Goal: Task Accomplishment & Management: Manage account settings

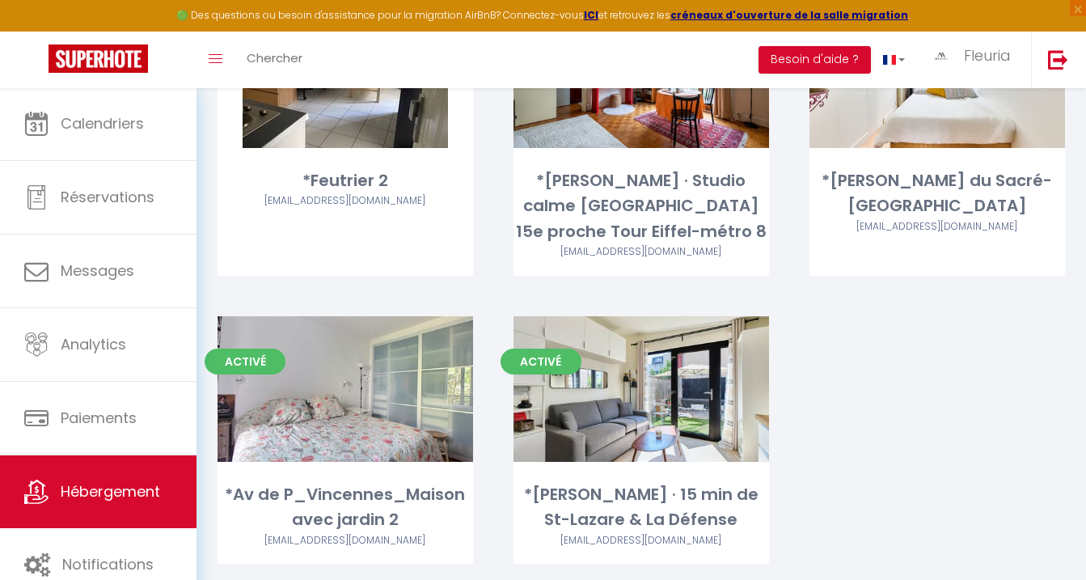
scroll to position [4048, 0]
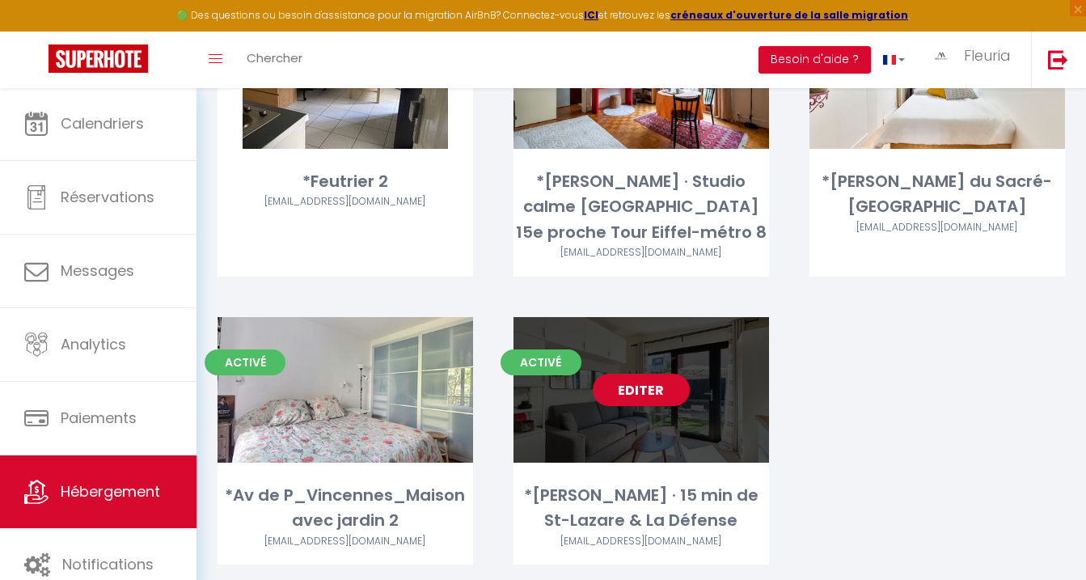
click at [649, 373] on link "Editer" at bounding box center [641, 389] width 97 height 32
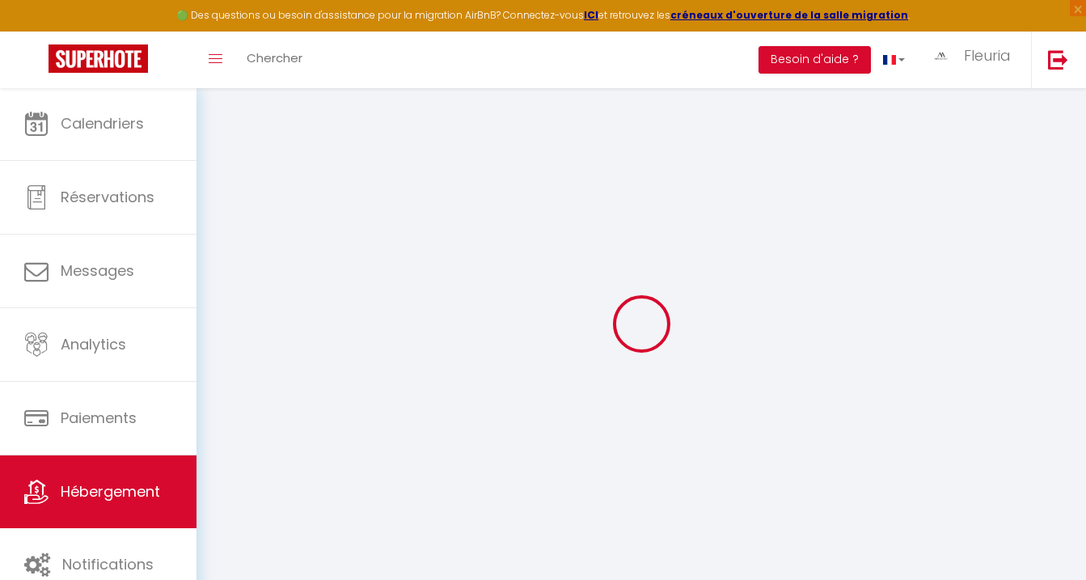
select select
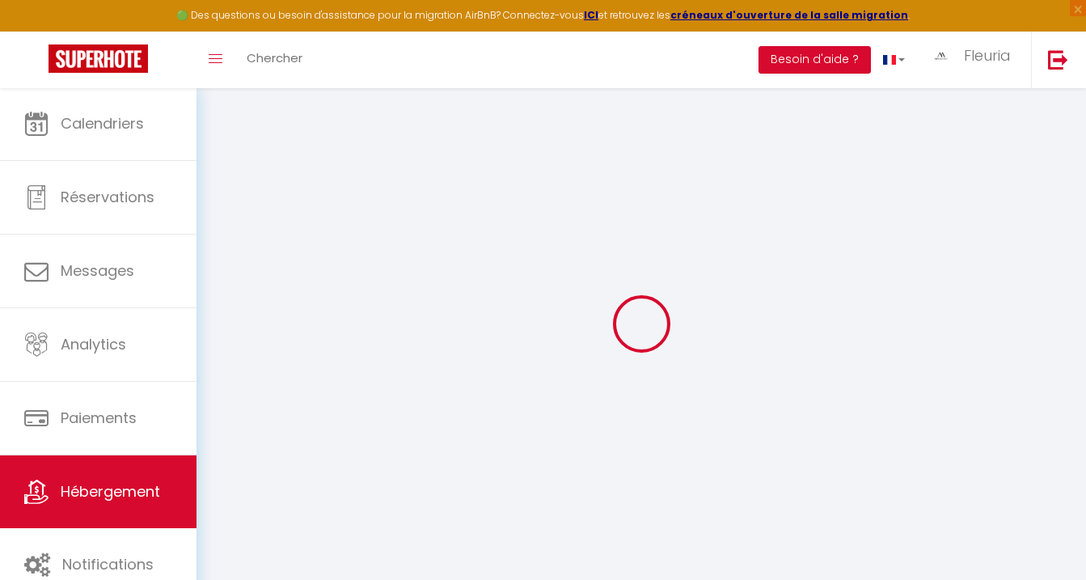
select select
checkbox input "false"
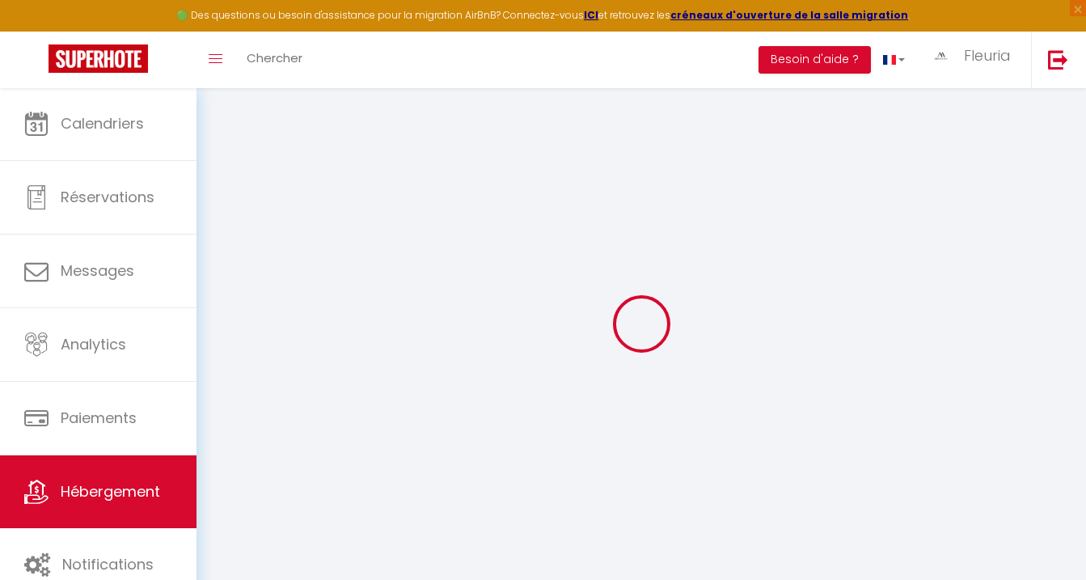
select select
type input "*[PERSON_NAME] · 15 min de St-Lazare & La Défense"
select select "2"
select select "0"
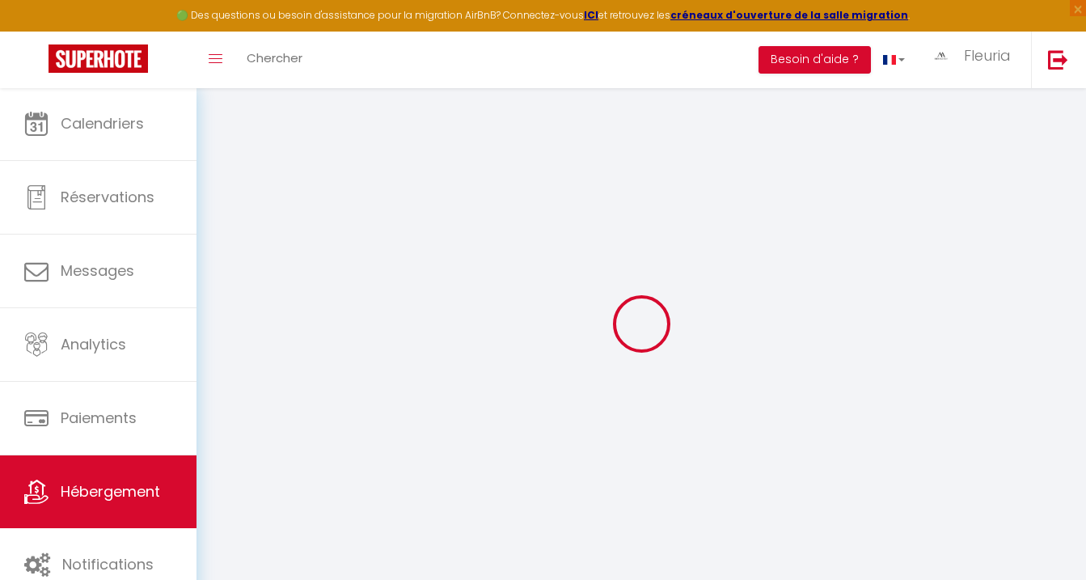
type input "60"
type input "40"
select select
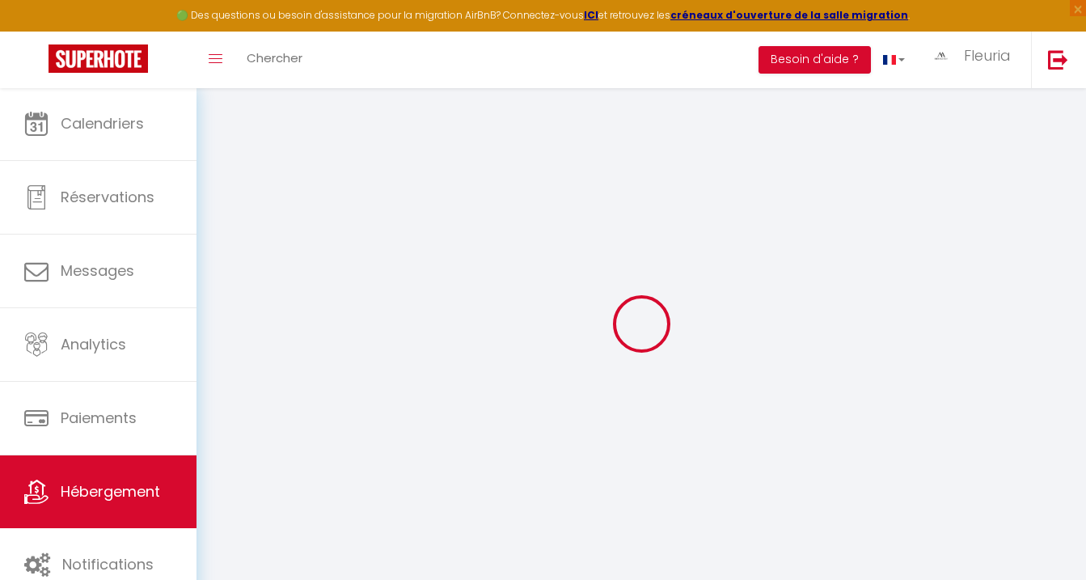
select select
type input "147 Rue des Voies du Bois"
type input "92700"
type input "Colombes"
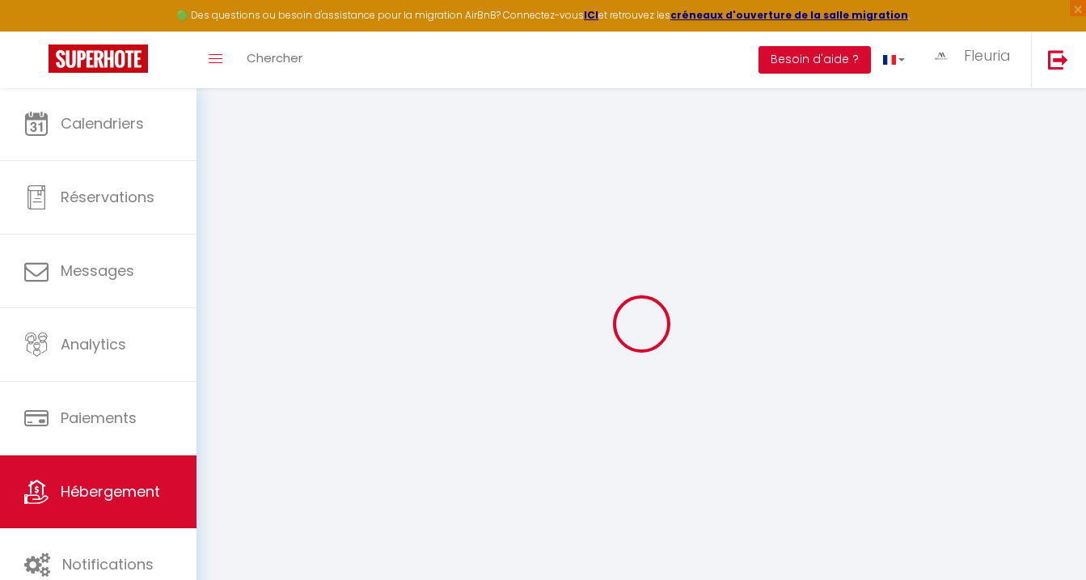
type input "[EMAIL_ADDRESS][DOMAIN_NAME]"
select select
checkbox input "false"
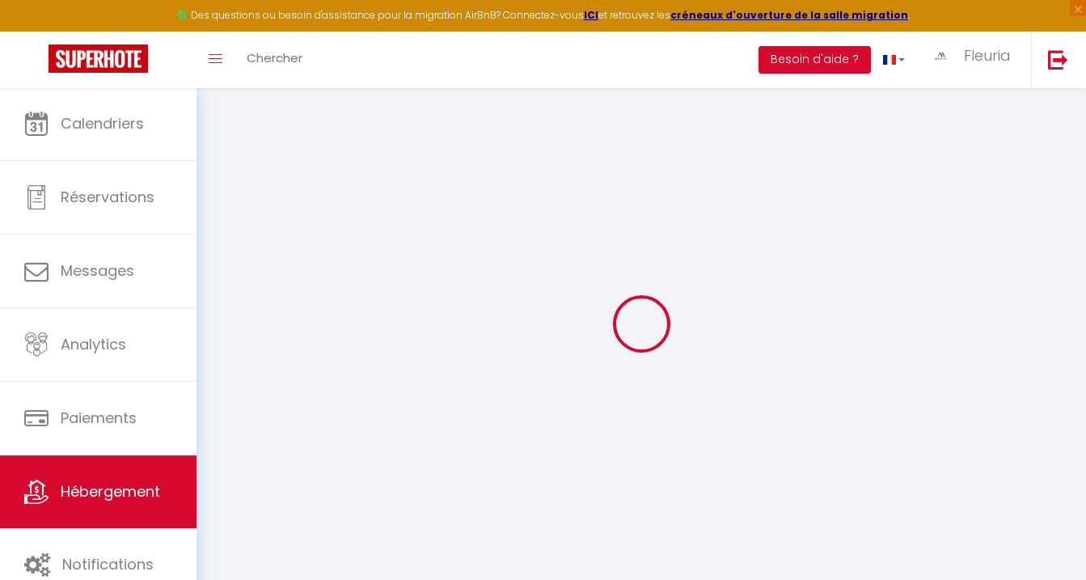
checkbox input "false"
type input "0"
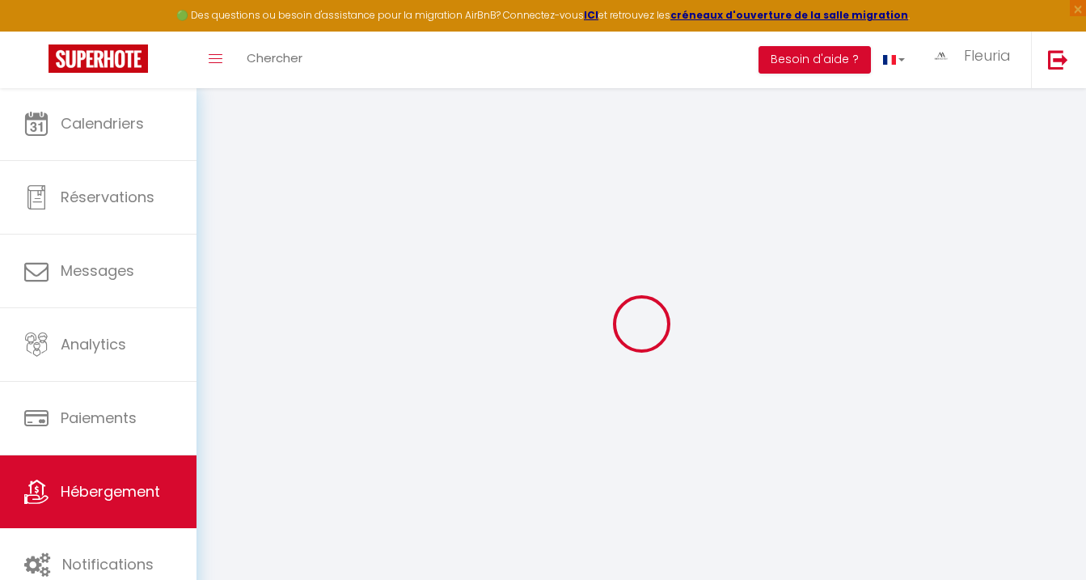
select select
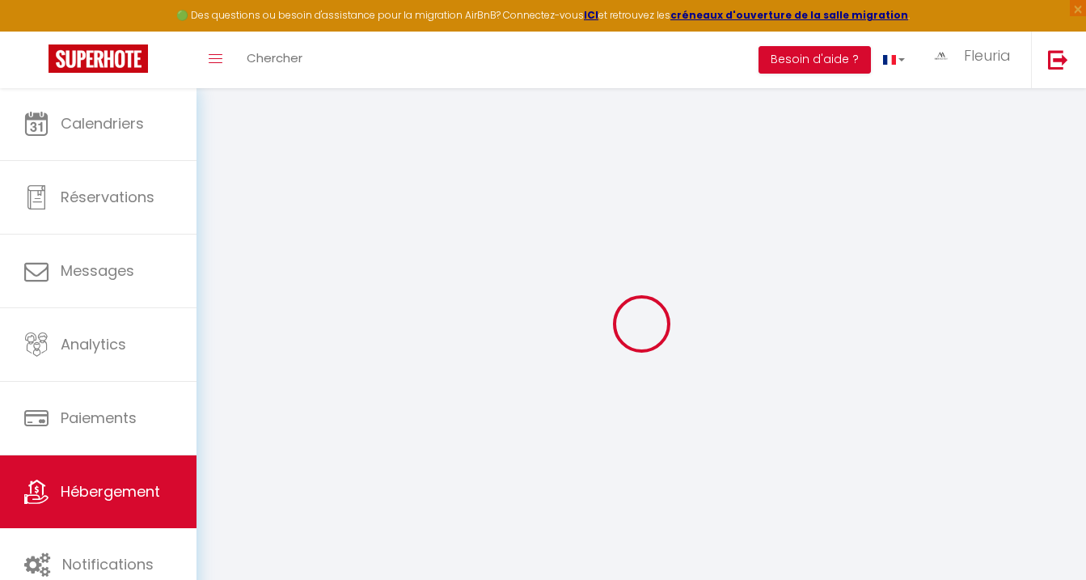
select select
checkbox input "false"
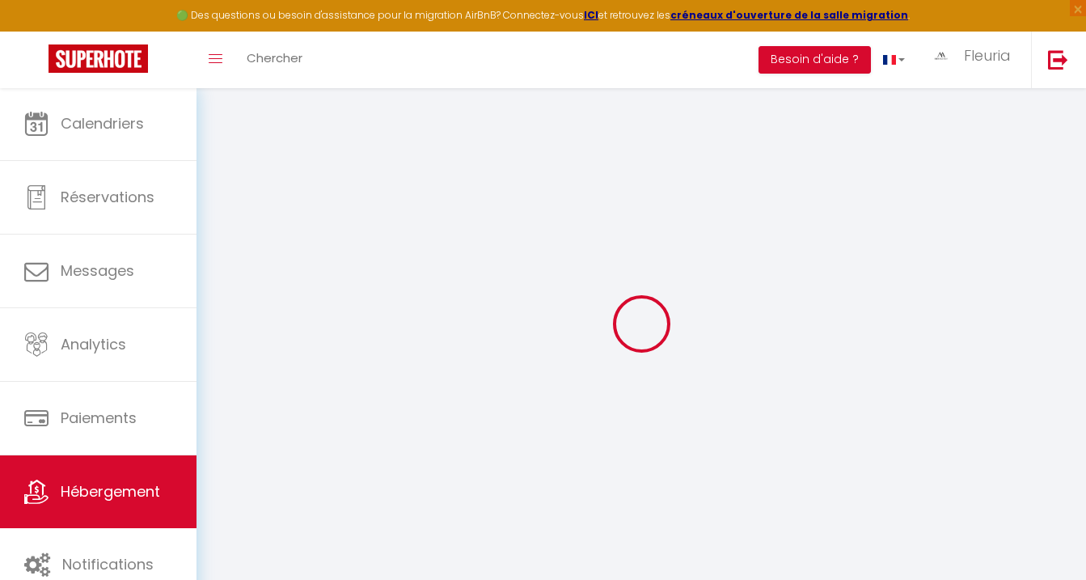
select select
checkbox input "false"
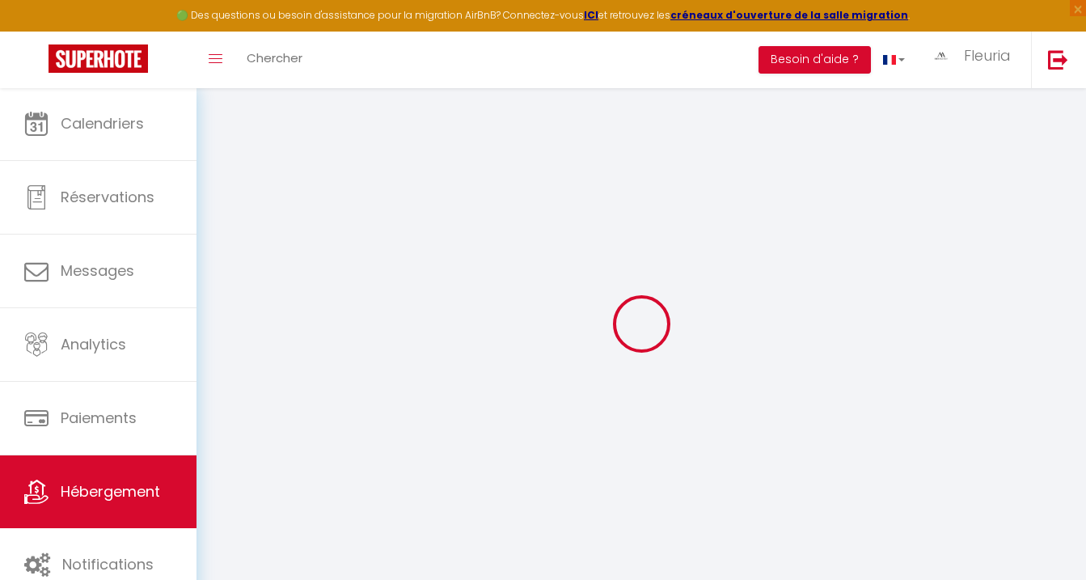
select select "15:00"
select select "23:45"
select select "10:00"
select select "30"
select select "120"
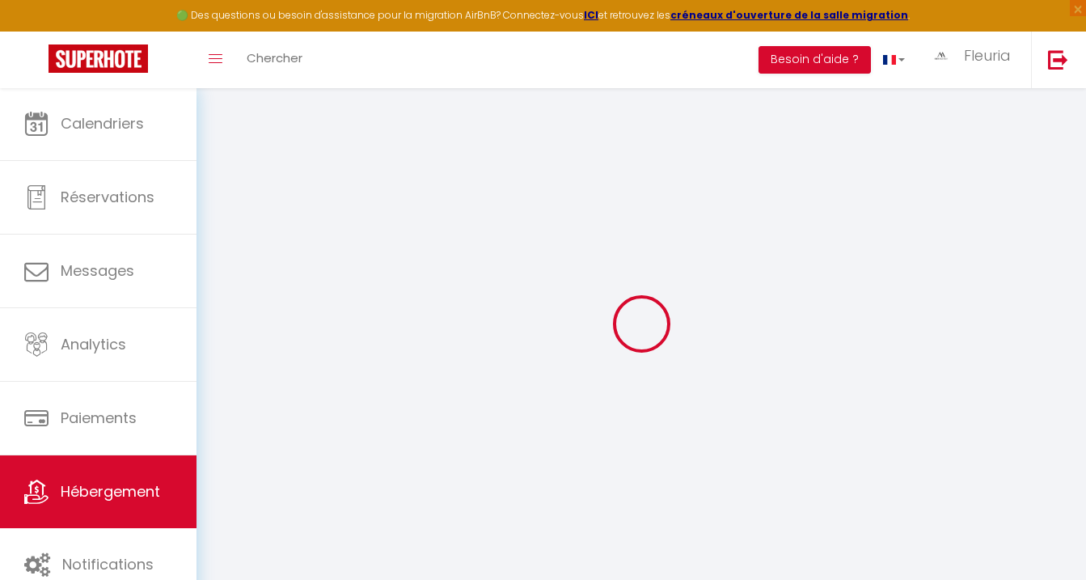
select select
checkbox input "false"
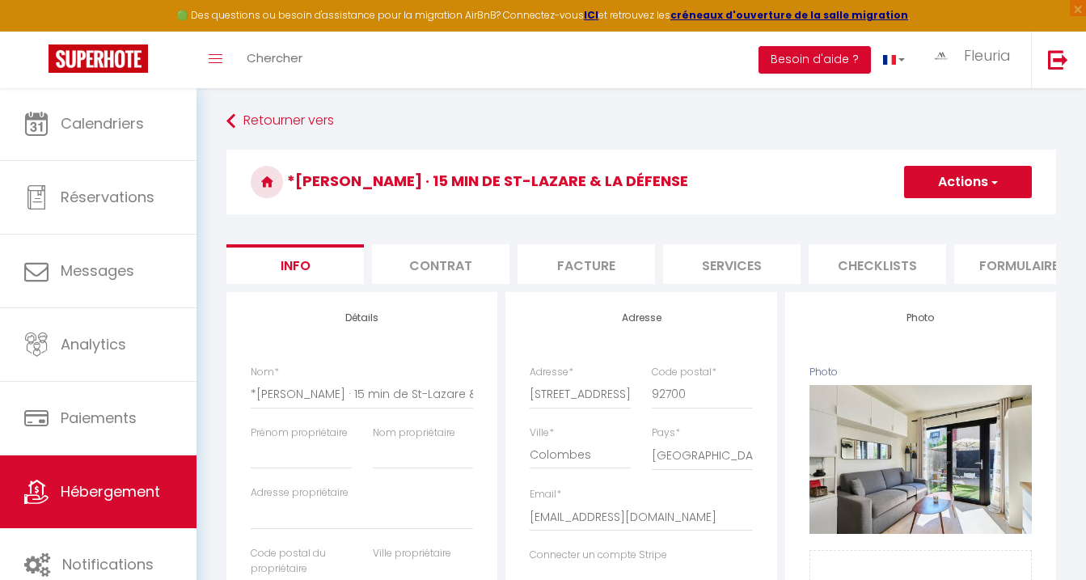
select select
checkbox input "false"
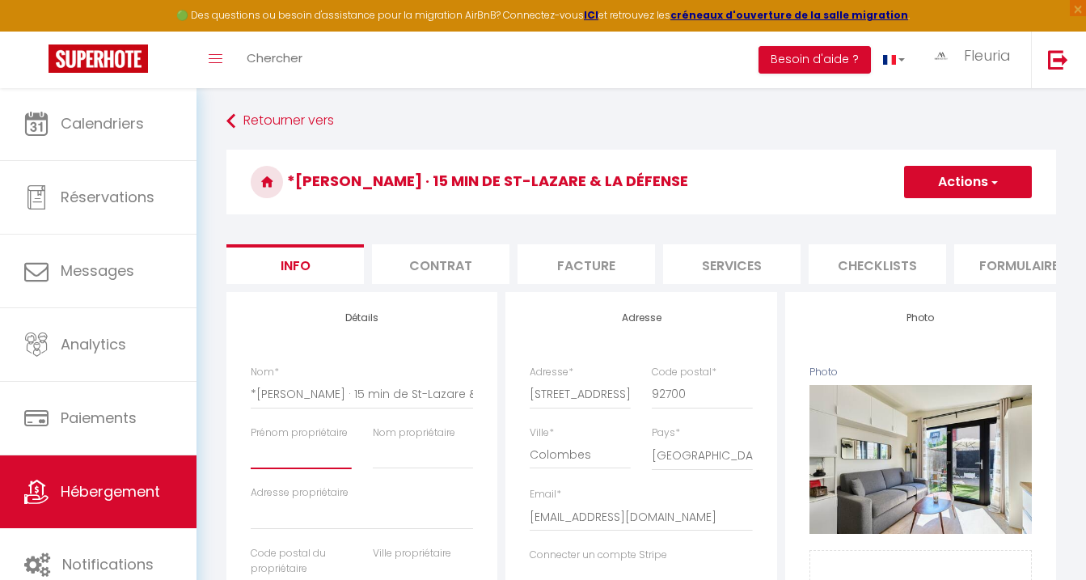
type input "S"
select select
checkbox input "false"
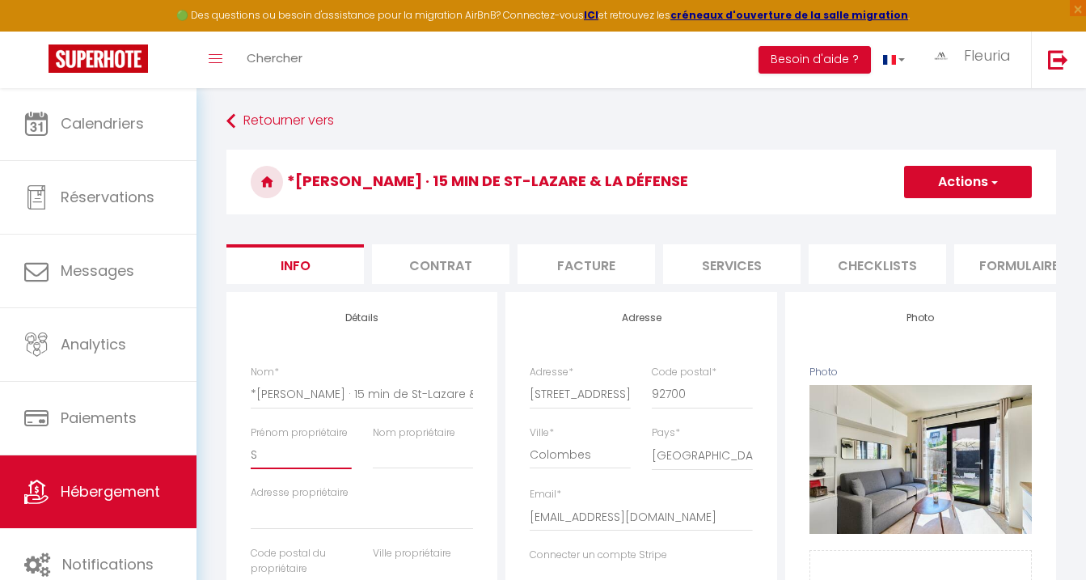
checkbox input "false"
type input "Si"
select select
checkbox input "false"
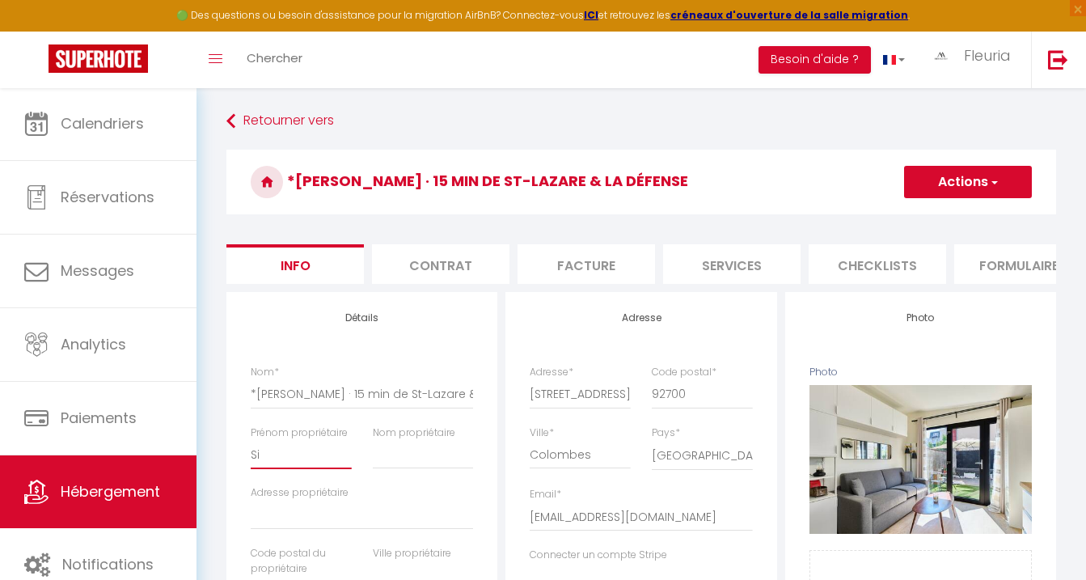
checkbox input "false"
type input "Sil"
select select
checkbox input "false"
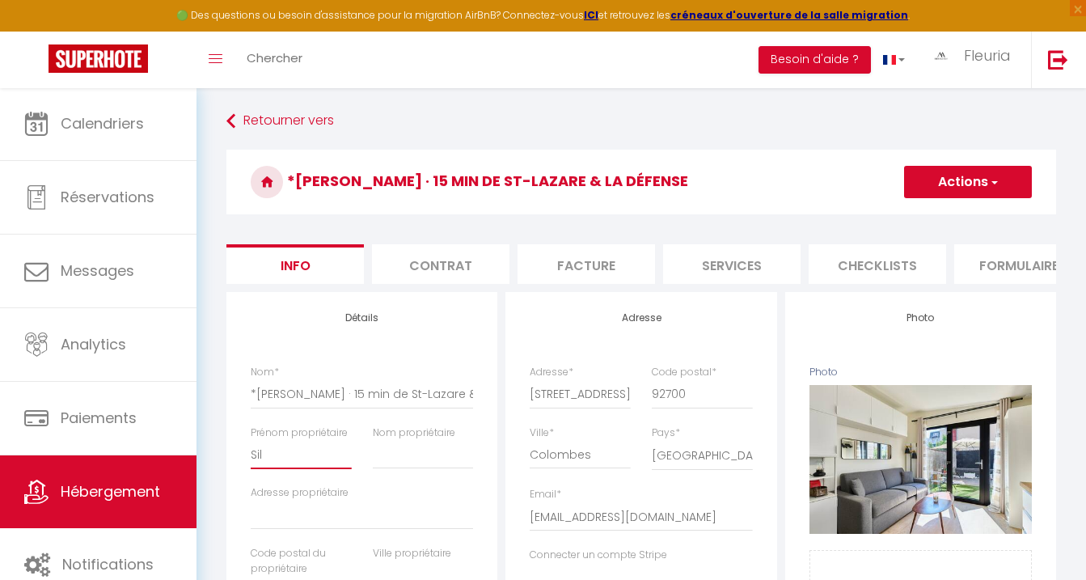
checkbox input "false"
type input "Silv"
select select
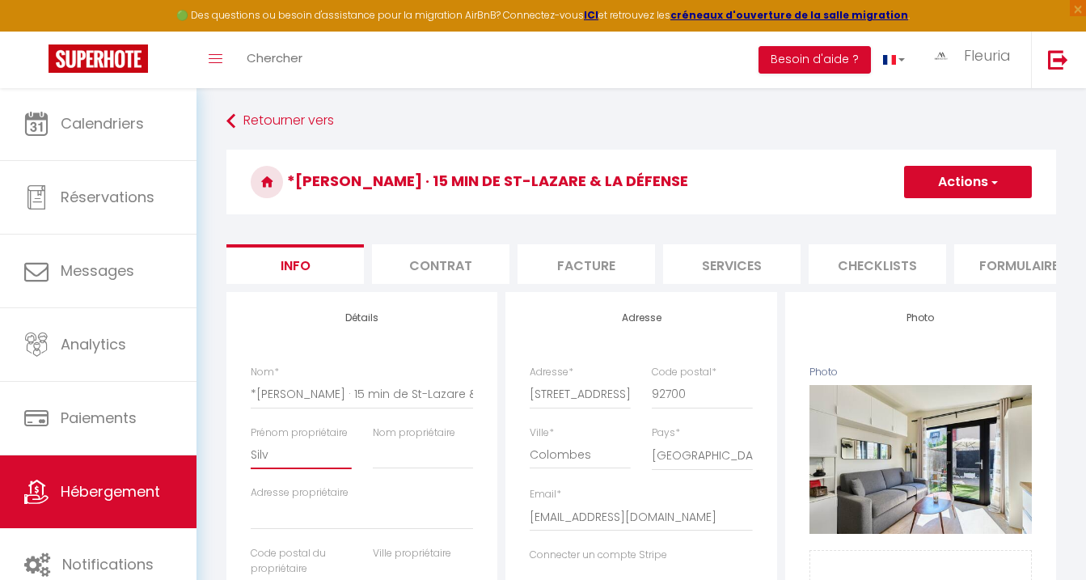
checkbox input "false"
type input "Silvi"
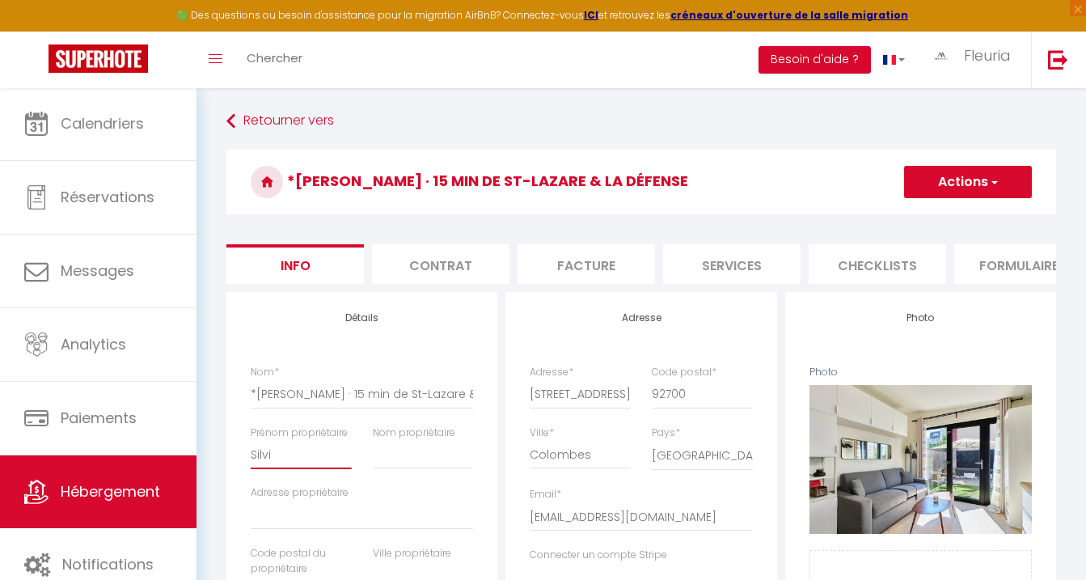
select select
checkbox input "false"
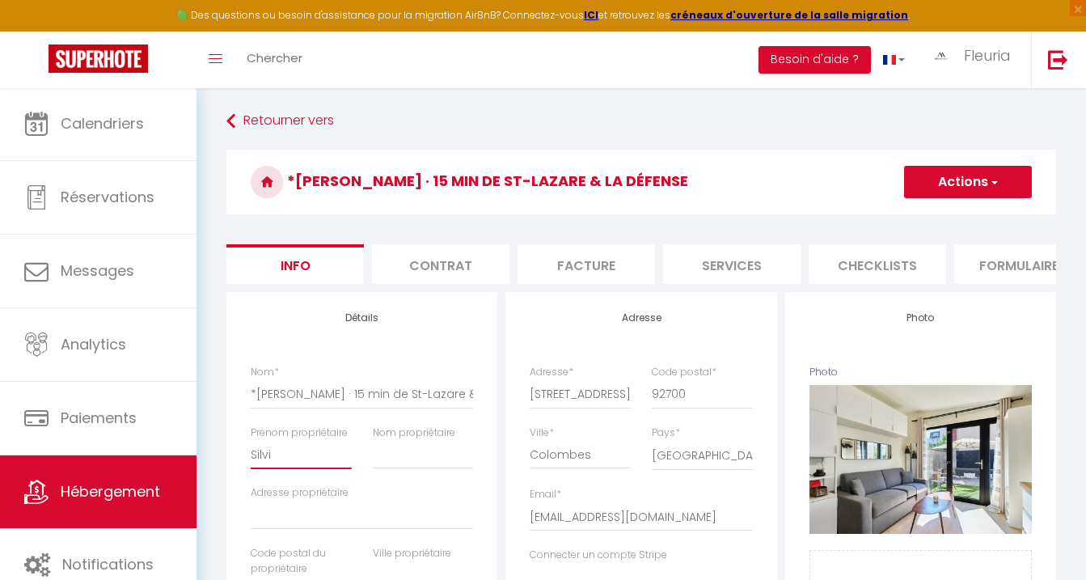
type input "Silvio"
select select
checkbox input "false"
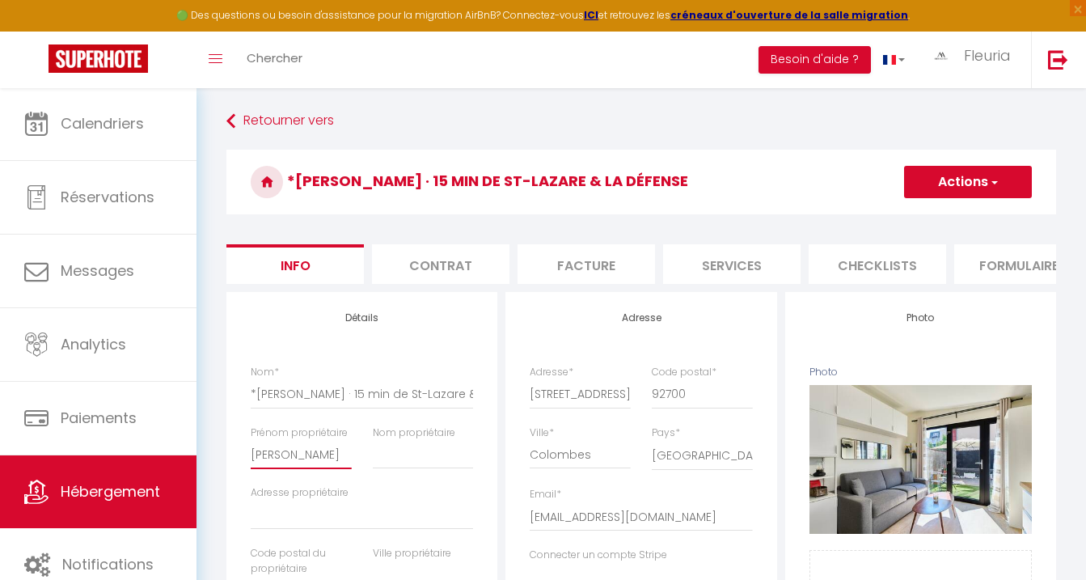
checkbox input "false"
type input "Silvio"
type input "G"
select select
checkbox input "false"
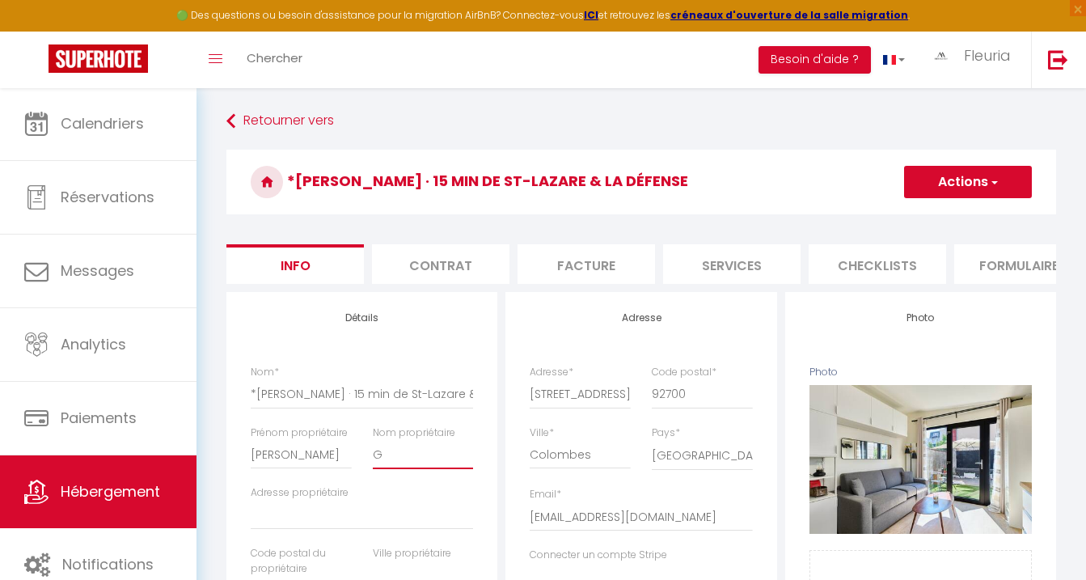
checkbox input "false"
type input "Ga"
select select
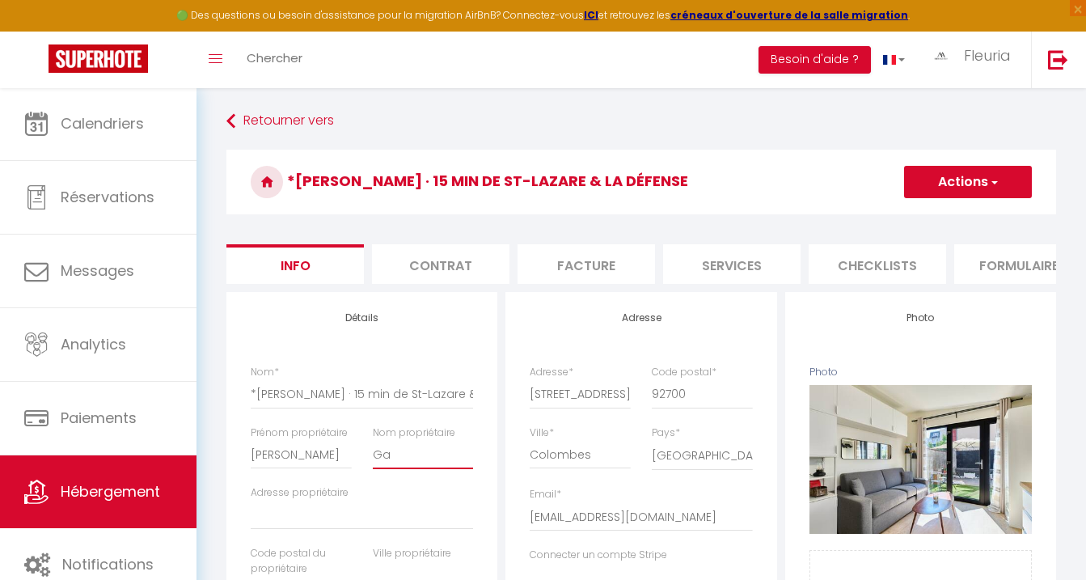
checkbox input "false"
type input "Gar"
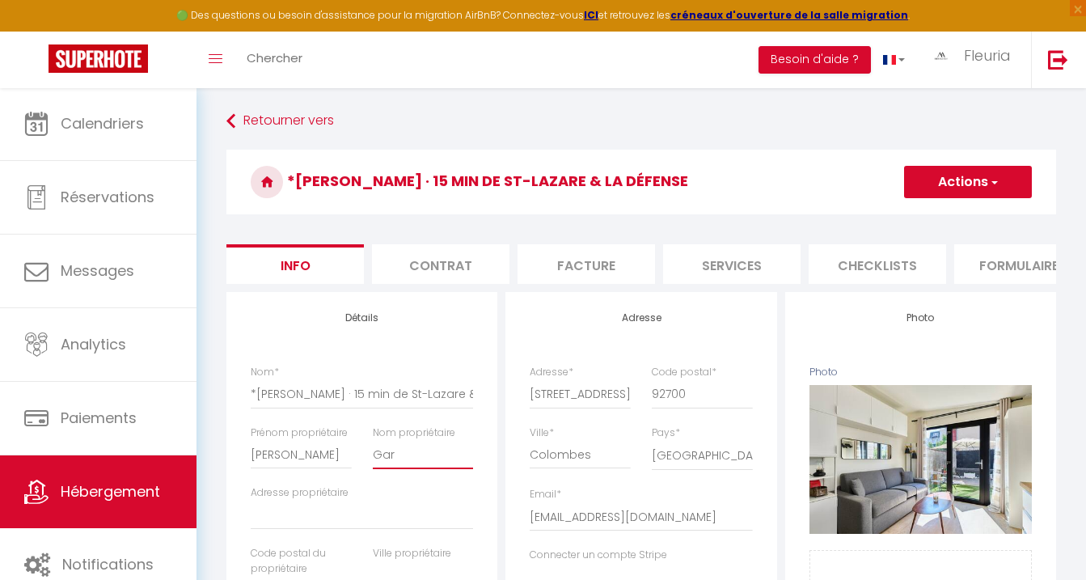
select select
checkbox input "false"
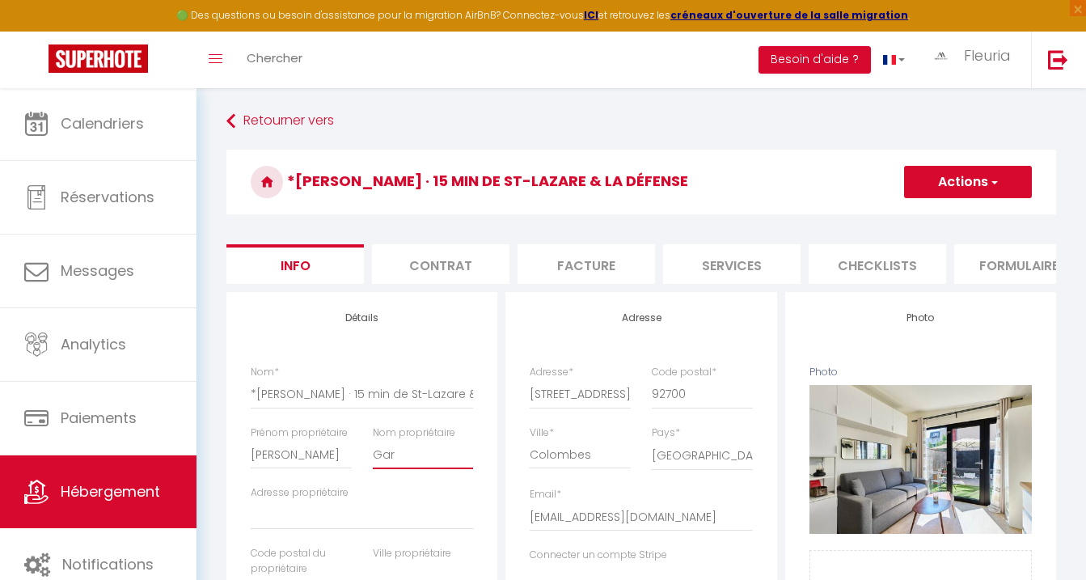
type input "Garc"
select select
checkbox input "false"
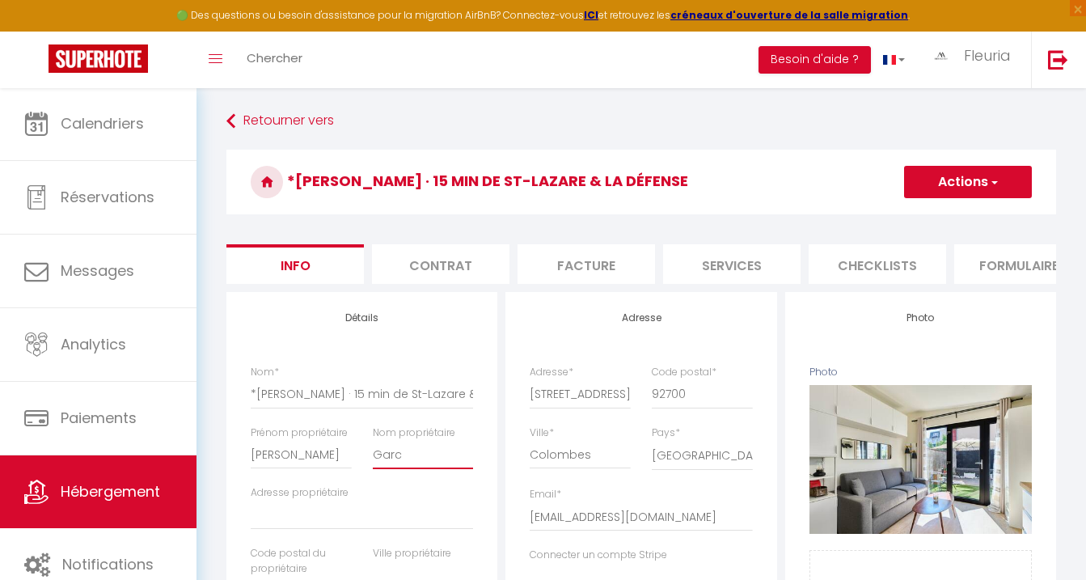
checkbox input "false"
type input "Garci"
select select
checkbox input "false"
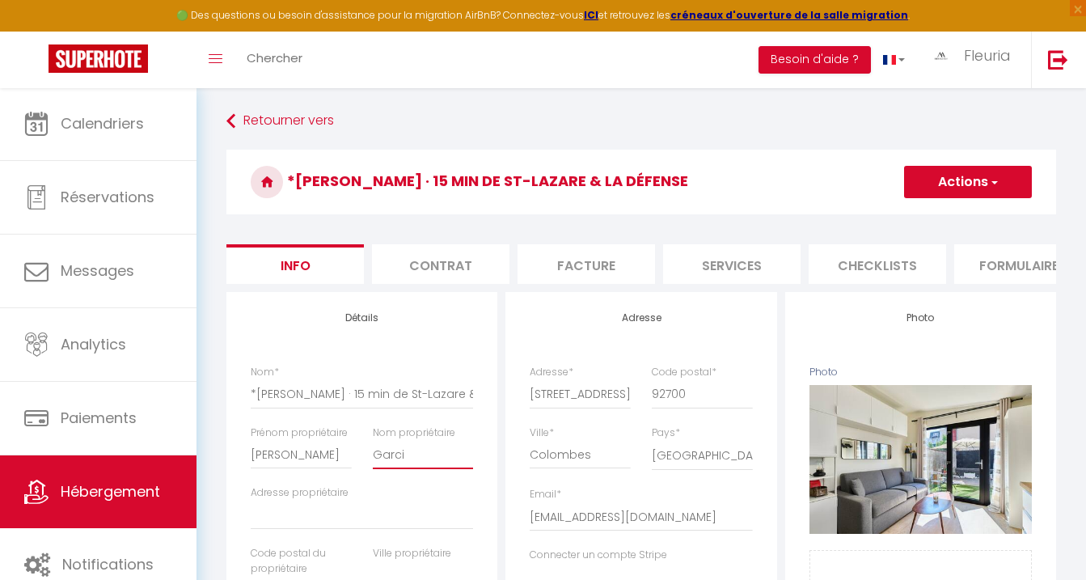
checkbox input "false"
type input "Garcia"
select select
checkbox input "false"
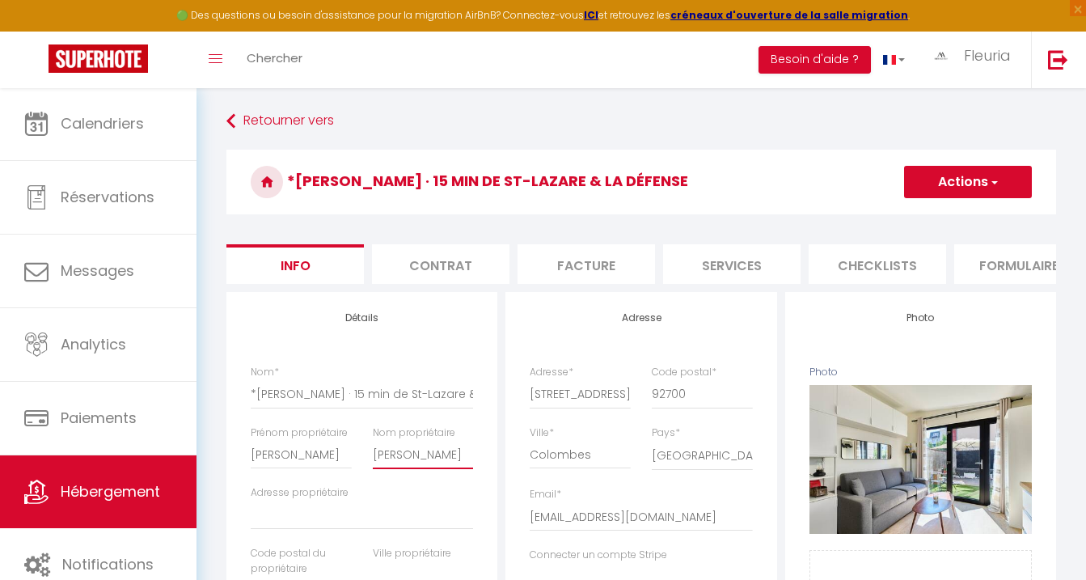
checkbox input "false"
type input "Garcia"
type input "1"
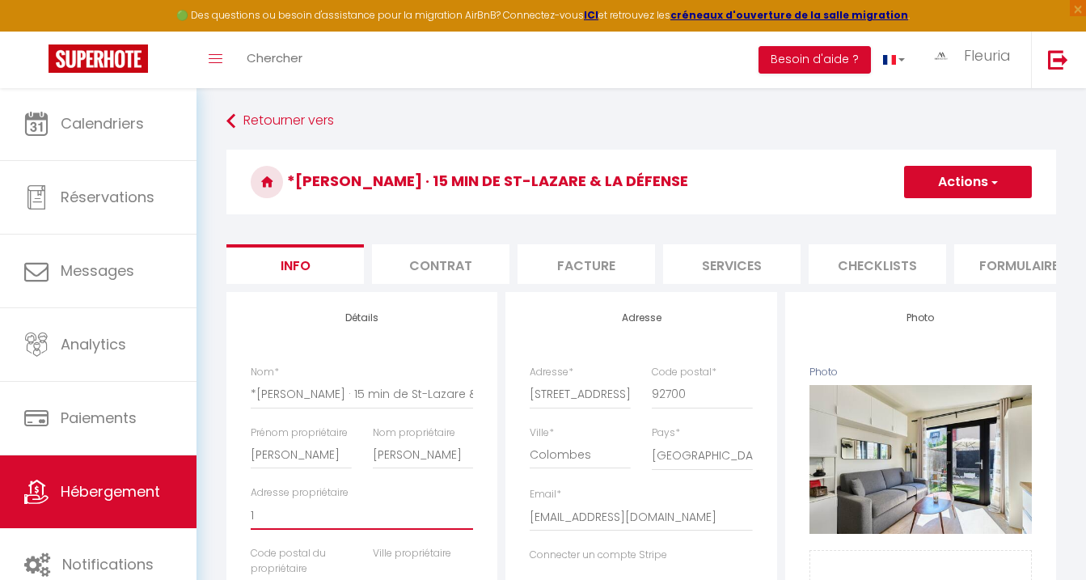
select select
checkbox input "false"
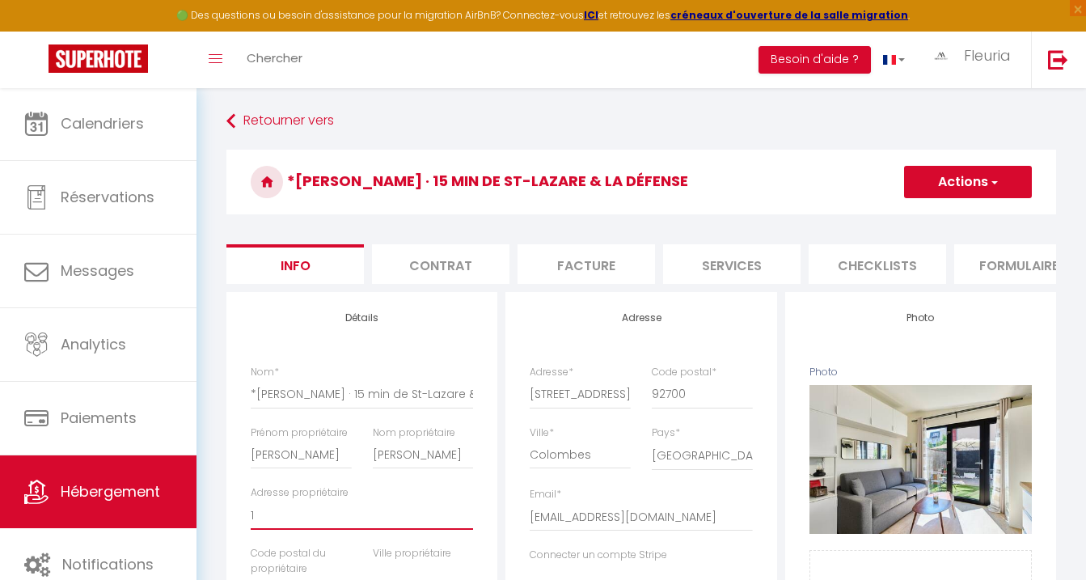
type input "14"
select select
checkbox input "false"
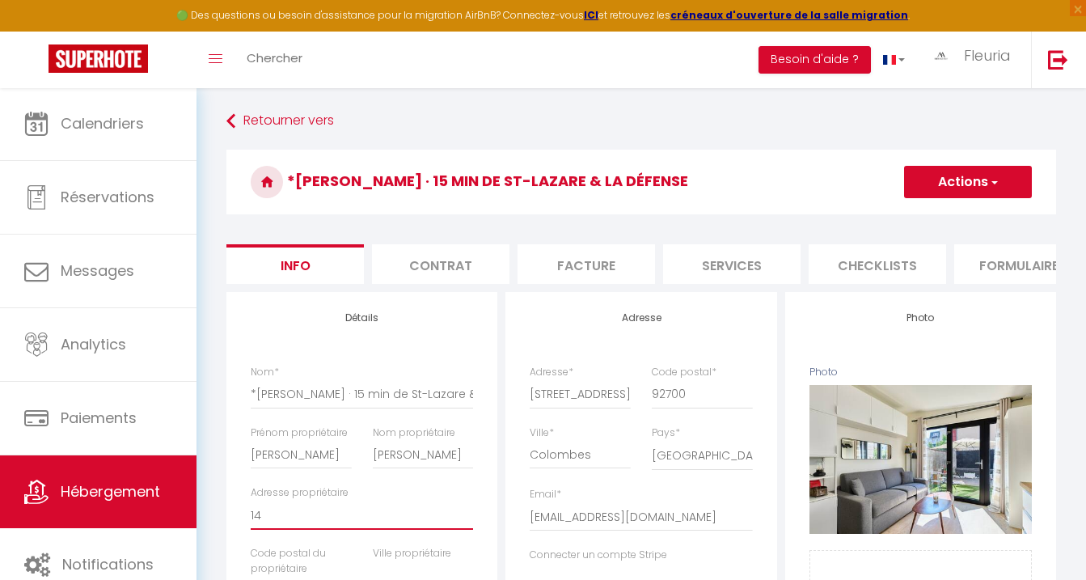
checkbox input "false"
type input "147"
select select
checkbox input "false"
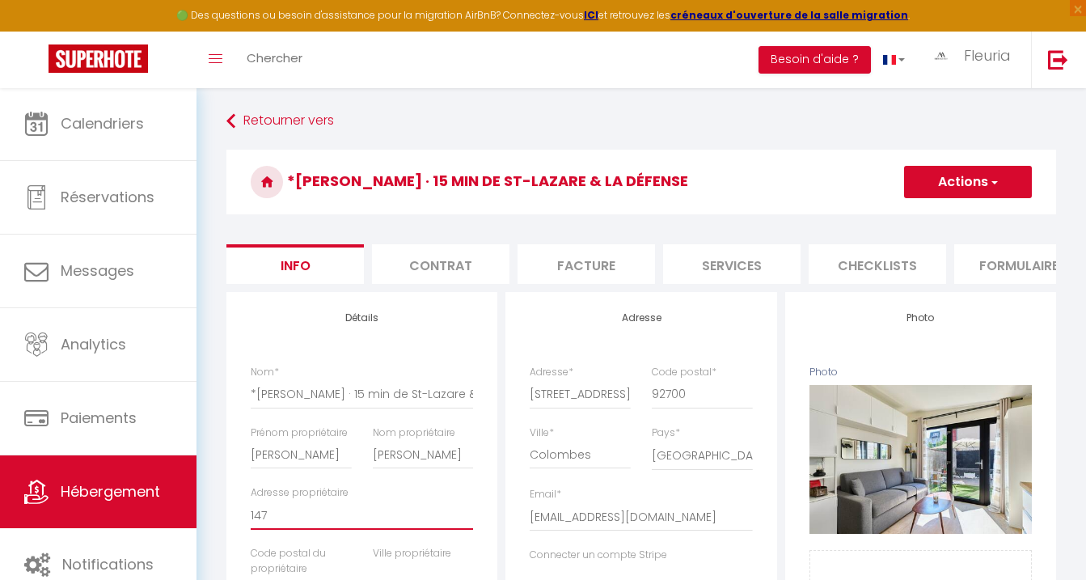
checkbox input "false"
type input "147"
select select
checkbox input "false"
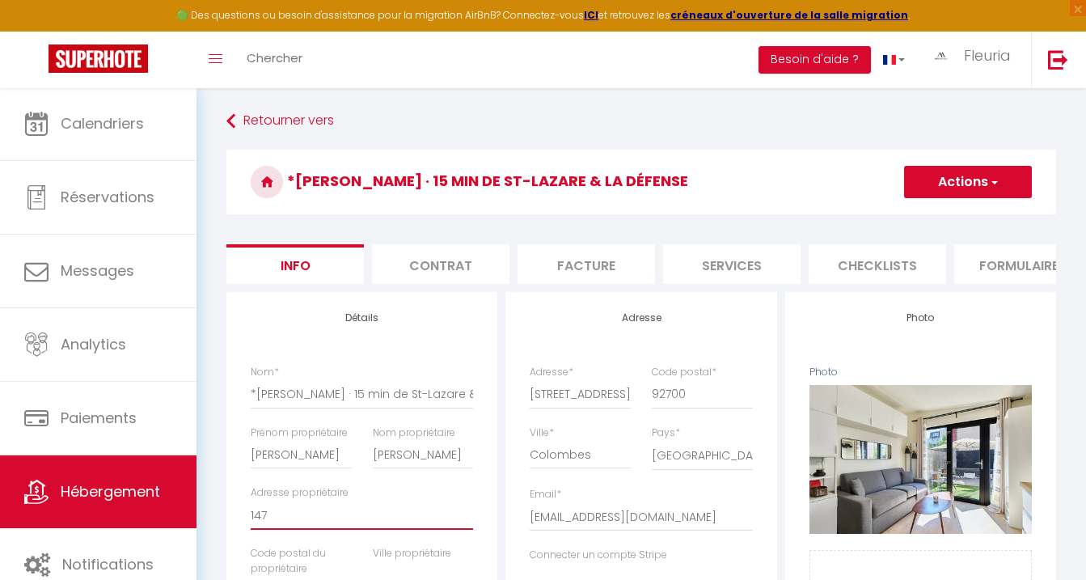
checkbox input "false"
type input "147 R"
select select
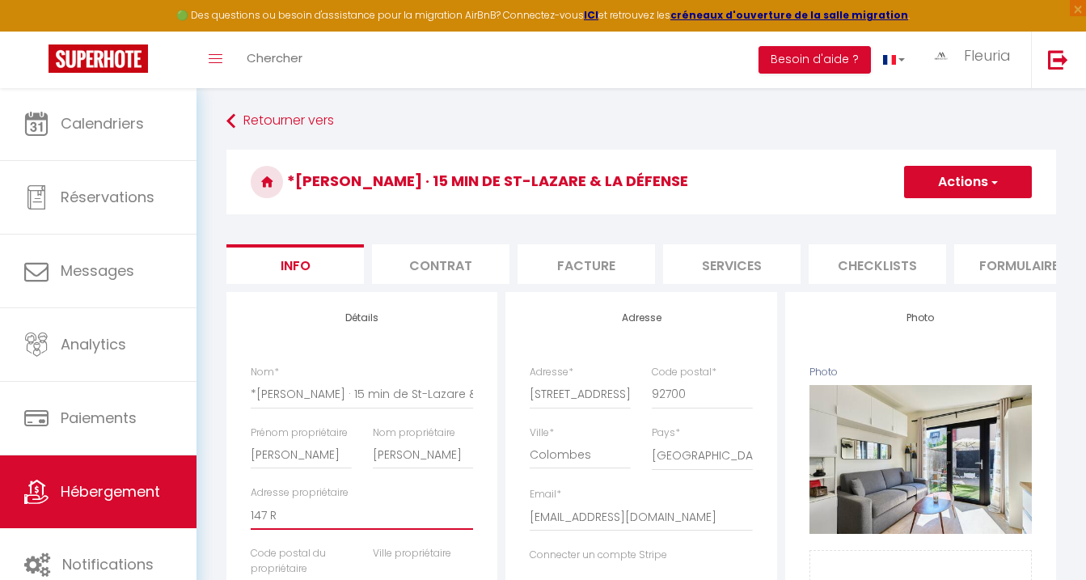
checkbox input "false"
type input "147 Ry"
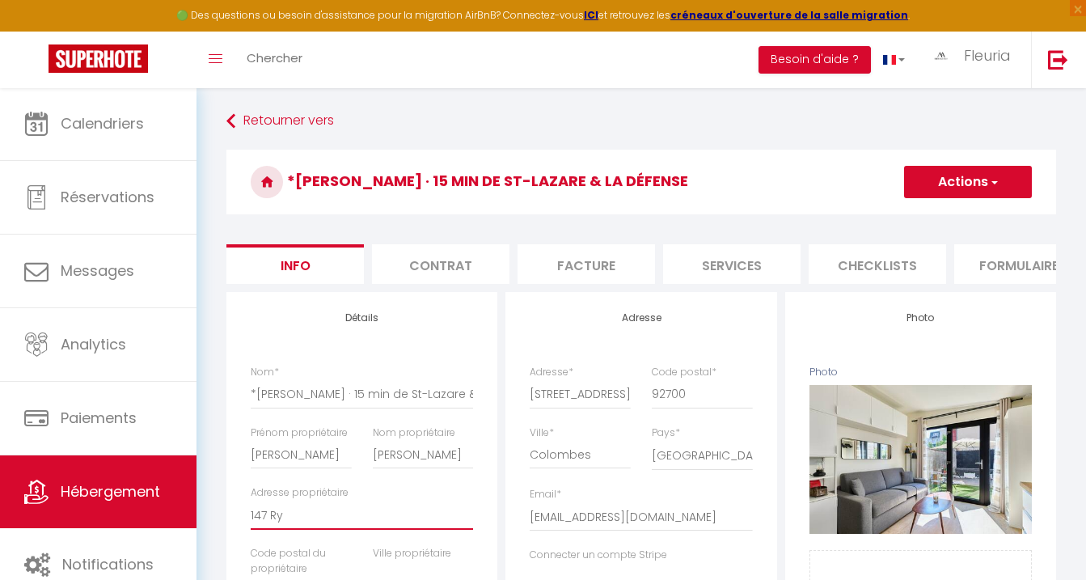
select select
checkbox input "false"
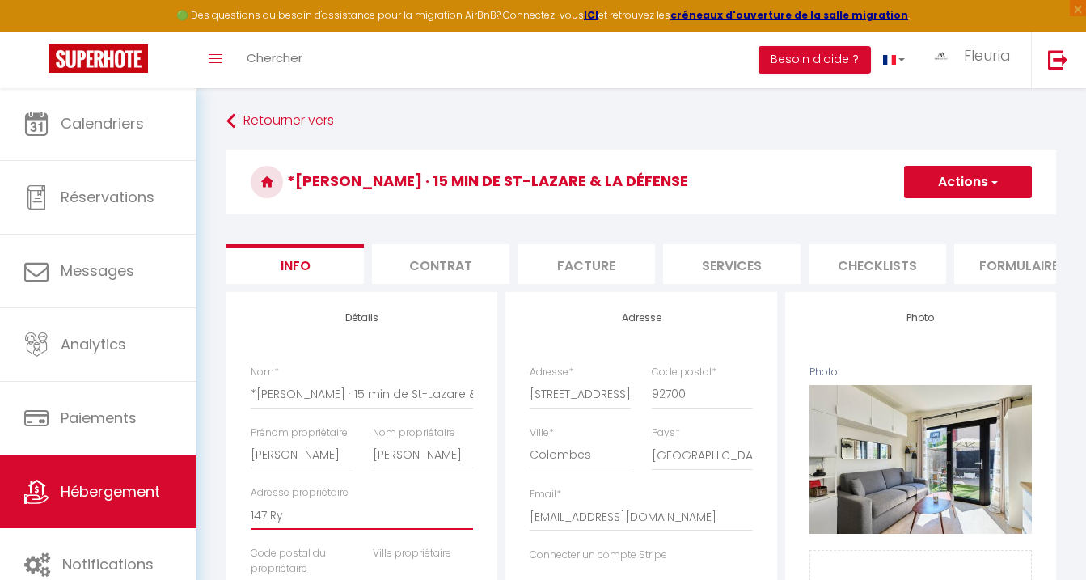
type input "147 R"
select select
checkbox input "false"
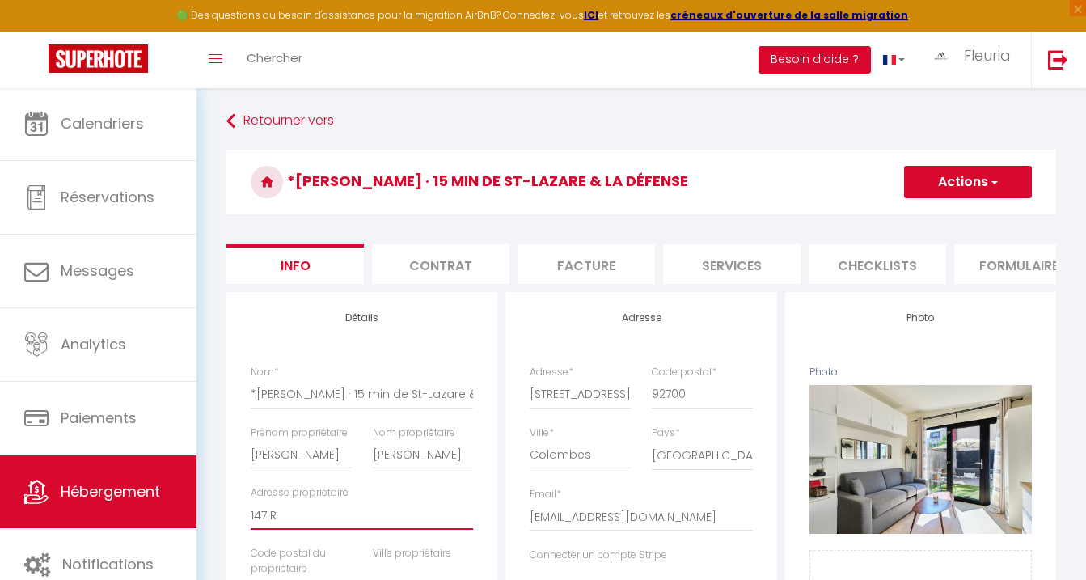
checkbox input "false"
type input "147 Ru"
select select
checkbox input "false"
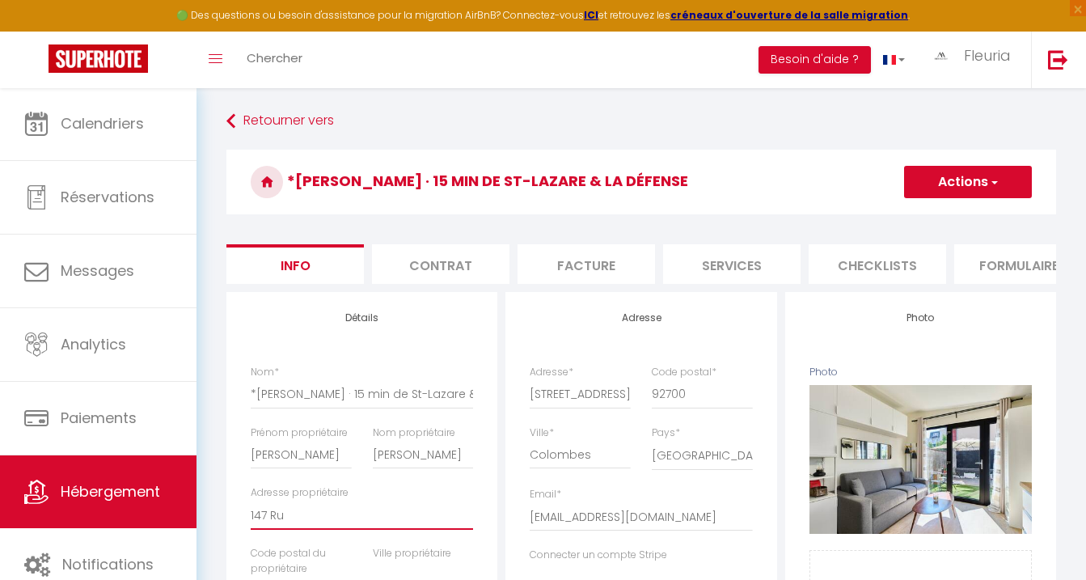
checkbox input "false"
type input "147 Rue"
select select
checkbox input "false"
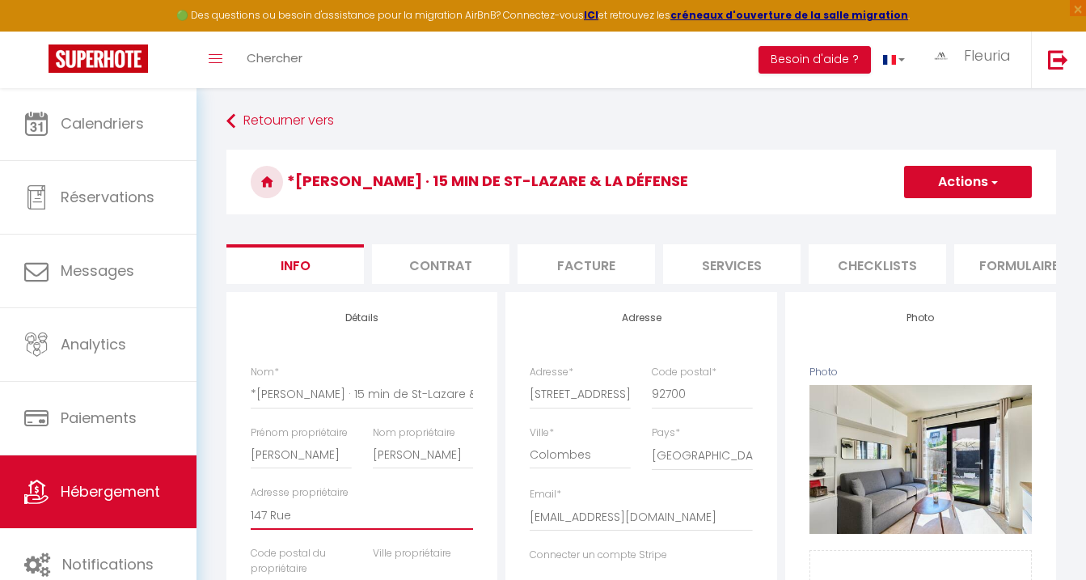
checkbox input "false"
type input "147 Rue"
select select
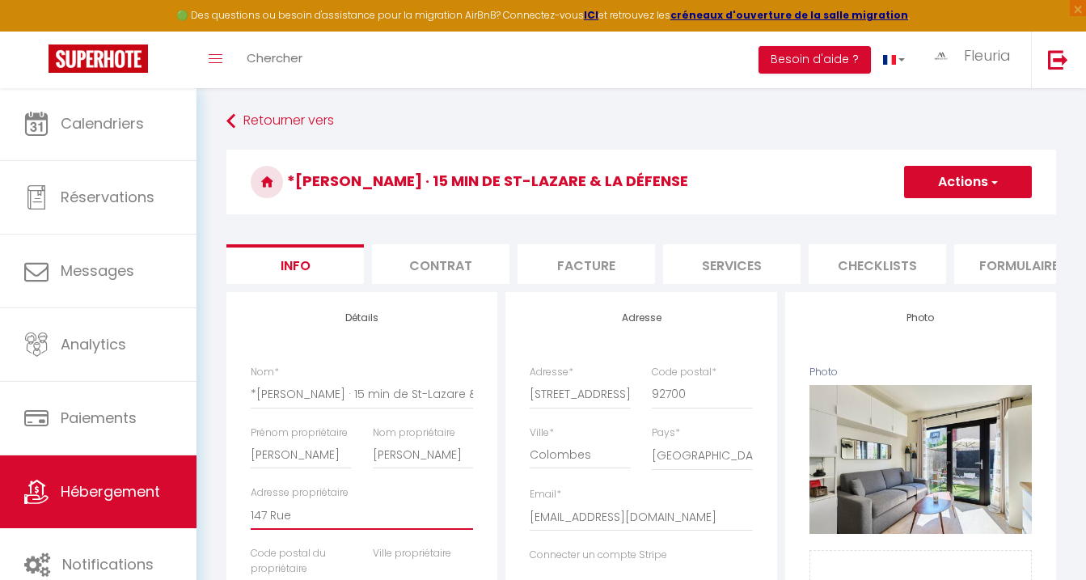
checkbox input "false"
type input "147 Rue d"
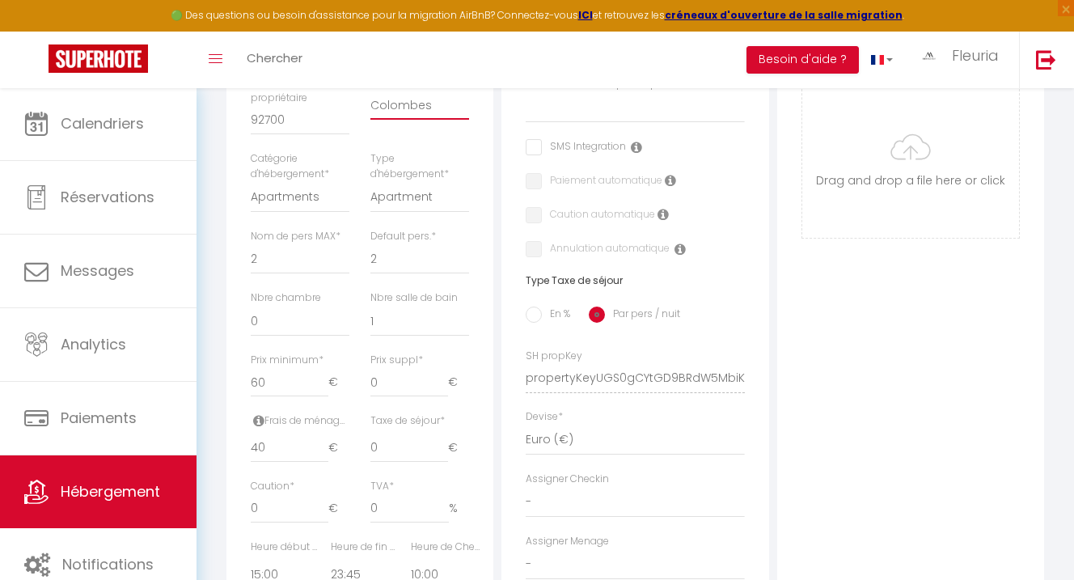
scroll to position [471, 0]
click at [406, 511] on input "0" at bounding box center [409, 507] width 78 height 29
click at [381, 453] on input "0" at bounding box center [409, 447] width 78 height 29
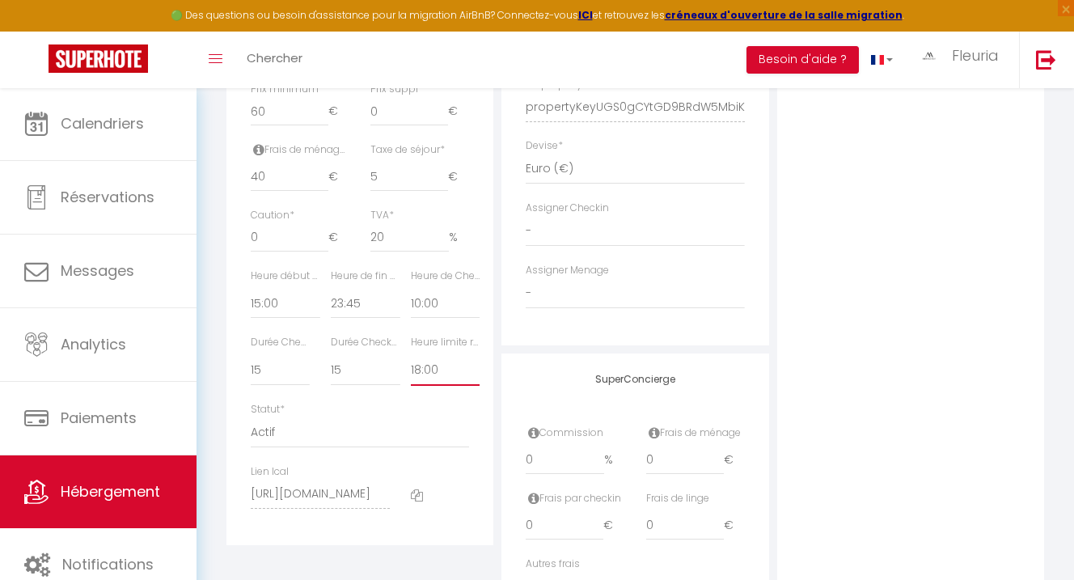
scroll to position [723, 0]
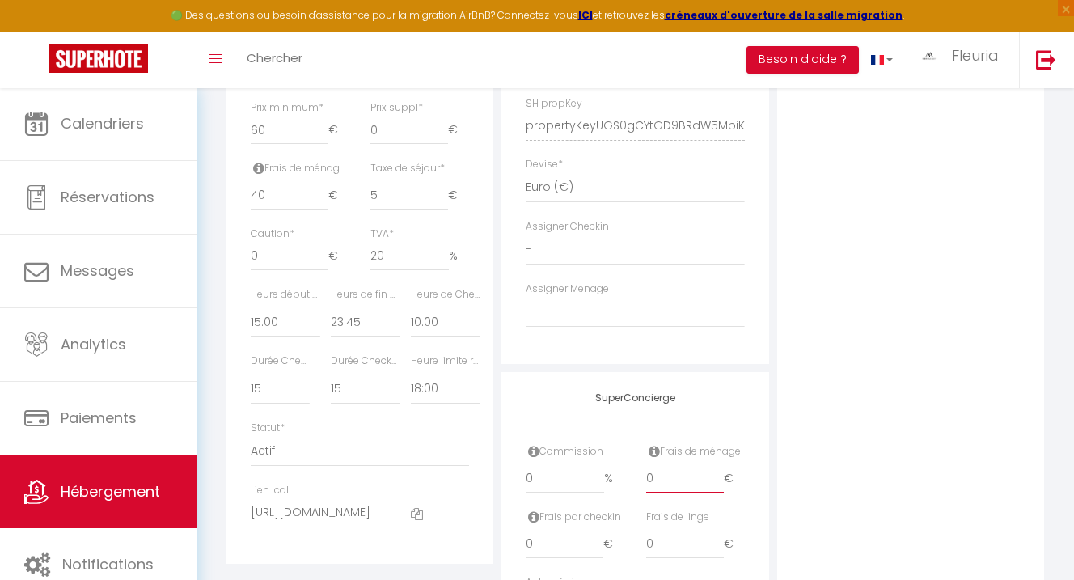
click at [664, 482] on input "0" at bounding box center [685, 478] width 78 height 29
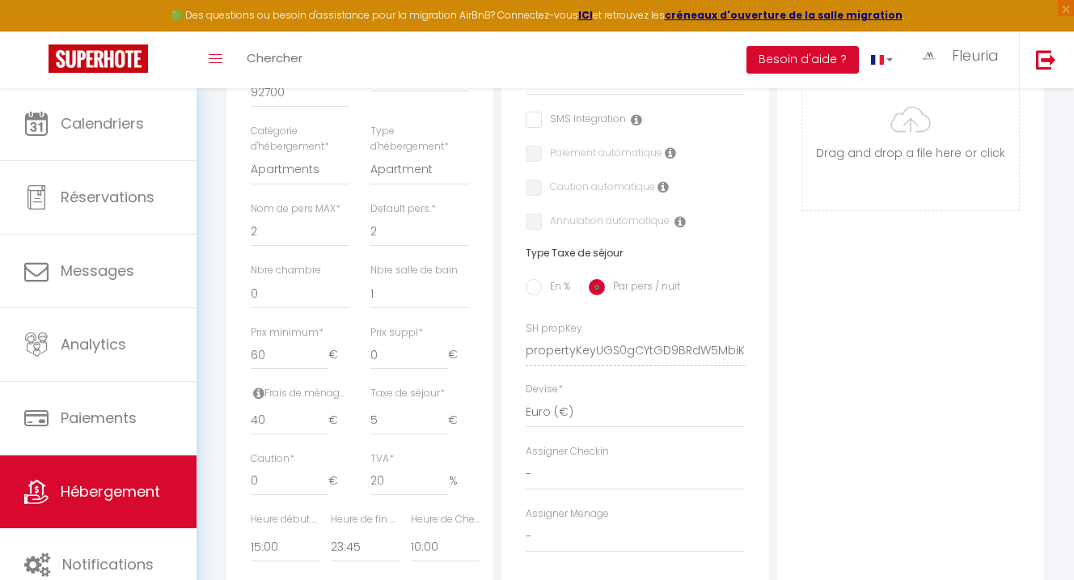
scroll to position [0, 0]
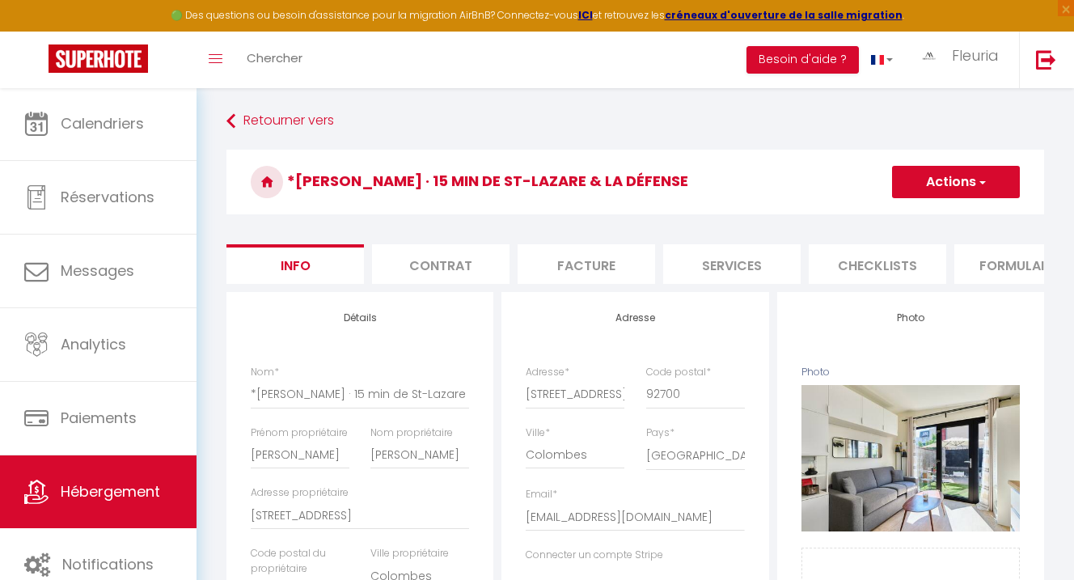
click at [935, 167] on button "Actions" at bounding box center [956, 182] width 128 height 32
click at [919, 219] on input "Enregistrer" at bounding box center [892, 217] width 60 height 16
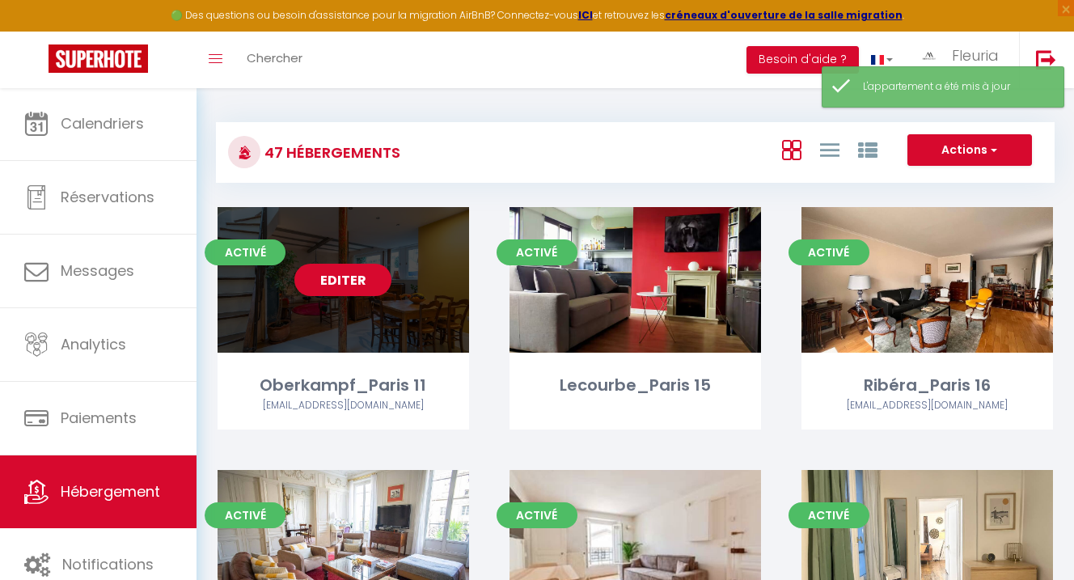
click at [347, 289] on link "Editer" at bounding box center [342, 280] width 97 height 32
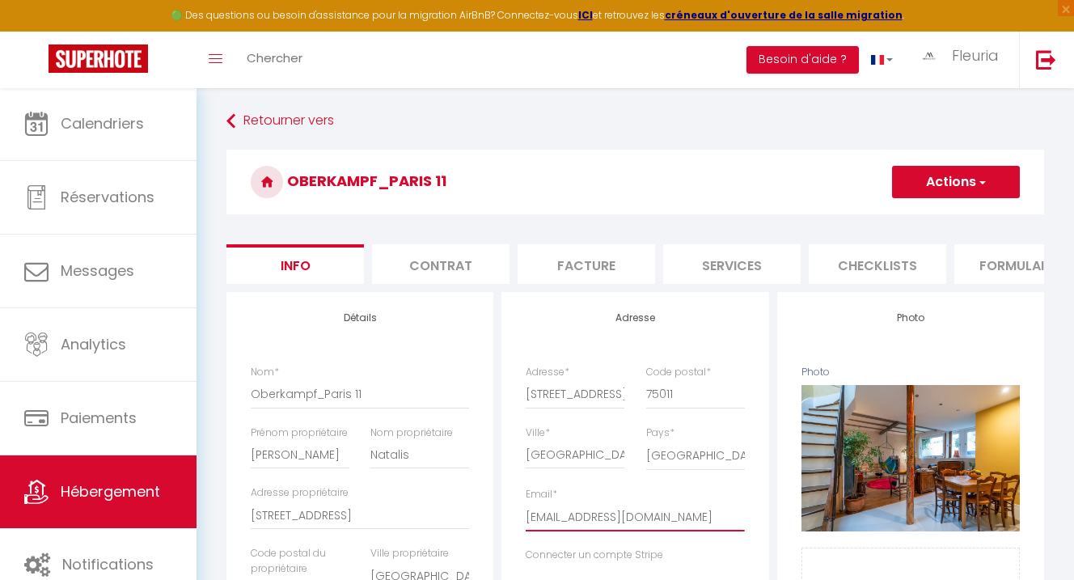
drag, startPoint x: 707, startPoint y: 529, endPoint x: 527, endPoint y: 524, distance: 179.5
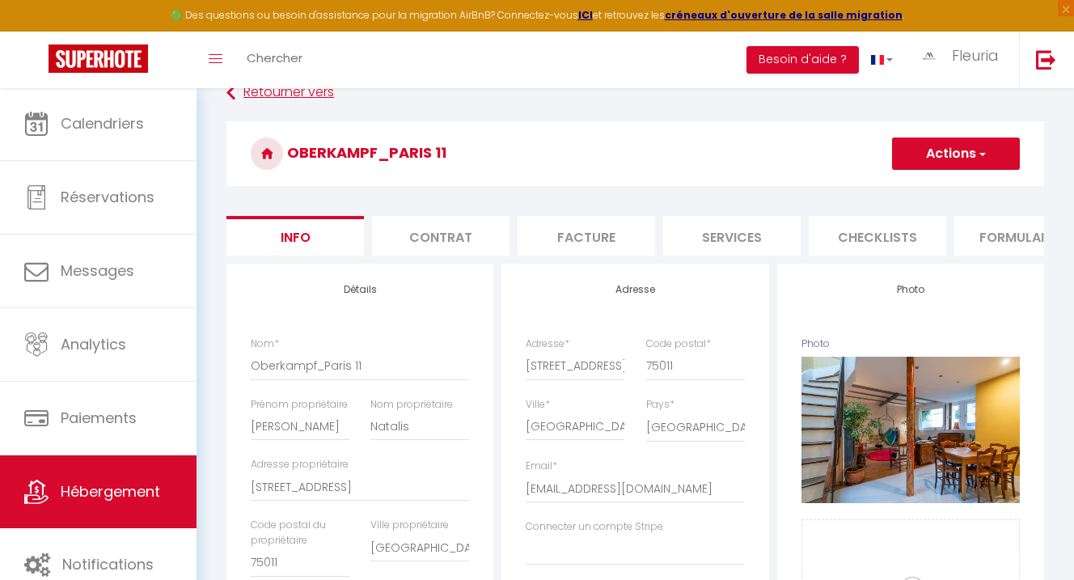
click at [253, 95] on link "Retourner vers" at bounding box center [634, 92] width 817 height 29
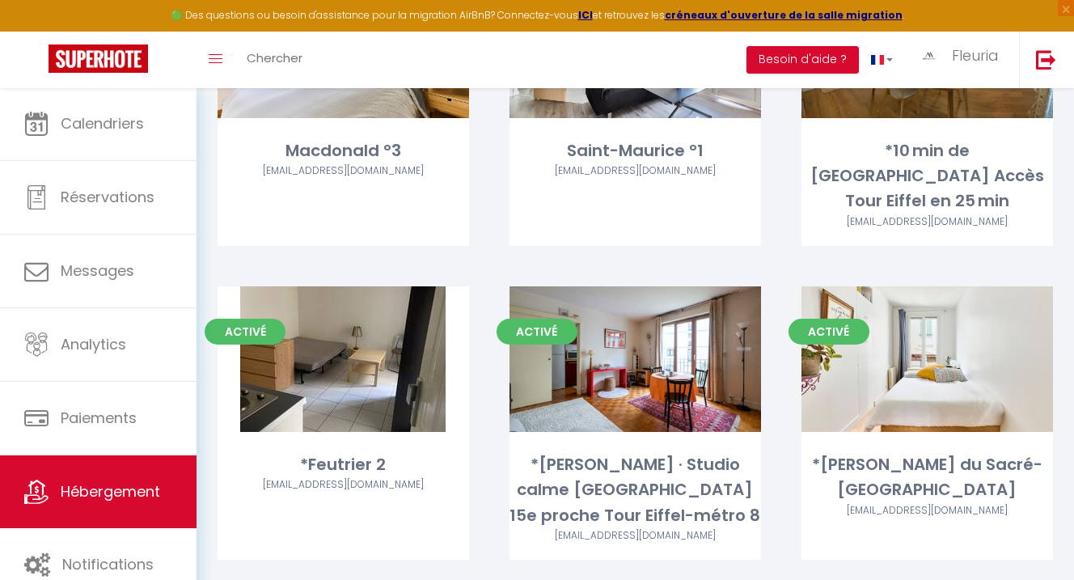
scroll to position [4048, 0]
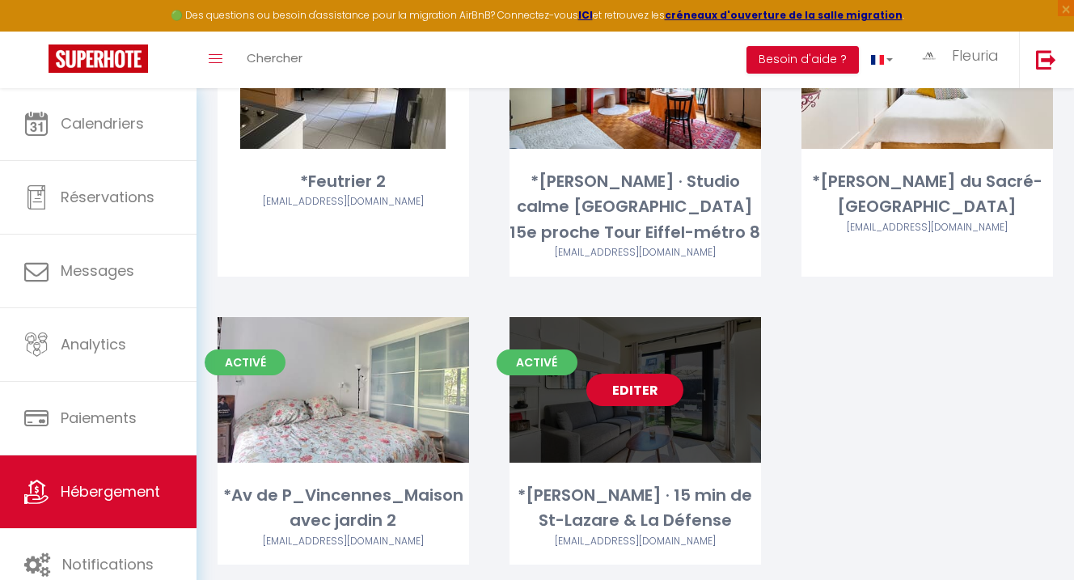
click at [661, 373] on link "Editer" at bounding box center [634, 389] width 97 height 32
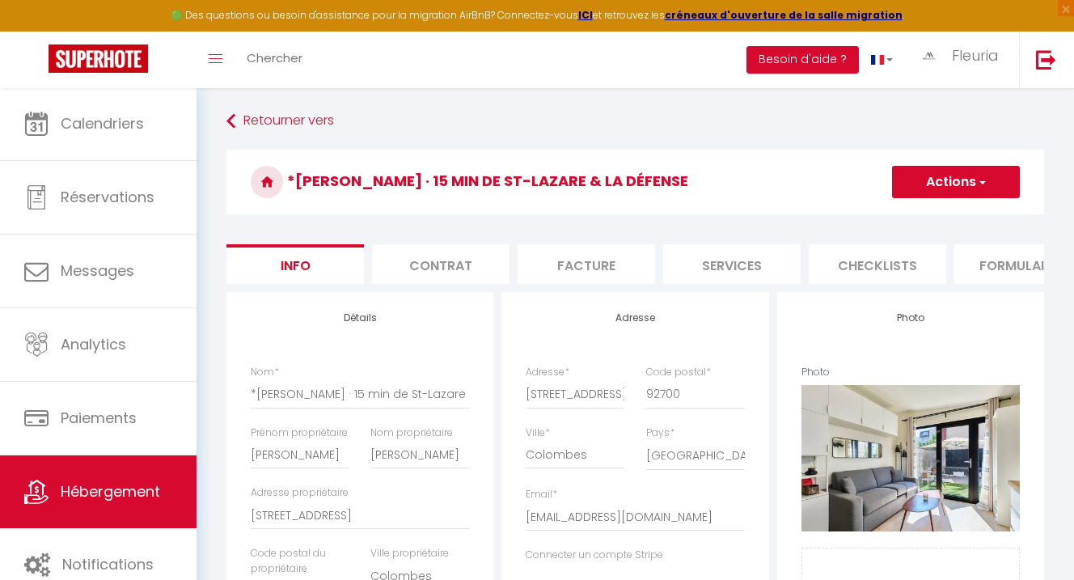
scroll to position [329, 0]
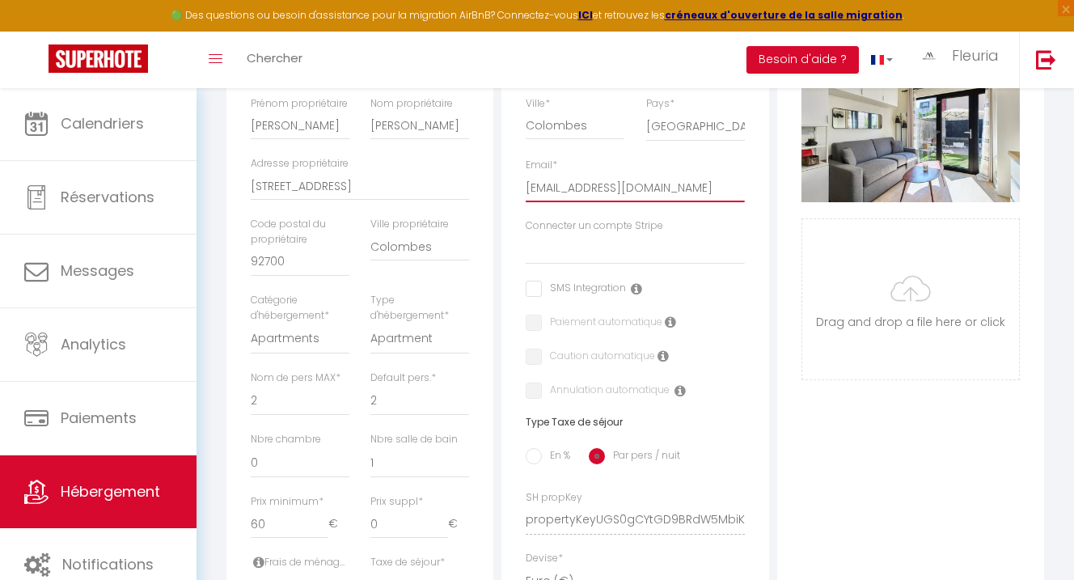
drag, startPoint x: 682, startPoint y: 199, endPoint x: 512, endPoint y: 191, distance: 170.0
paste input "meyconciergerie@gmail"
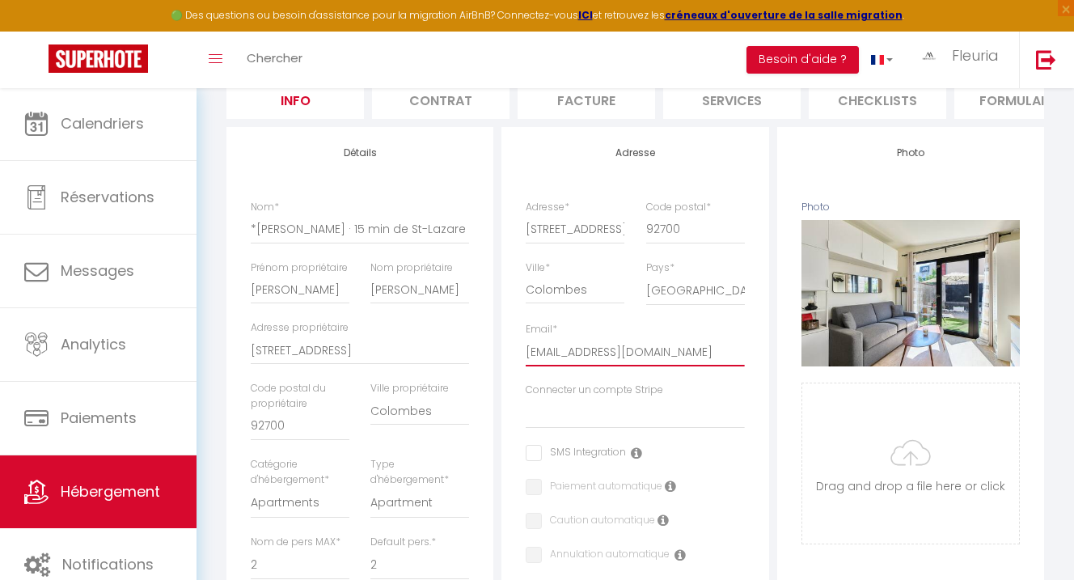
scroll to position [6, 0]
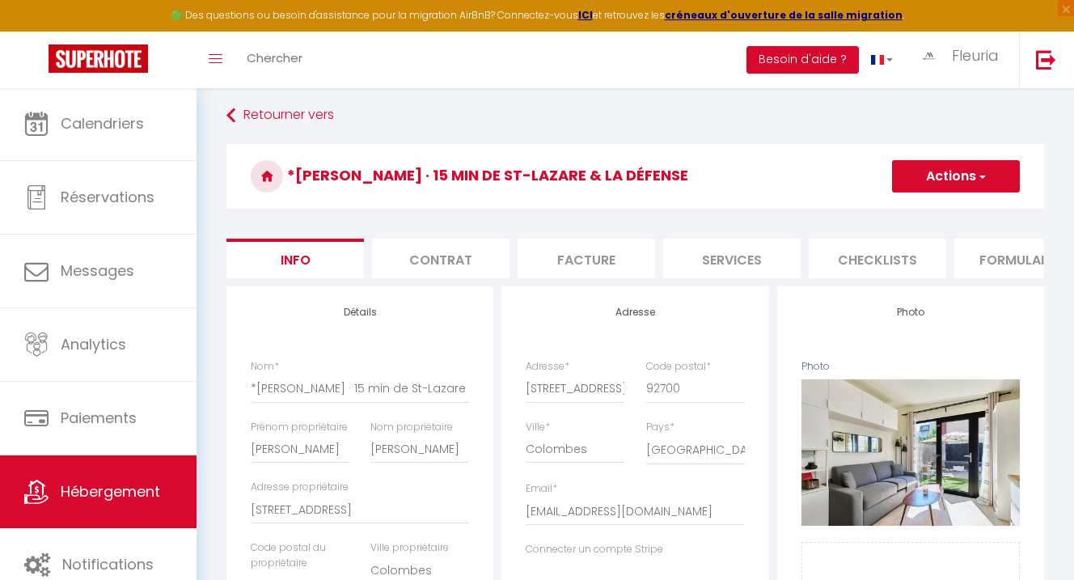
click at [976, 175] on span "button" at bounding box center [981, 176] width 11 height 16
click at [914, 211] on input "Enregistrer" at bounding box center [892, 212] width 60 height 16
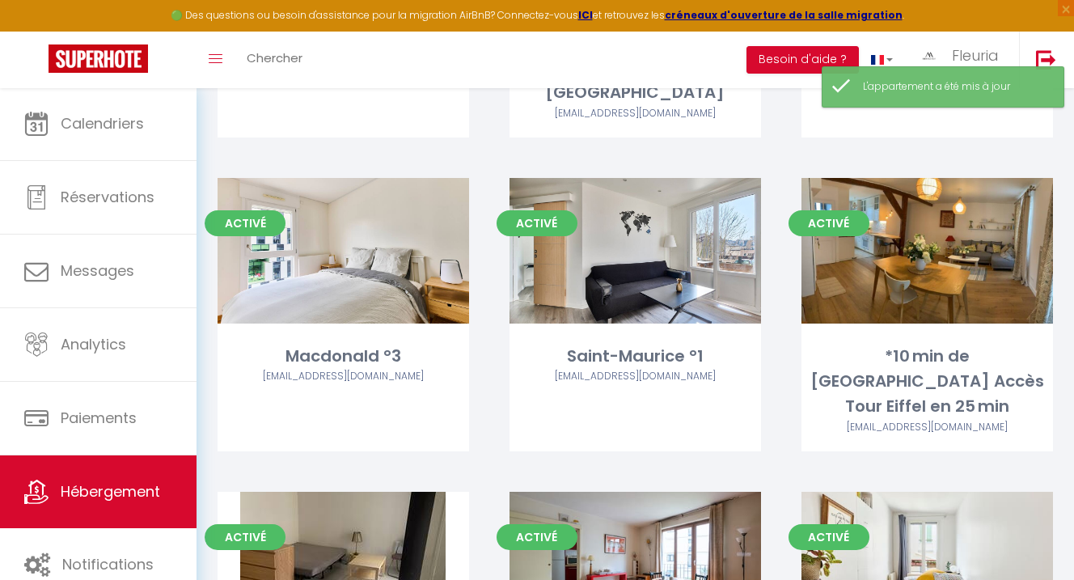
scroll to position [4048, 0]
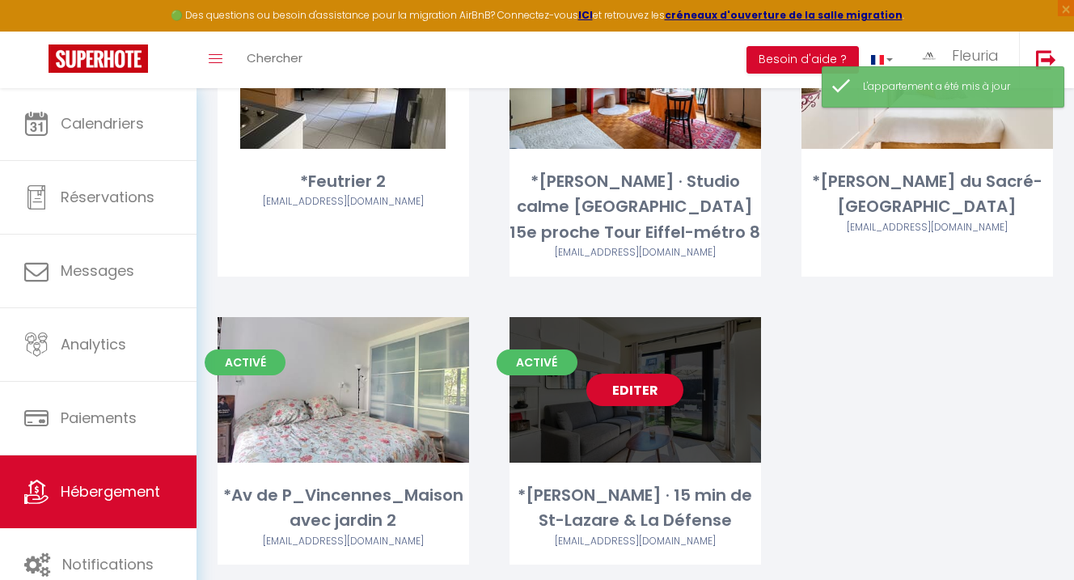
click at [630, 373] on link "Editer" at bounding box center [634, 389] width 97 height 32
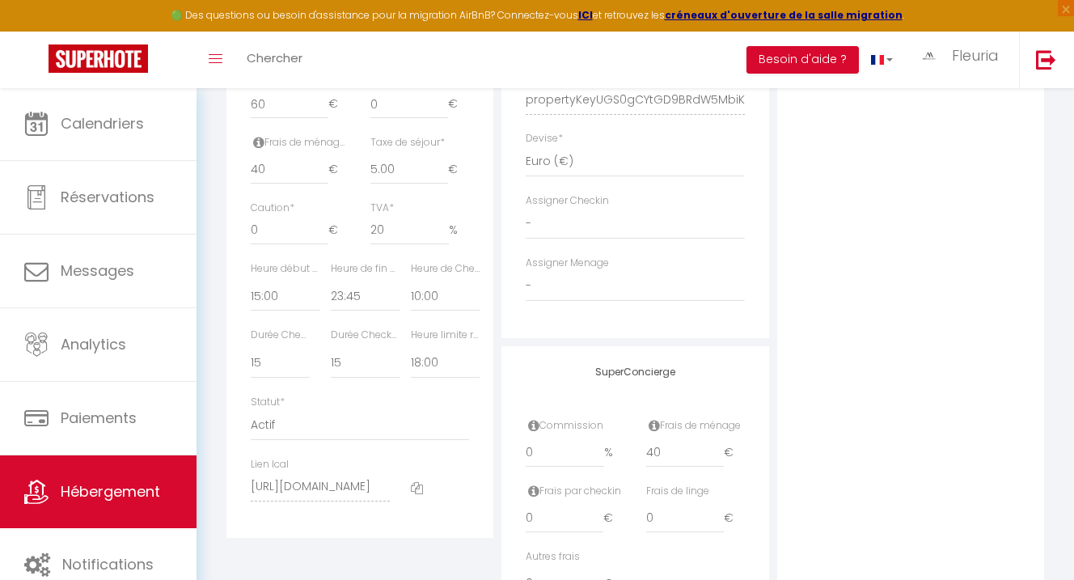
scroll to position [728, 0]
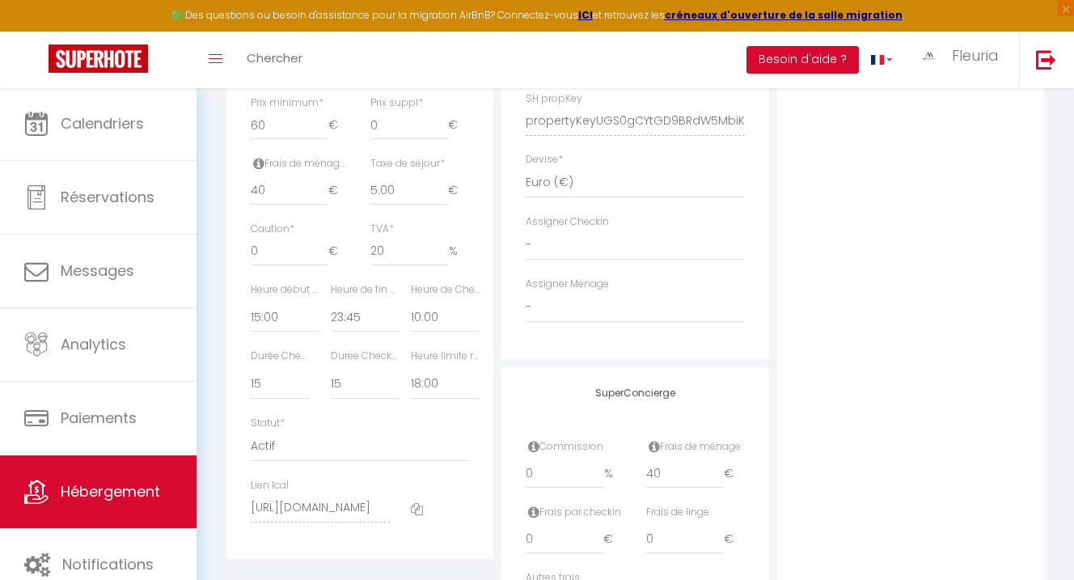
click at [884, 348] on div "Photo Photo Supprimer Drag and drop a file here or click Ooops, something wrong…" at bounding box center [910, 109] width 267 height 1091
click at [863, 321] on div "Photo Photo Supprimer Drag and drop a file here or click Ooops, something wrong…" at bounding box center [910, 109] width 267 height 1091
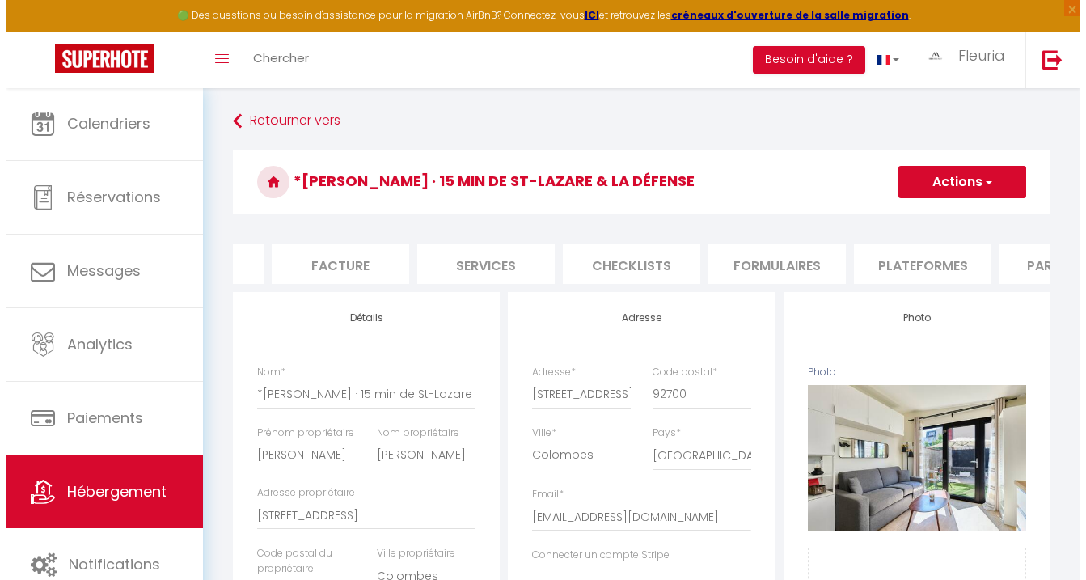
scroll to position [0, 0]
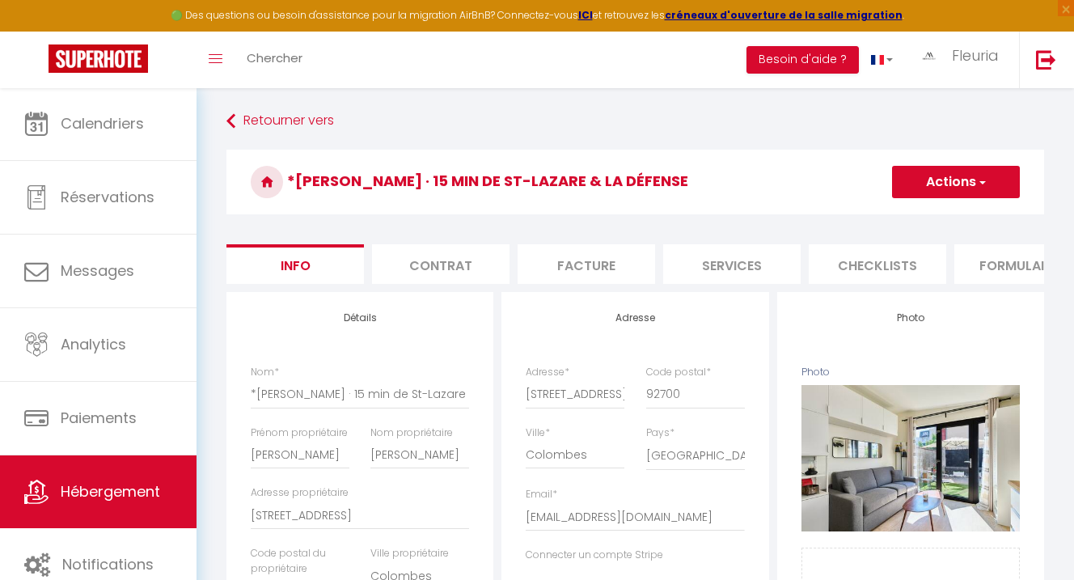
click at [878, 262] on li "Checklists" at bounding box center [876, 264] width 137 height 40
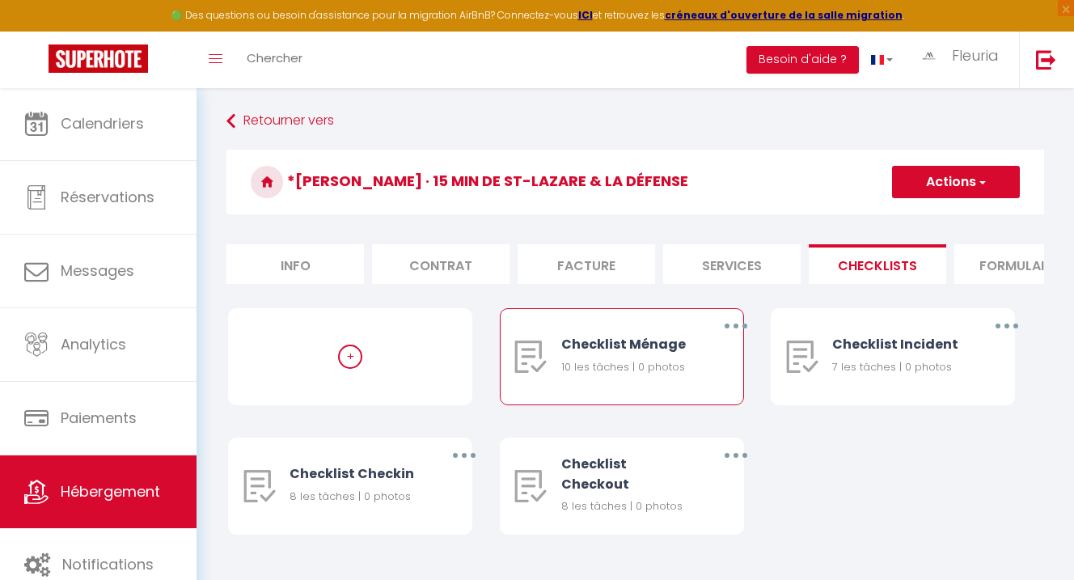
click at [737, 339] on button "button" at bounding box center [735, 326] width 45 height 26
click at [715, 401] on link "Dupliquer" at bounding box center [694, 391] width 120 height 27
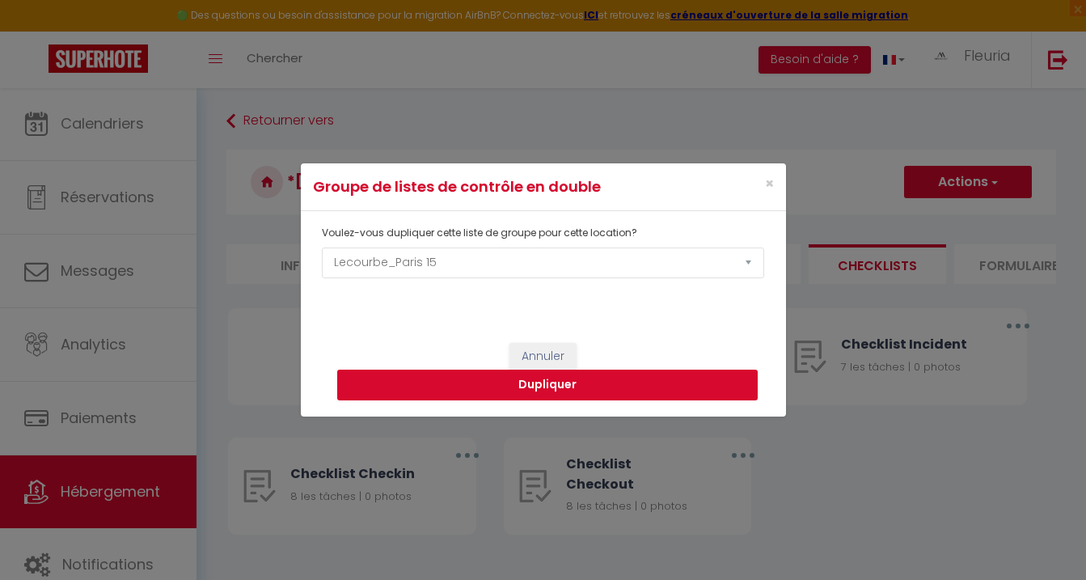
click at [564, 385] on button "Dupliquer" at bounding box center [547, 384] width 420 height 31
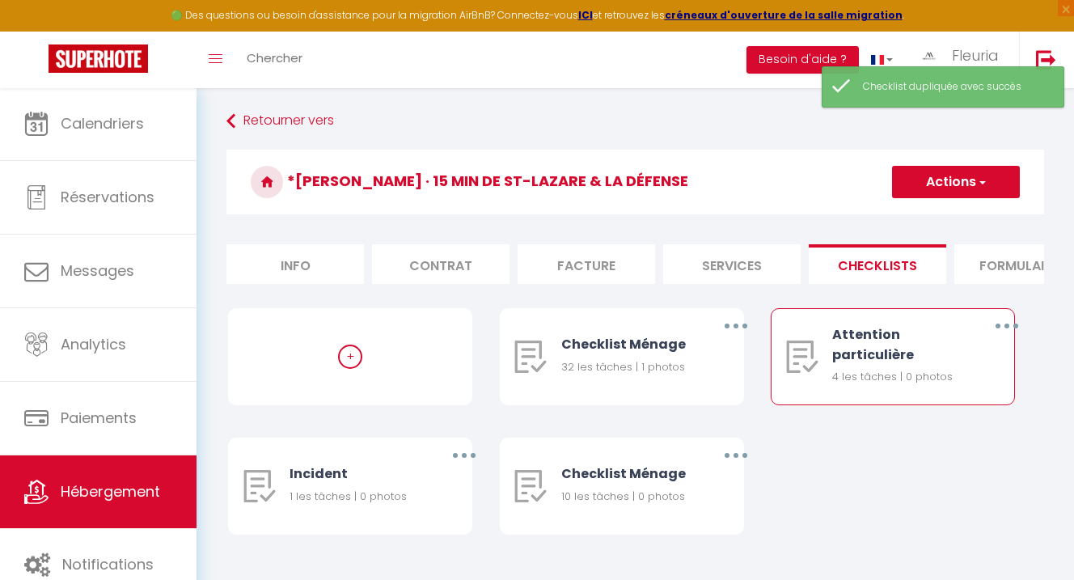
drag, startPoint x: 996, startPoint y: 330, endPoint x: 1001, endPoint y: 353, distance: 23.9
click at [996, 331] on button "button" at bounding box center [1006, 326] width 45 height 26
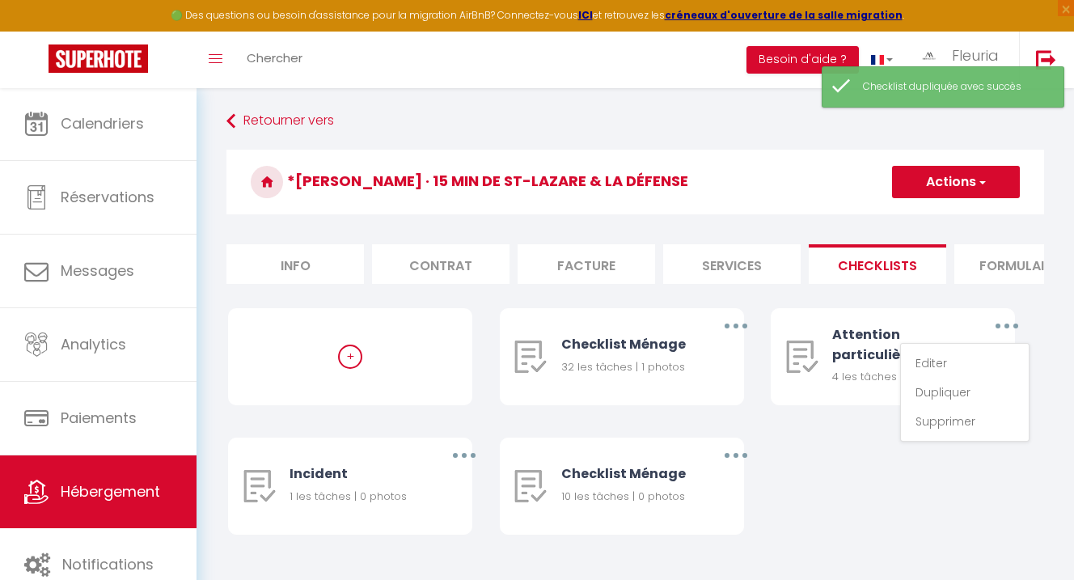
drag, startPoint x: 787, startPoint y: 471, endPoint x: 762, endPoint y: 473, distance: 25.1
click at [787, 471] on div "+ Checklist Ménage 32 les tâches | 1 photos Editer Dupliquer Supprimer Attentio…" at bounding box center [635, 437] width 814 height 259
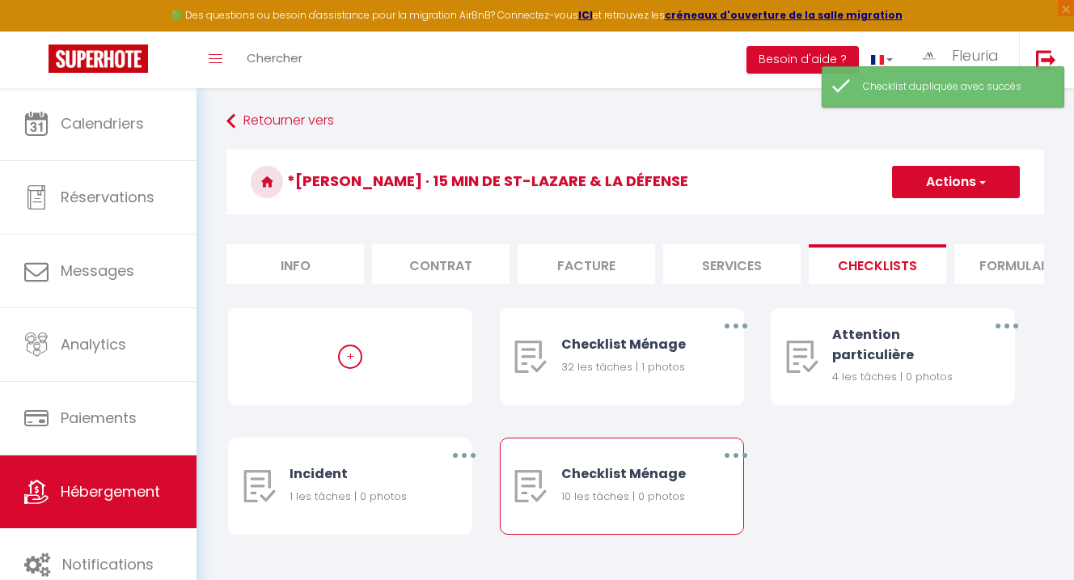
click at [724, 468] on button "button" at bounding box center [735, 455] width 45 height 26
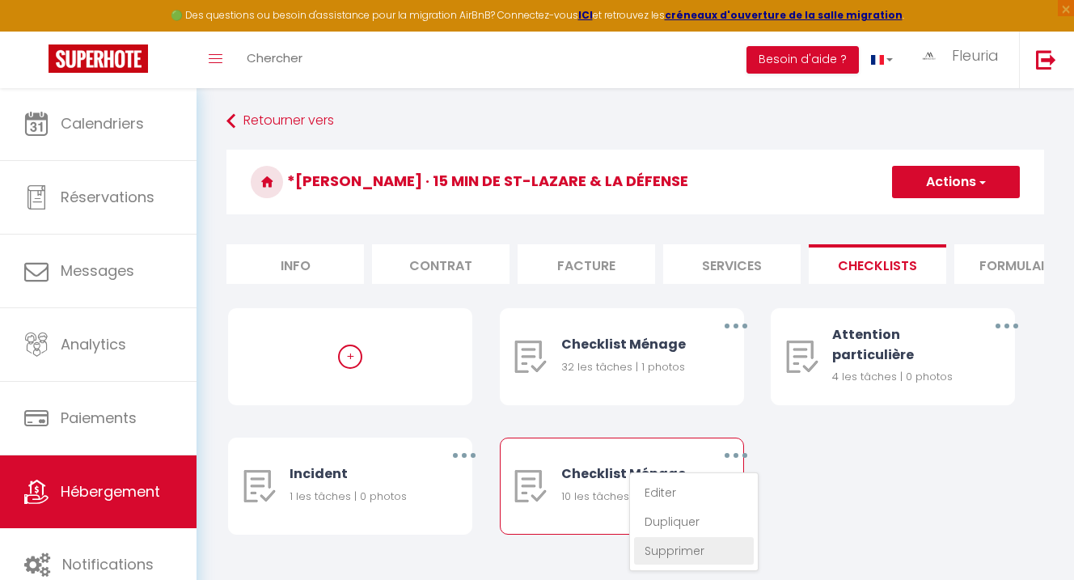
click at [674, 560] on link "Supprimer" at bounding box center [694, 550] width 120 height 27
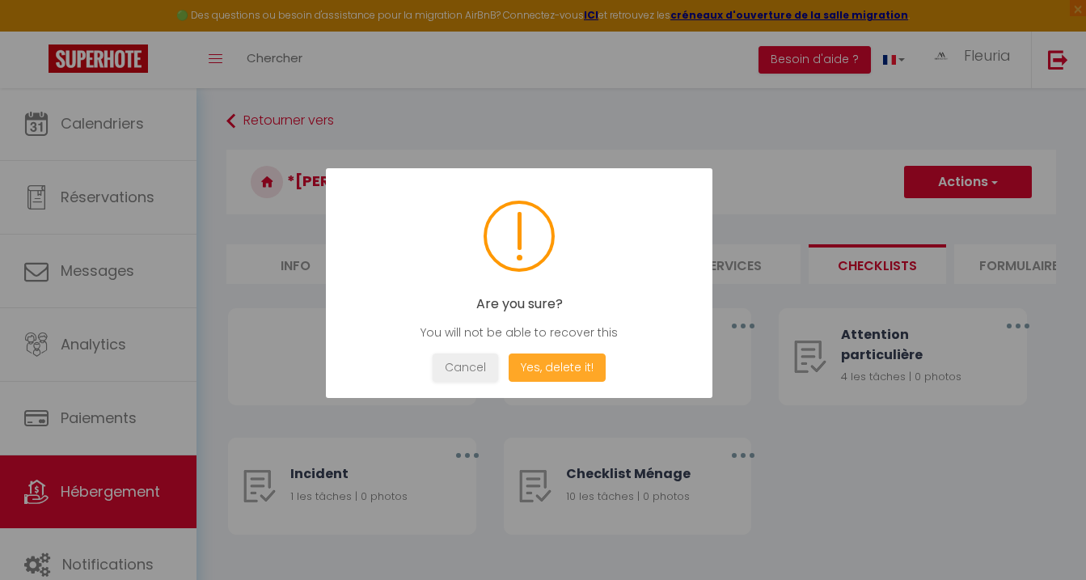
click at [559, 357] on button "Yes, delete it!" at bounding box center [557, 367] width 97 height 28
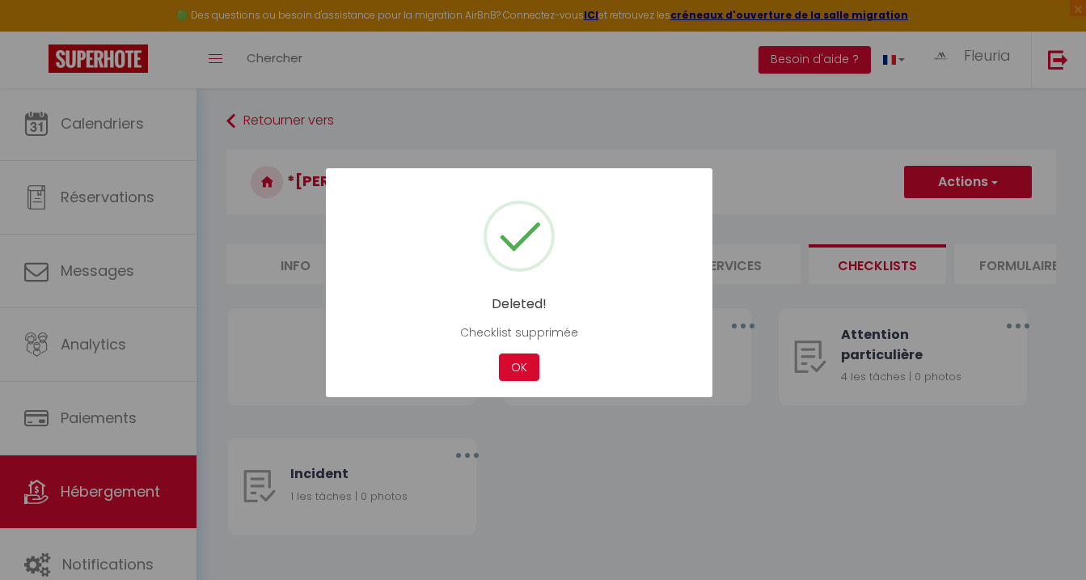
drag, startPoint x: 520, startPoint y: 373, endPoint x: 537, endPoint y: 370, distance: 17.3
click at [521, 373] on button "OK" at bounding box center [519, 367] width 40 height 28
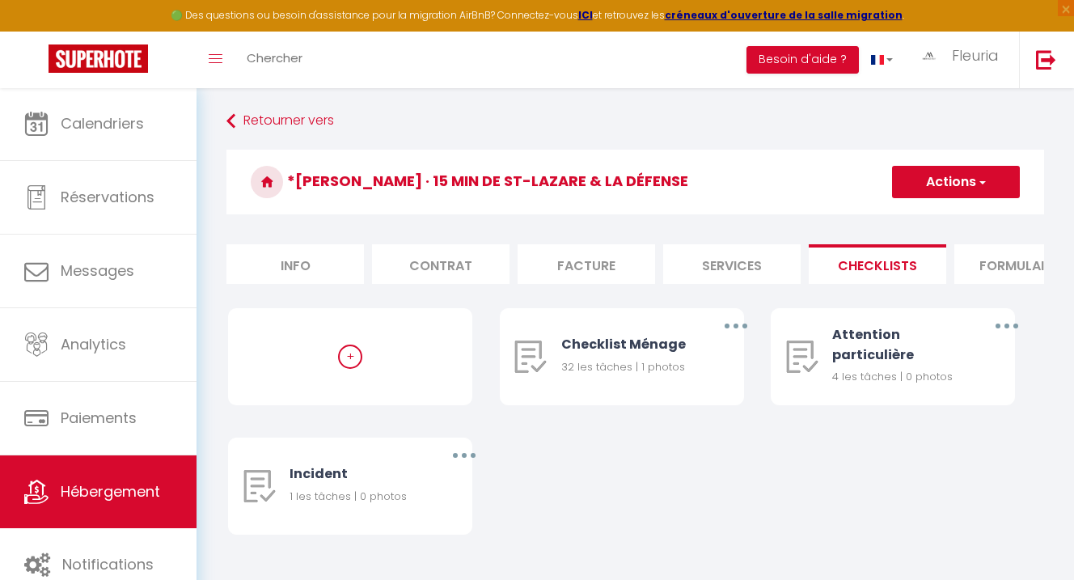
drag, startPoint x: 677, startPoint y: 284, endPoint x: 928, endPoint y: 268, distance: 251.1
click at [823, 284] on ul "Info Contrat Facture Services Checklists Formulaires Plateformes Paramètres web…" at bounding box center [634, 264] width 817 height 40
click at [1012, 264] on li "Formulaires" at bounding box center [1022, 264] width 137 height 40
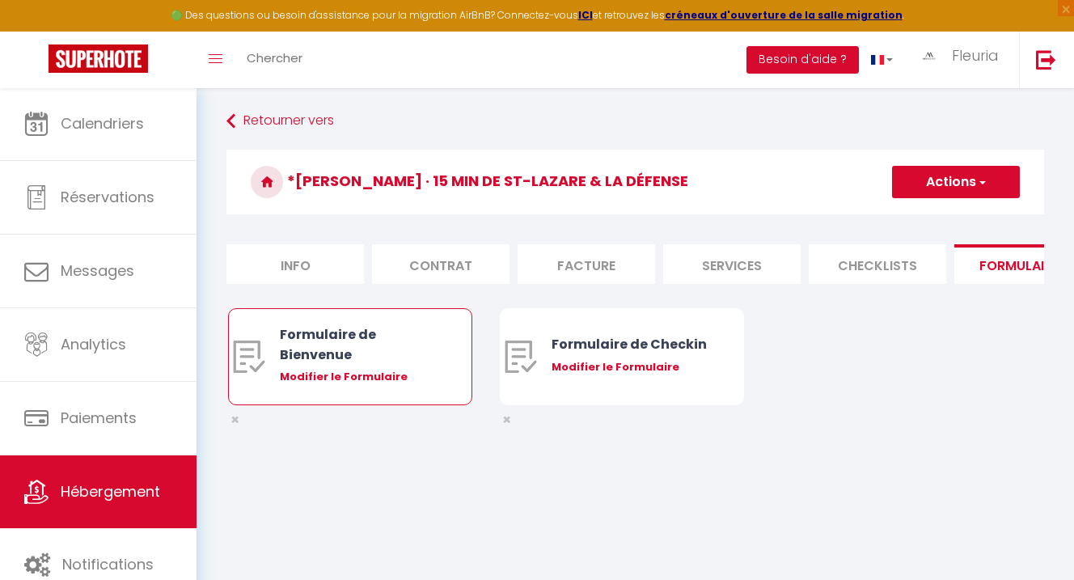
click at [374, 385] on div "Modifier le Formulaire" at bounding box center [360, 377] width 161 height 16
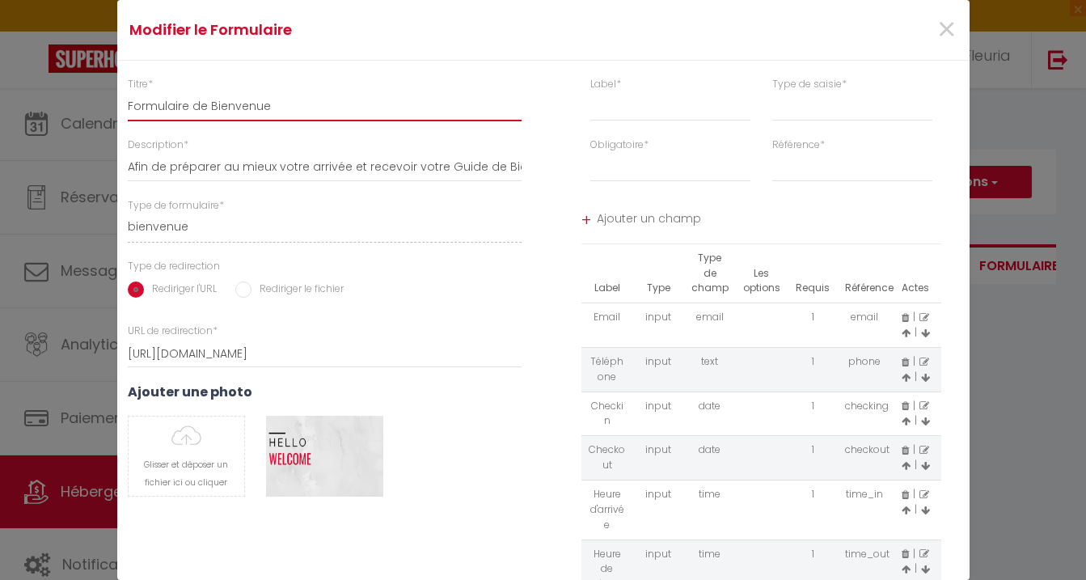
drag, startPoint x: 282, startPoint y: 97, endPoint x: 273, endPoint y: 110, distance: 15.7
click at [274, 112] on input "Formulaire de Bienvenue" at bounding box center [325, 106] width 395 height 29
paste input "📌 Please fill out this form to organize your arrival:"
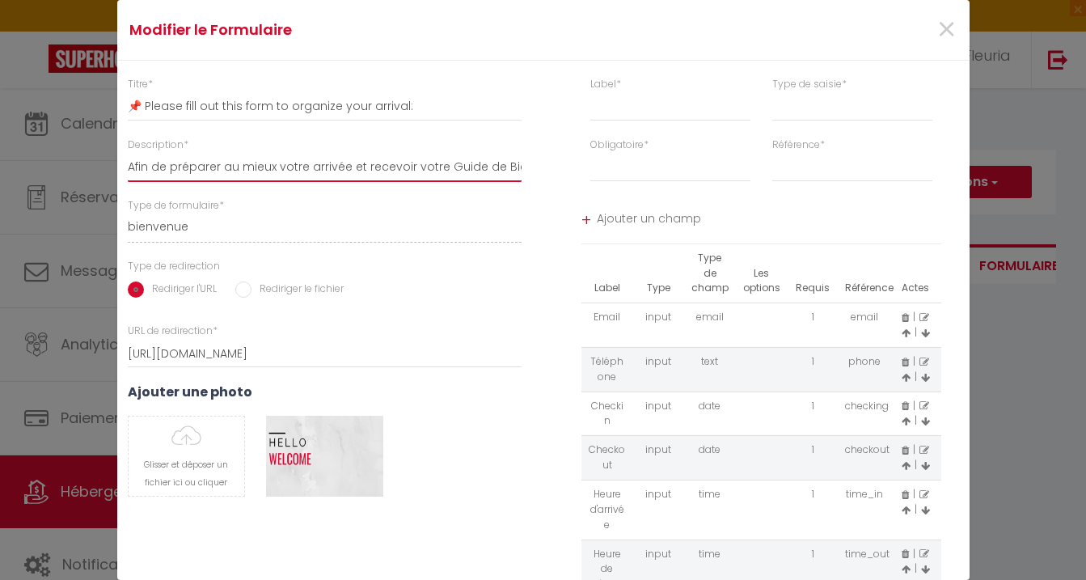
click at [253, 153] on input "Afin de préparer au mieux votre arrivée et recevoir votre Guide de Bienvenue, j…" at bounding box center [325, 167] width 395 height 29
click at [256, 164] on input "Afin de préparer au mieux votre arrivée et recevoir votre Guide de Bienvenue, j…" at bounding box center [325, 167] width 395 height 29
paste input "🔹 Check-in: from 3:00 PM 🔹 Check-out: before 10:00 AM 🔹 Early baggage drop-off …"
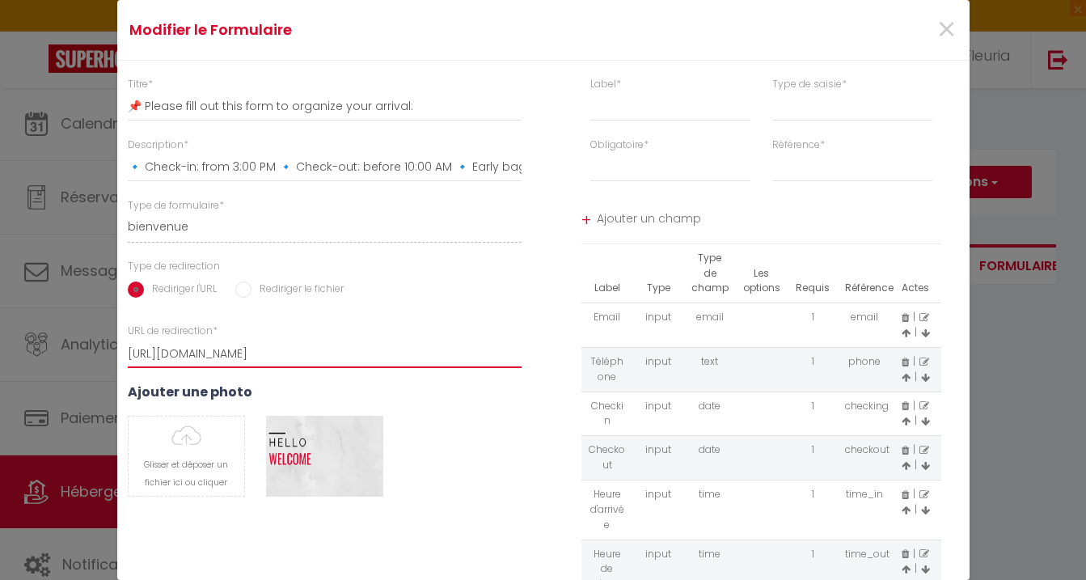
drag, startPoint x: 332, startPoint y: 352, endPoint x: 197, endPoint y: 363, distance: 135.4
click at [64, 344] on div "Modifier le Formulaire × Titre * 📌 Please fill out this form to organize your a…" at bounding box center [543, 290] width 1086 height 580
paste input "www.canva.com/design/DAGxEu54Bcg/kGSAFjKtqOiLTnN8g1EOHQ/watch?utm_content=DAGxE…"
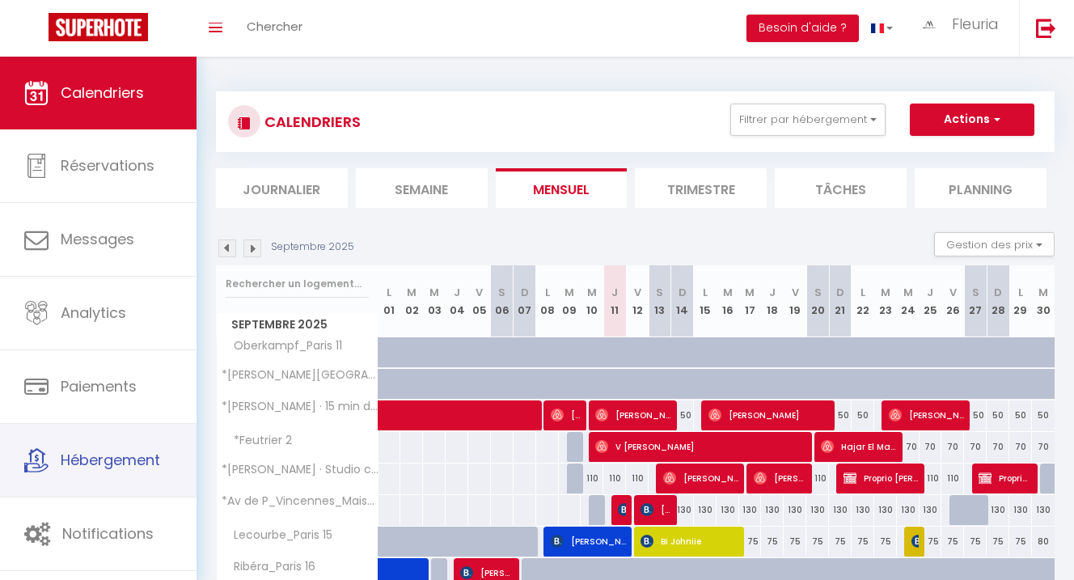
click at [95, 462] on span "Hébergement" at bounding box center [110, 459] width 99 height 20
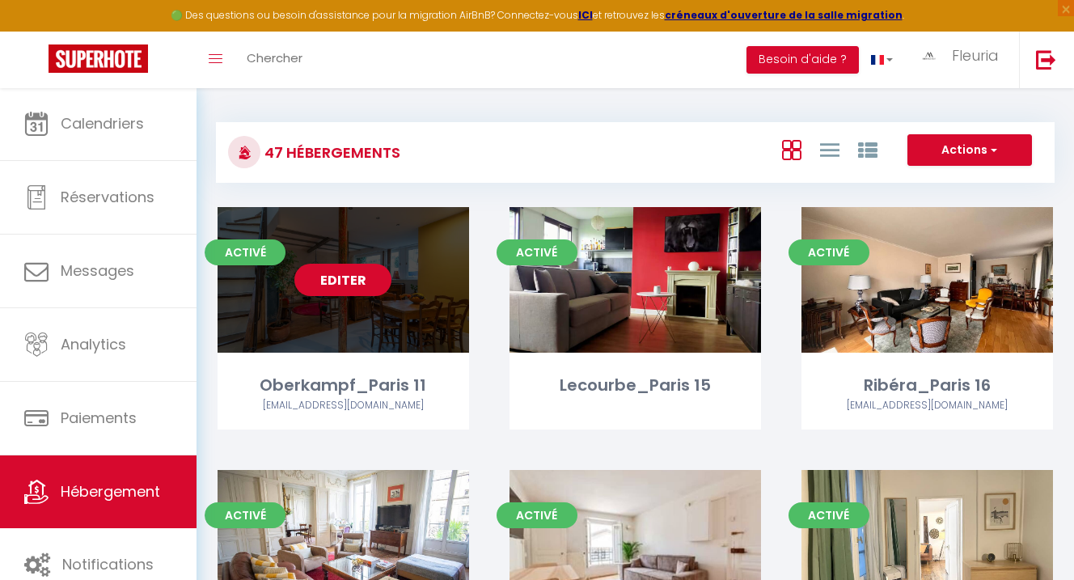
click at [340, 395] on div "Oberkampf_Paris 11" at bounding box center [342, 385] width 251 height 25
select select "3"
select select "2"
select select "1"
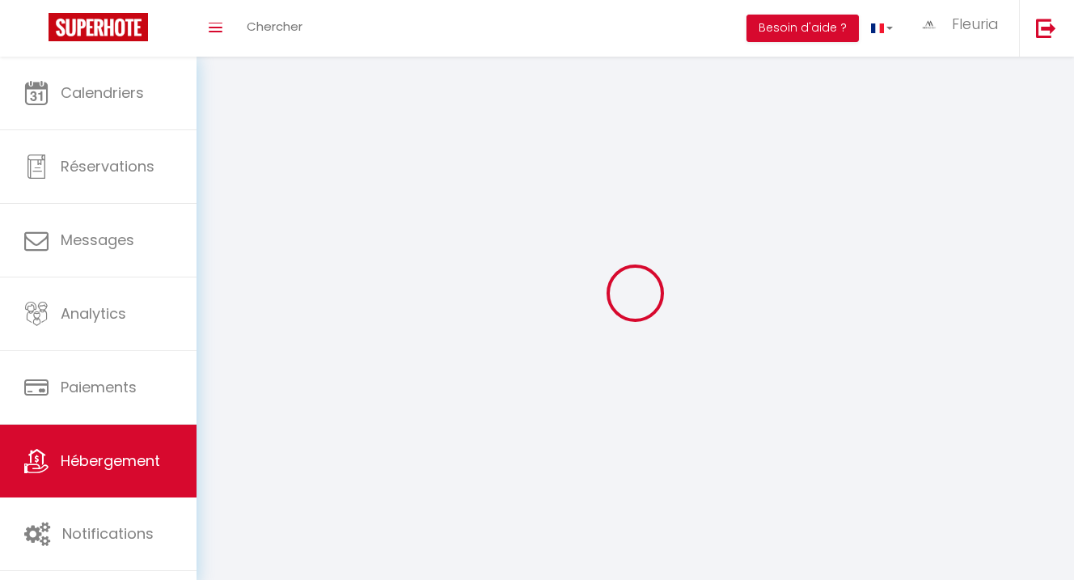
select select
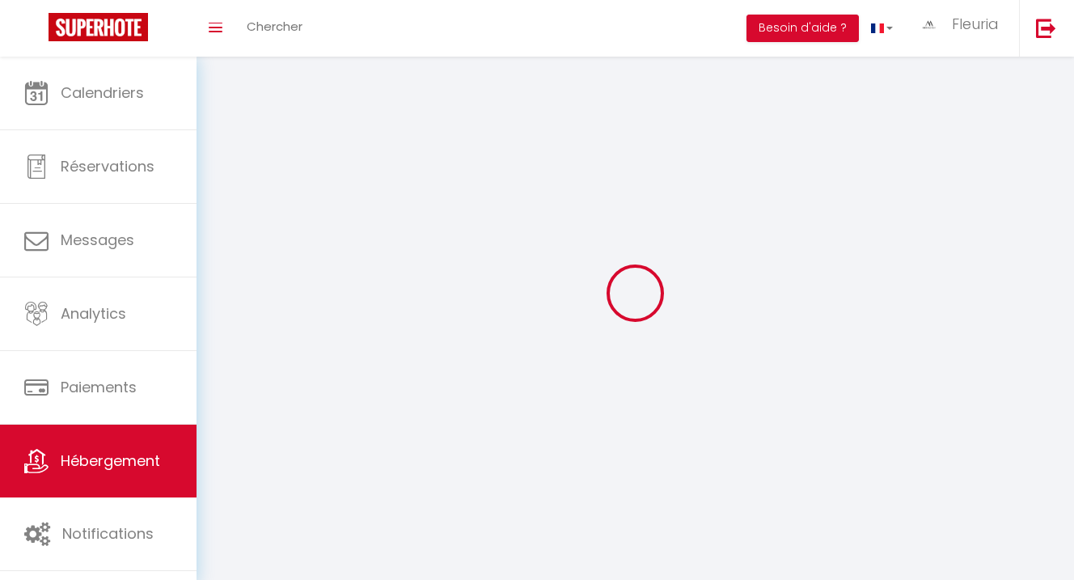
checkbox input "false"
select select
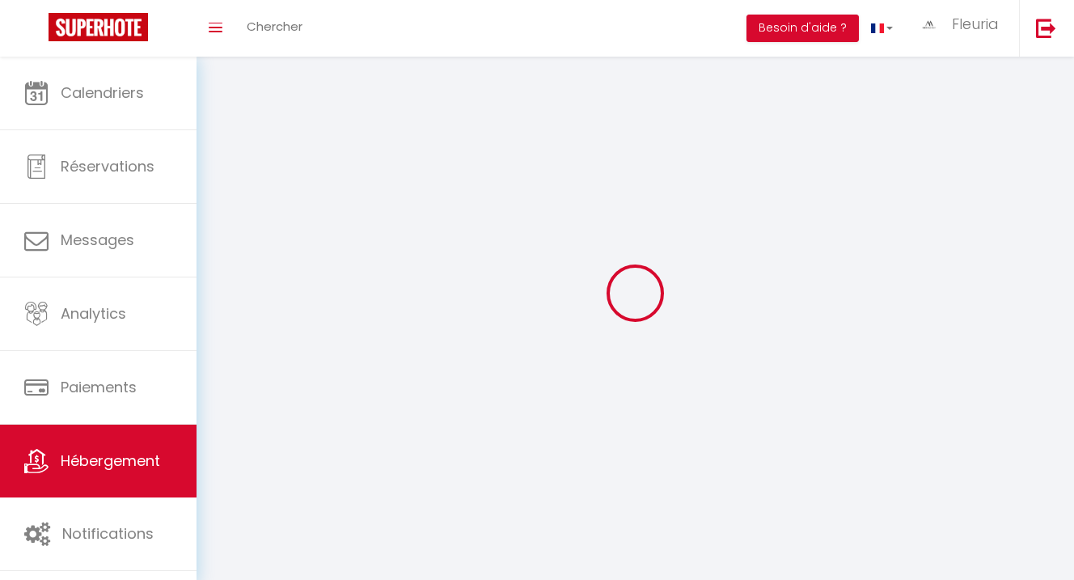
select select
click at [334, 285] on div at bounding box center [635, 293] width 838 height 434
select select "1"
select select
select select "28"
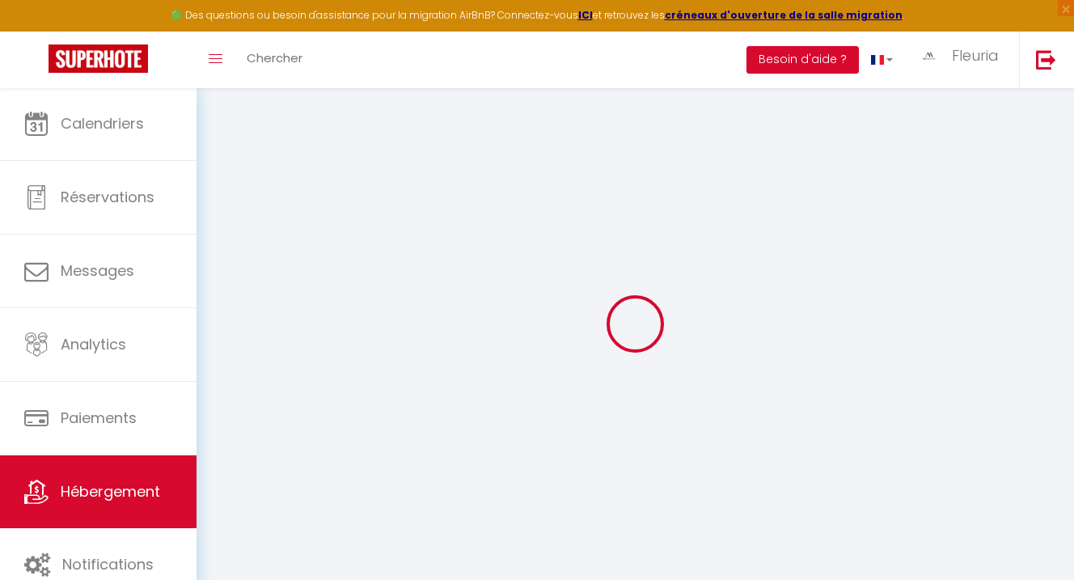
select select
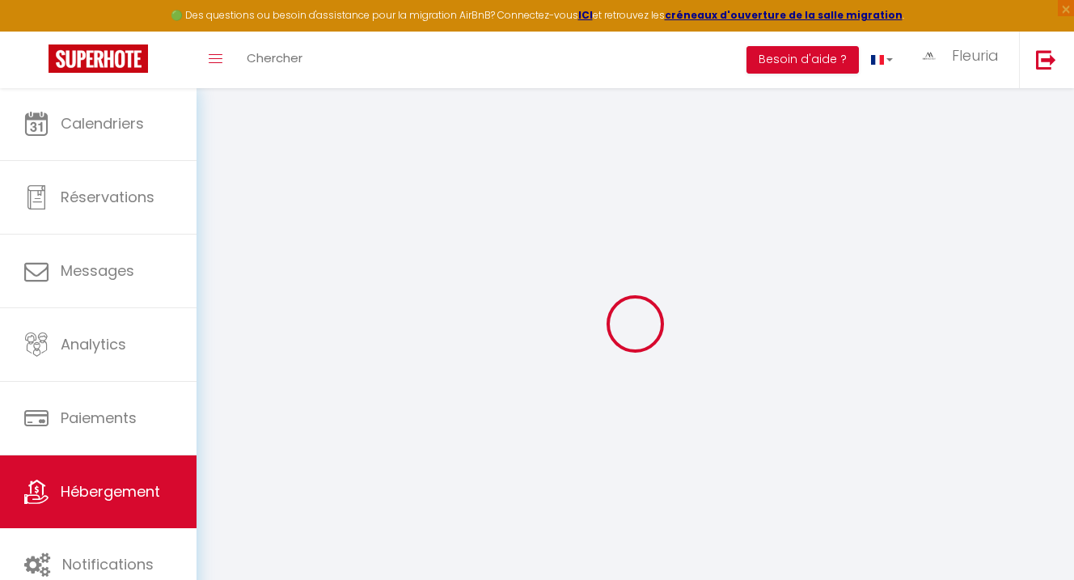
select select
checkbox input "false"
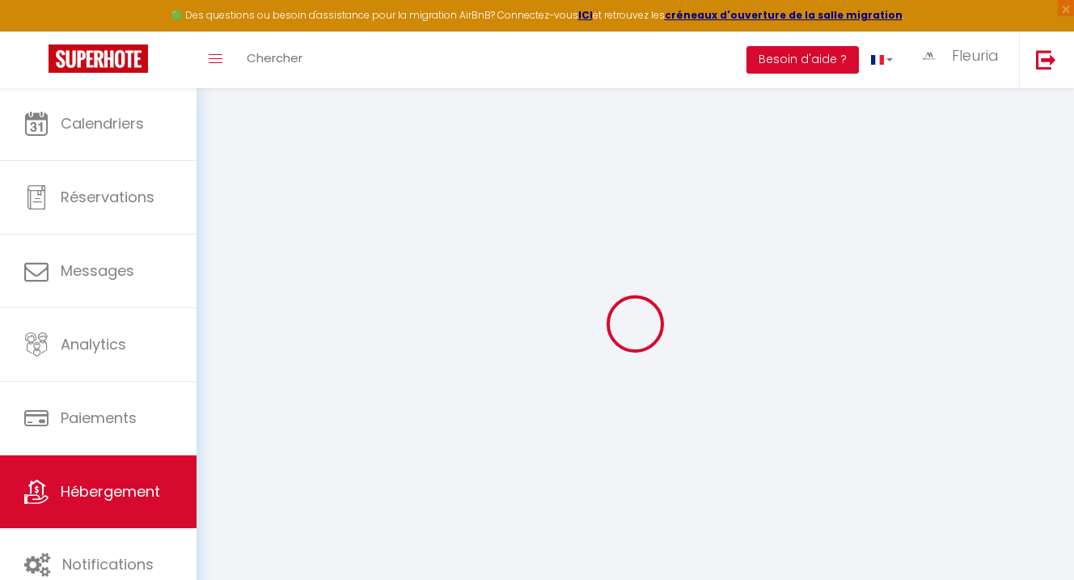
select select
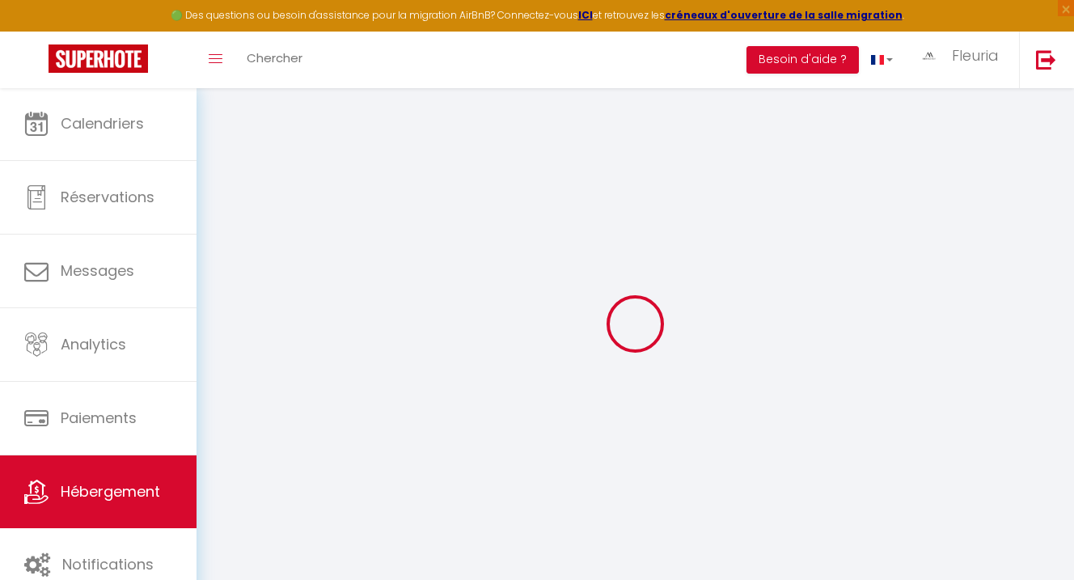
select select
checkbox input "false"
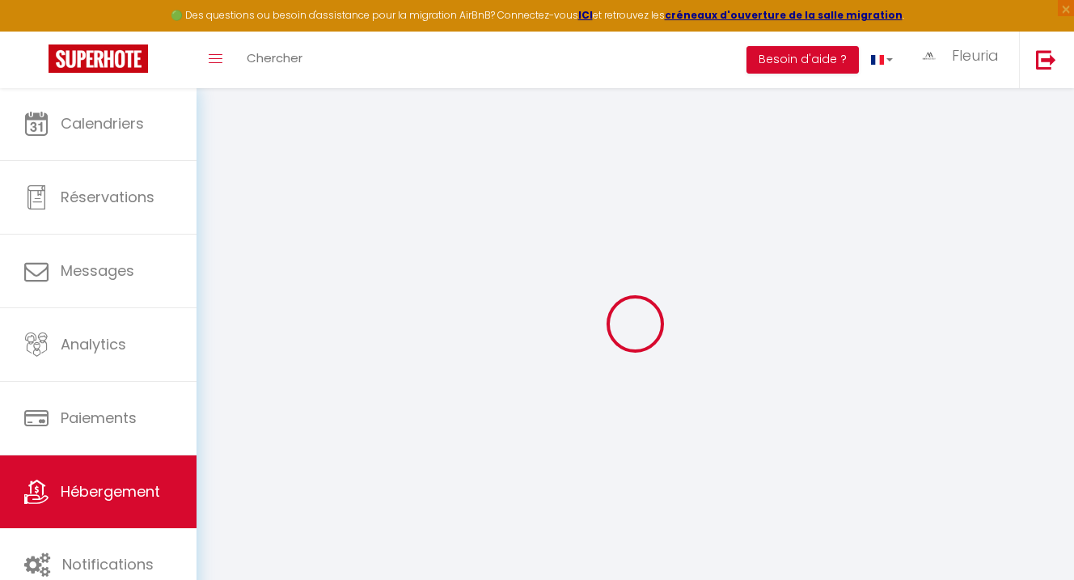
checkbox input "false"
select select
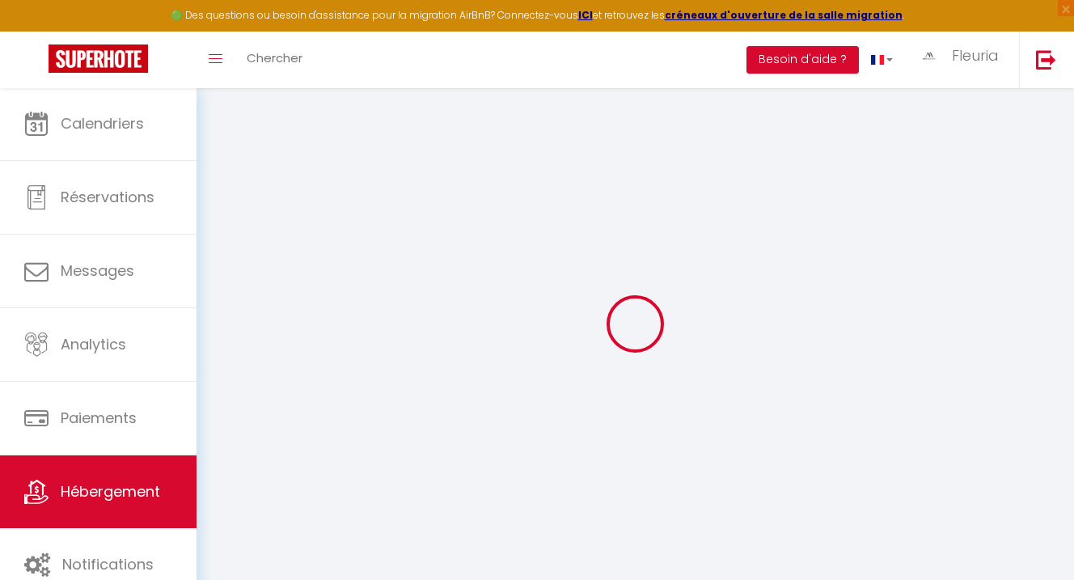
select select
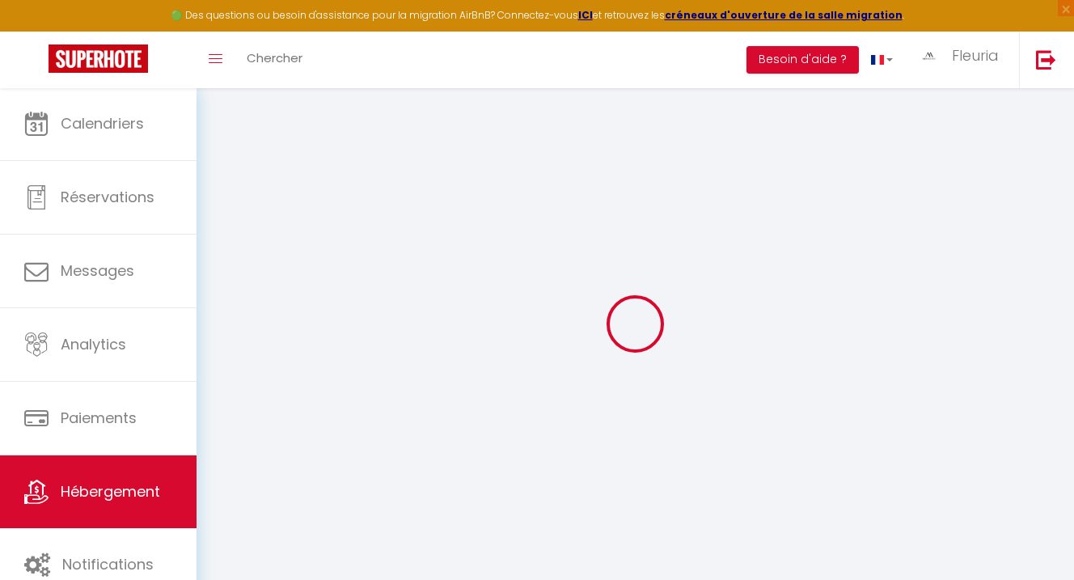
checkbox input "false"
select select
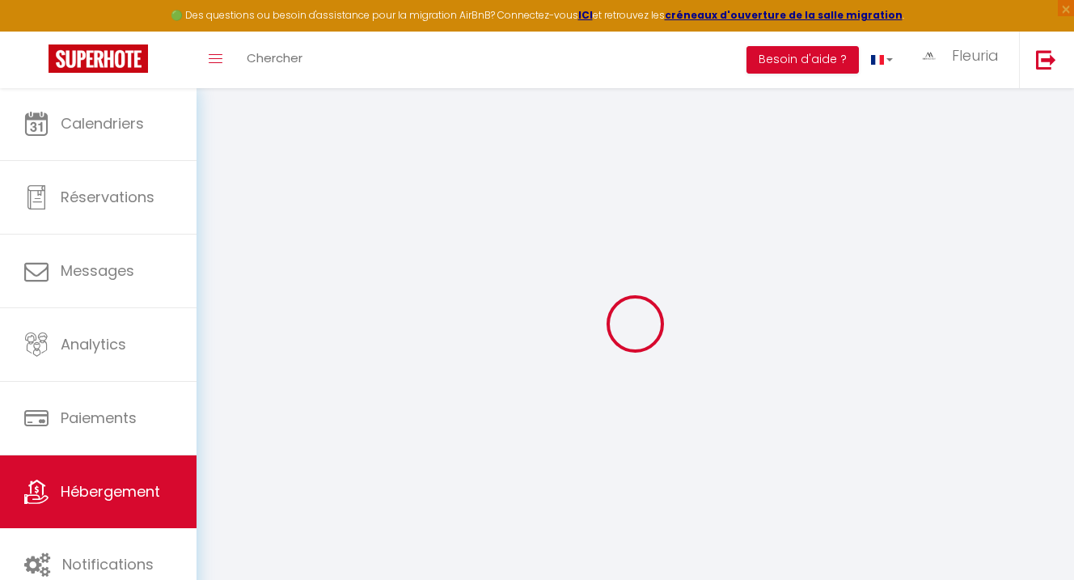
select select
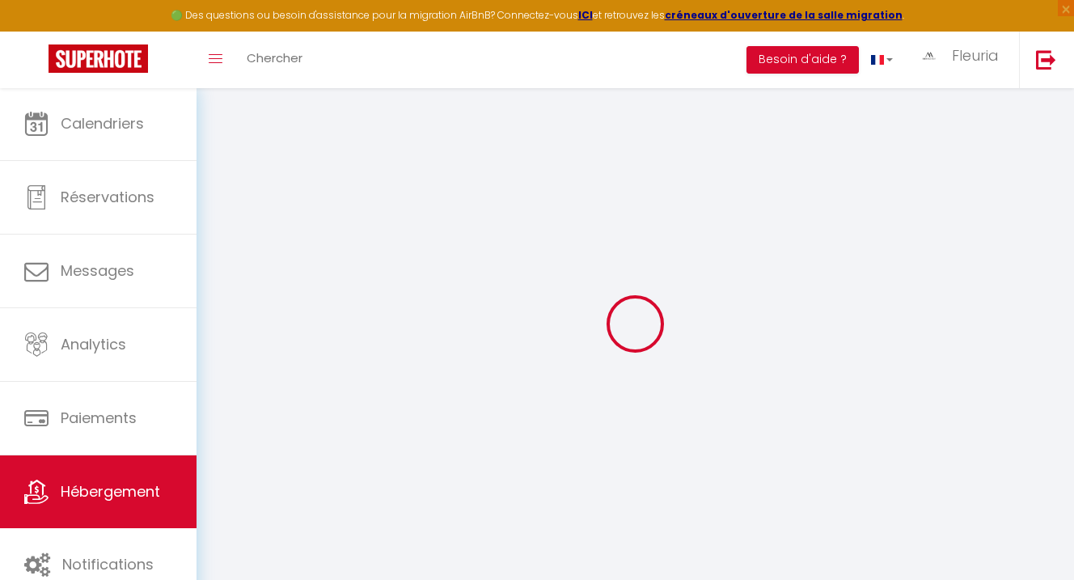
select select
checkbox input "false"
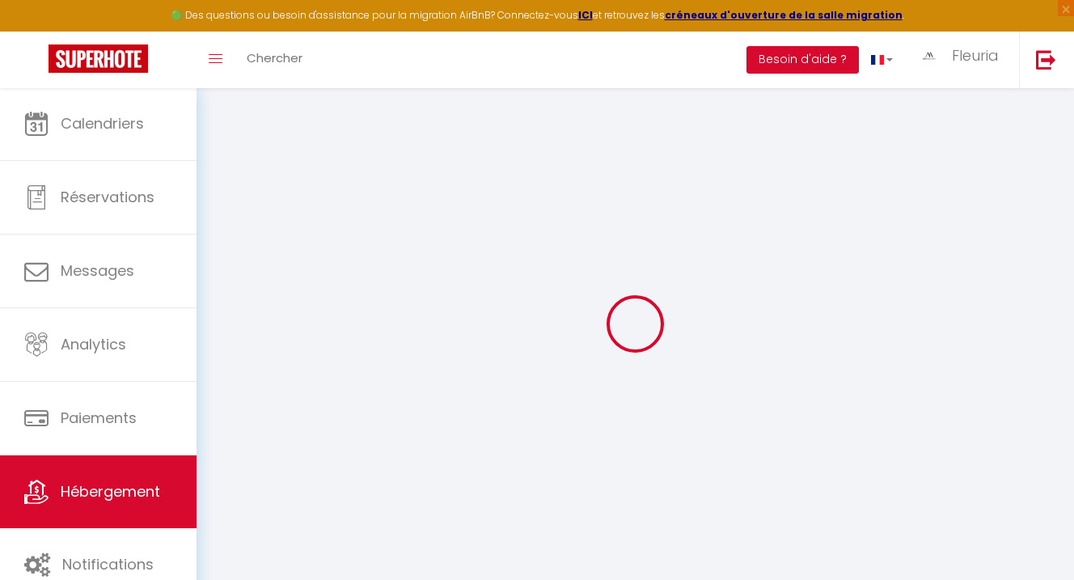
checkbox input "false"
select select
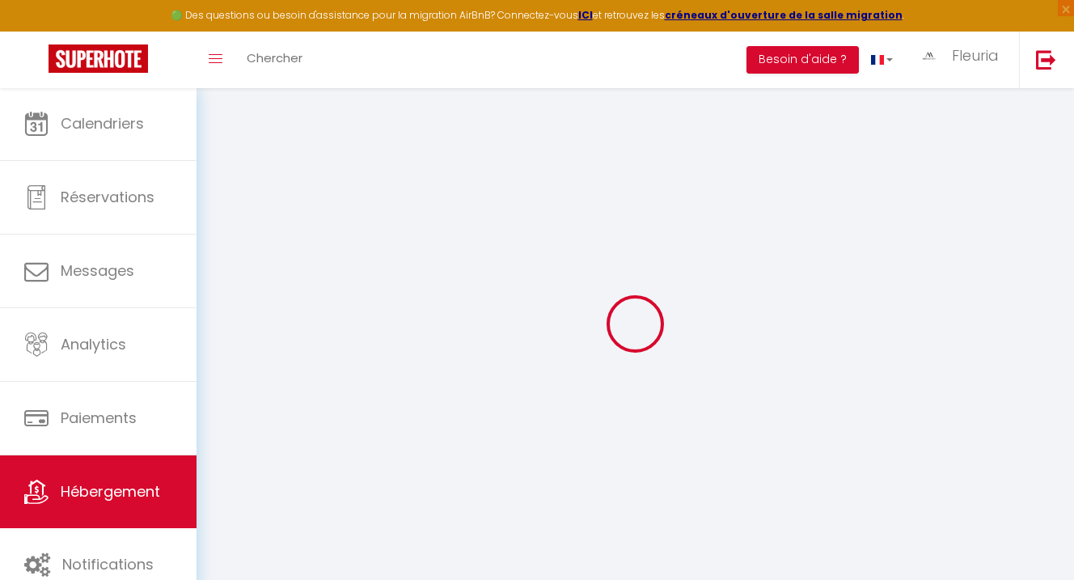
select select
checkbox input "false"
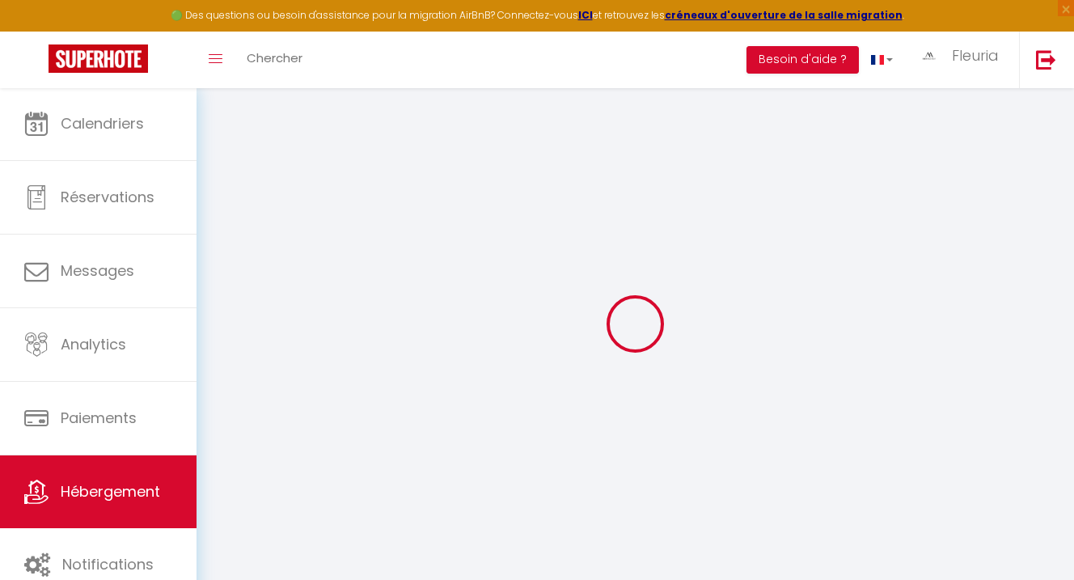
checkbox input "false"
select select
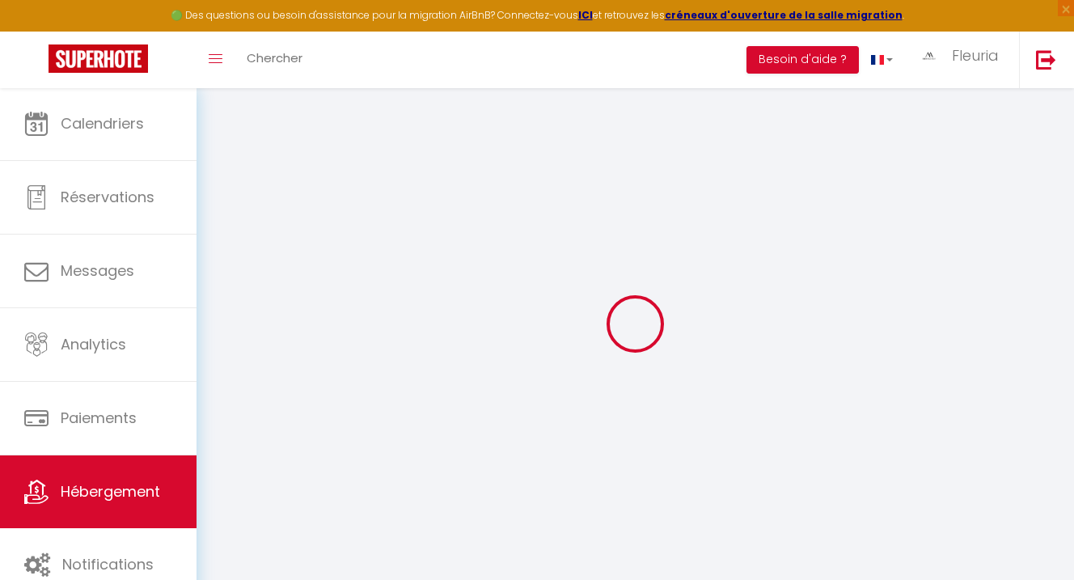
type input "Oberkampf_Paris 11"
type input "[PERSON_NAME]"
type input "Natalis"
type input "[STREET_ADDRESS]"
type input "75011"
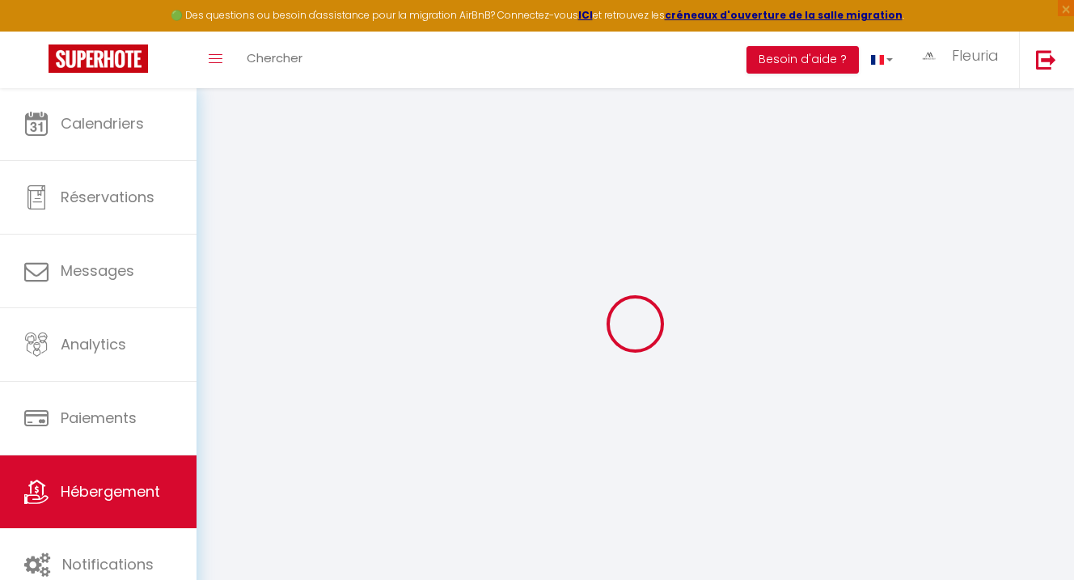
type input "[GEOGRAPHIC_DATA]"
select select "6"
select select "2"
type input "250"
type input "140"
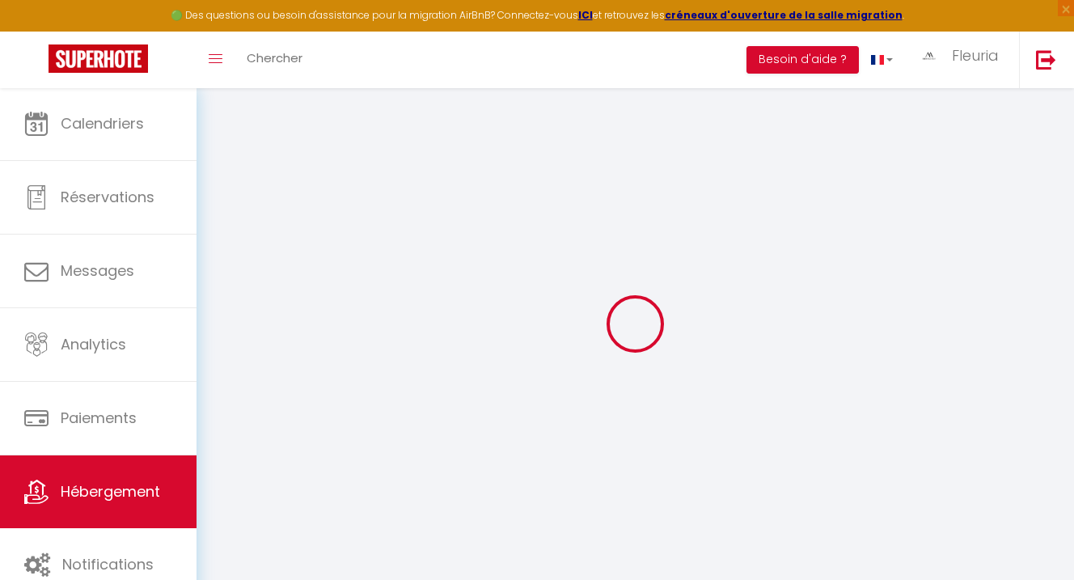
type input "5.00"
type input "20"
select select
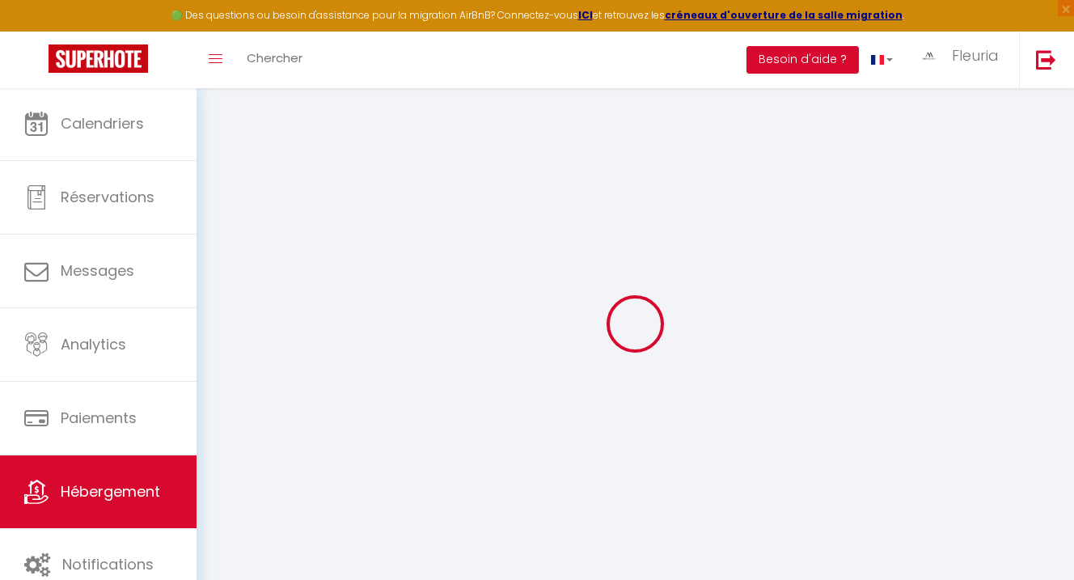
select select
type input "[STREET_ADDRESS]"
type input "75011"
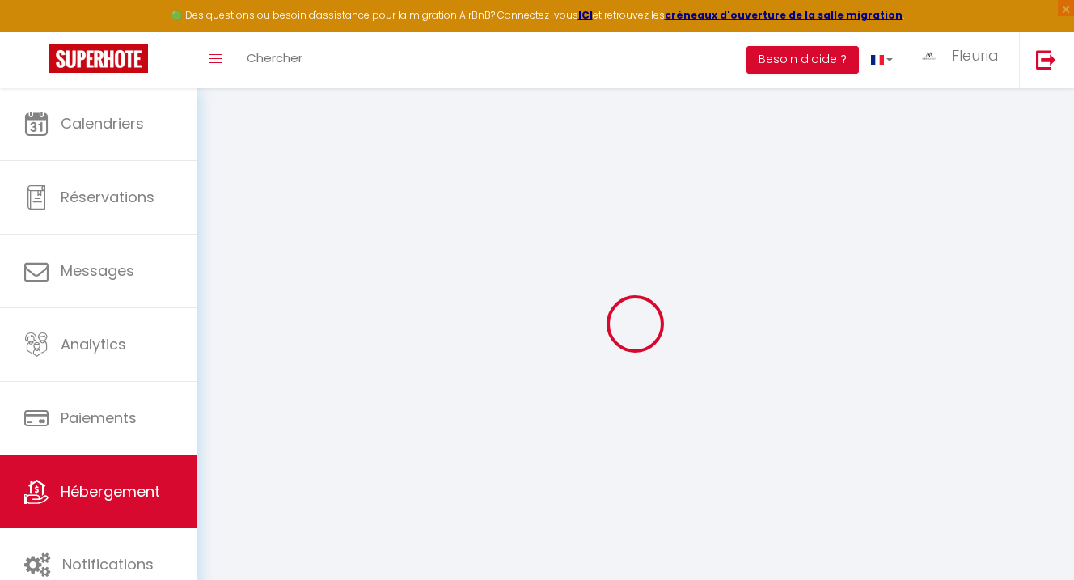
type input "[GEOGRAPHIC_DATA]"
type input "[EMAIL_ADDRESS][DOMAIN_NAME]"
select select
checkbox input "false"
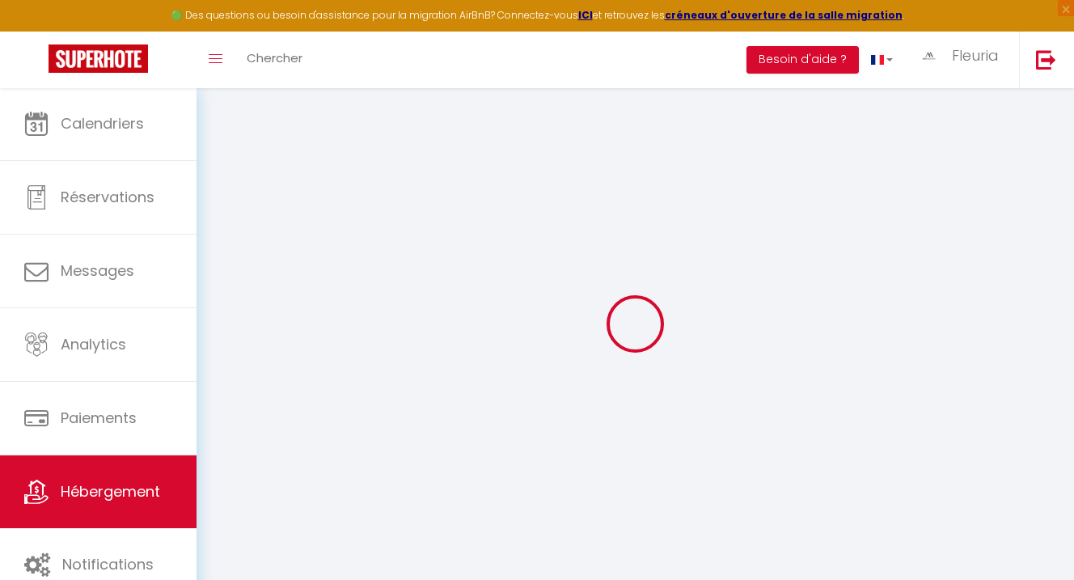
checkbox input "false"
type input "25"
type input "140"
type input "0"
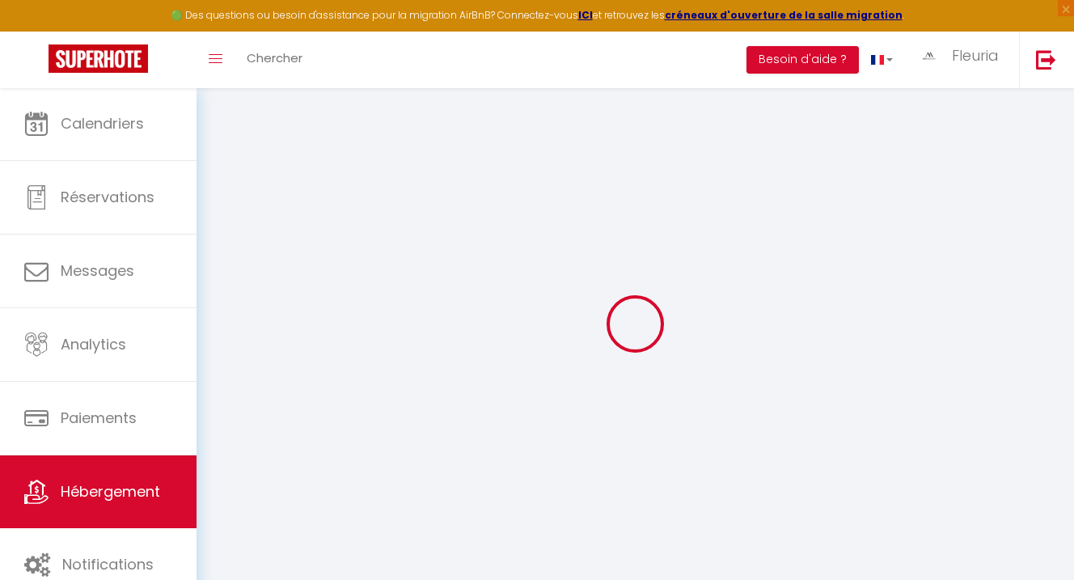
type input "0"
select select
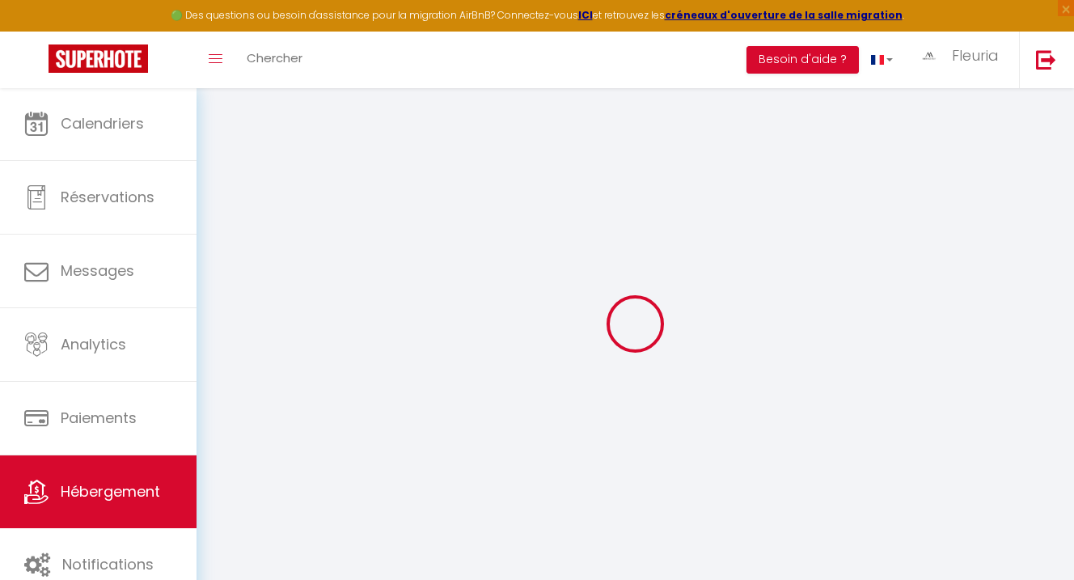
select select
checkbox input "false"
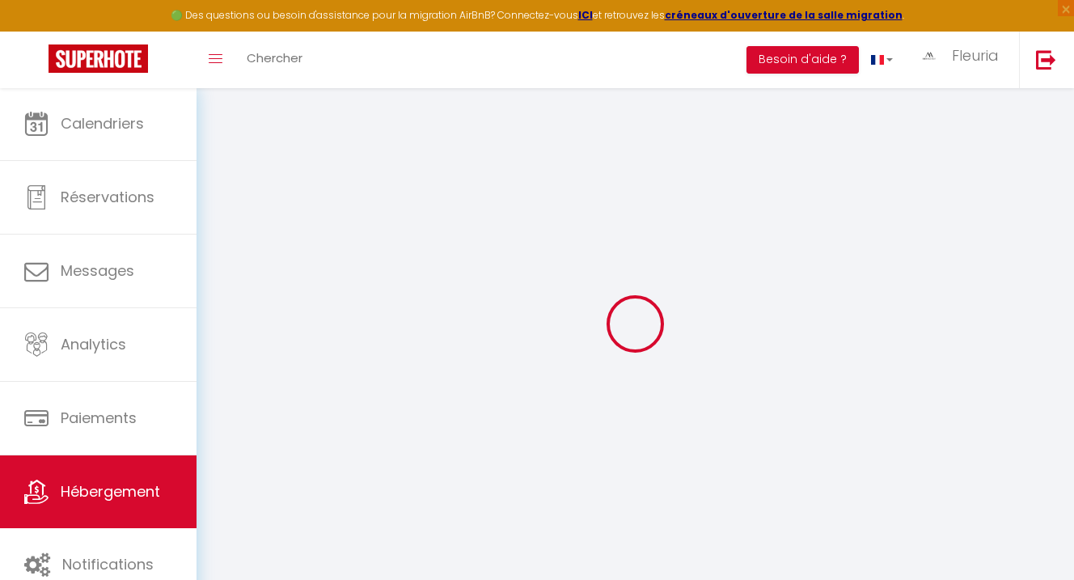
checkbox input "false"
select select
checkbox input "false"
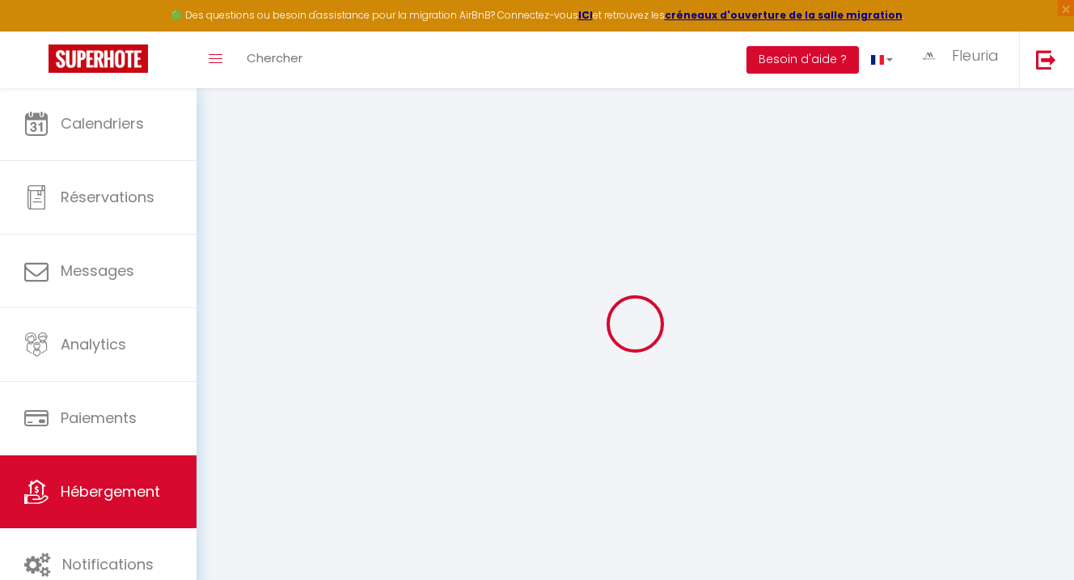
checkbox input "false"
select select "10:30"
select select
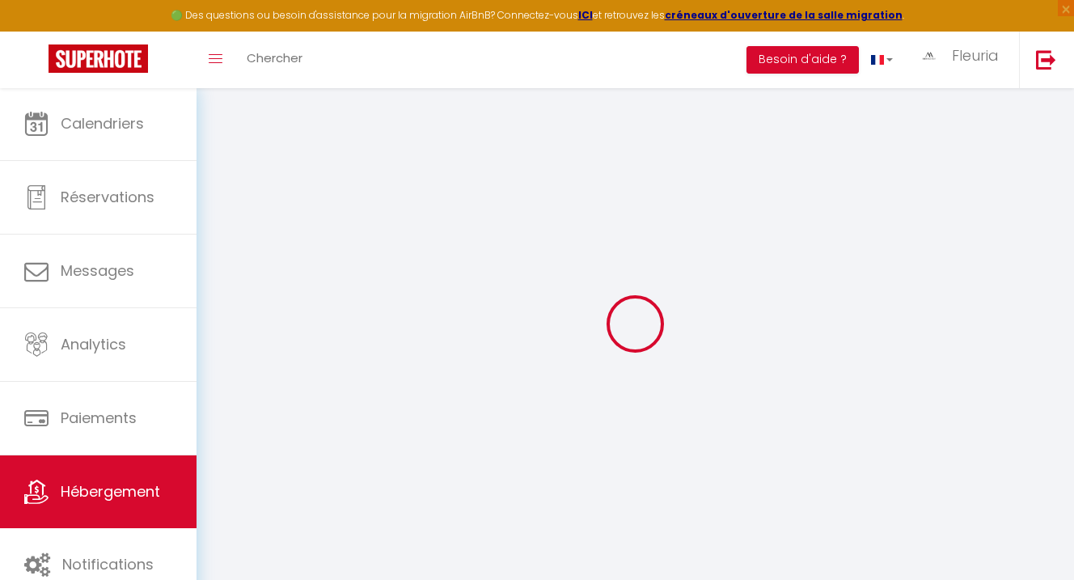
select select "10:00"
select select "15"
select select "18:00"
select select
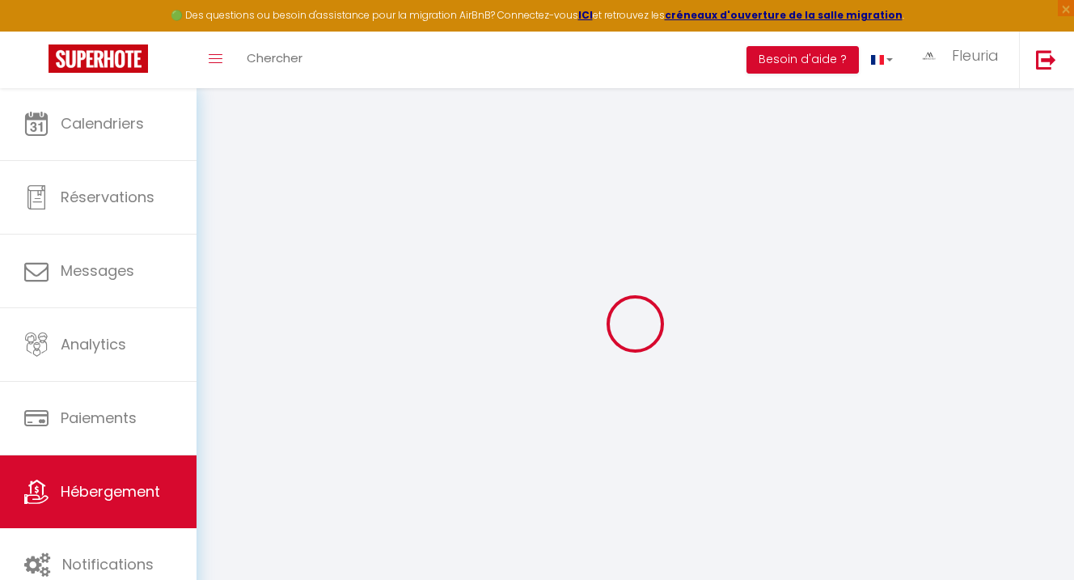
select select
checkbox input "false"
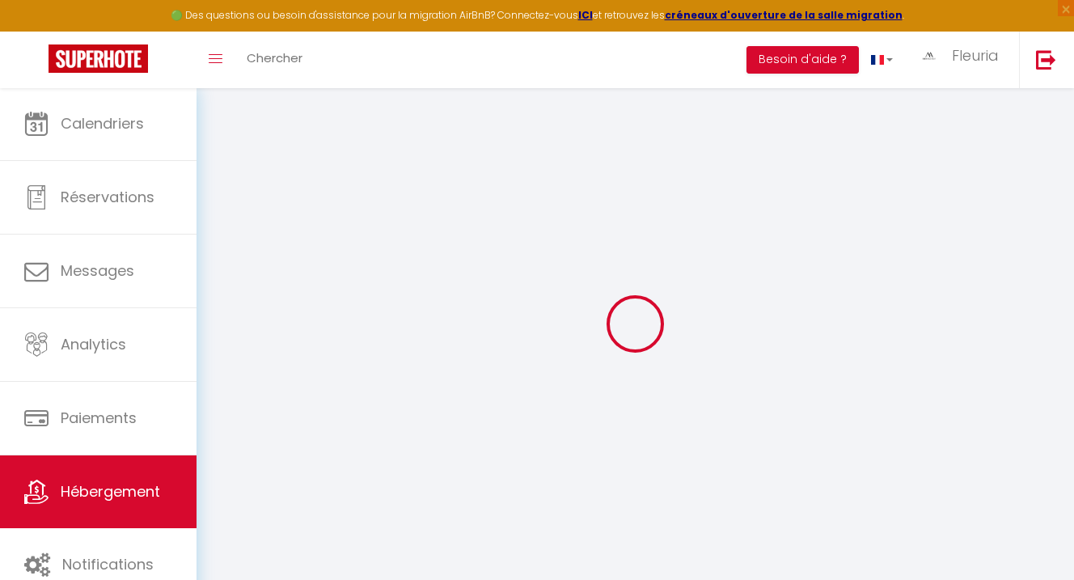
select select
checkbox input "false"
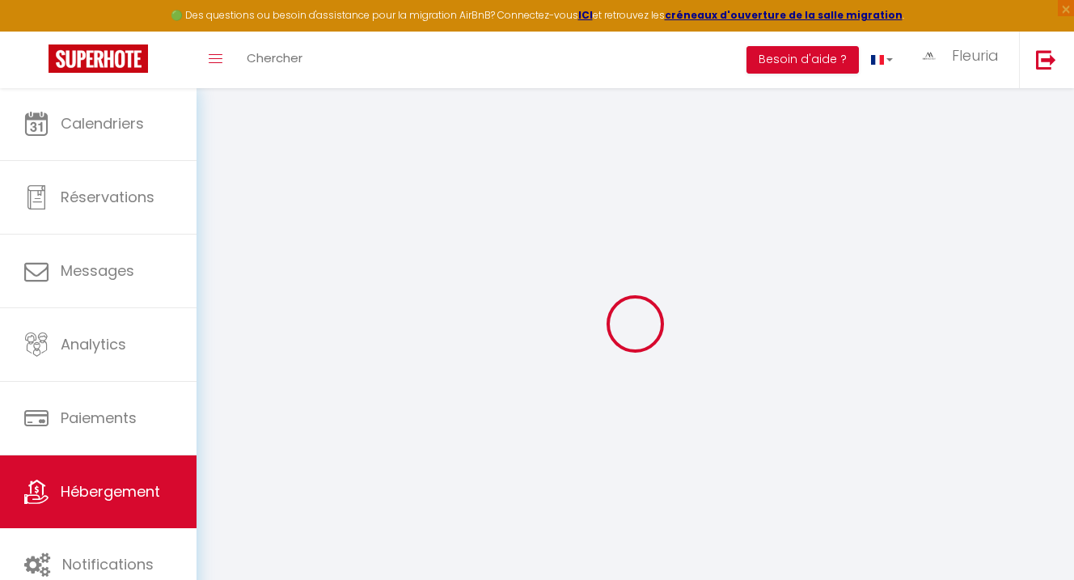
checkbox input "false"
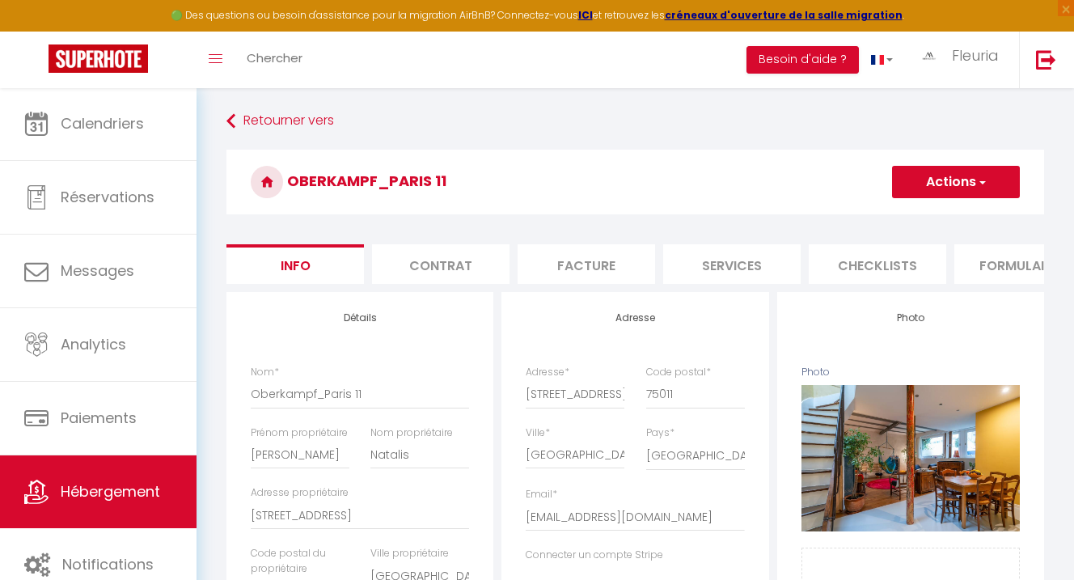
select select
checkbox input "false"
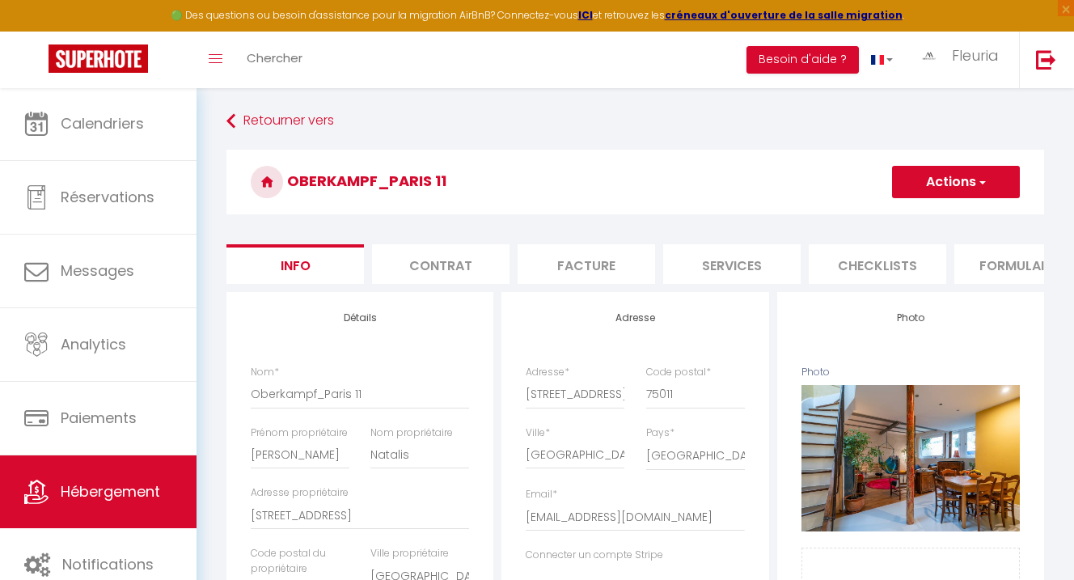
checkbox input "false"
click at [1011, 267] on li "Formulaires" at bounding box center [1022, 264] width 137 height 40
select select
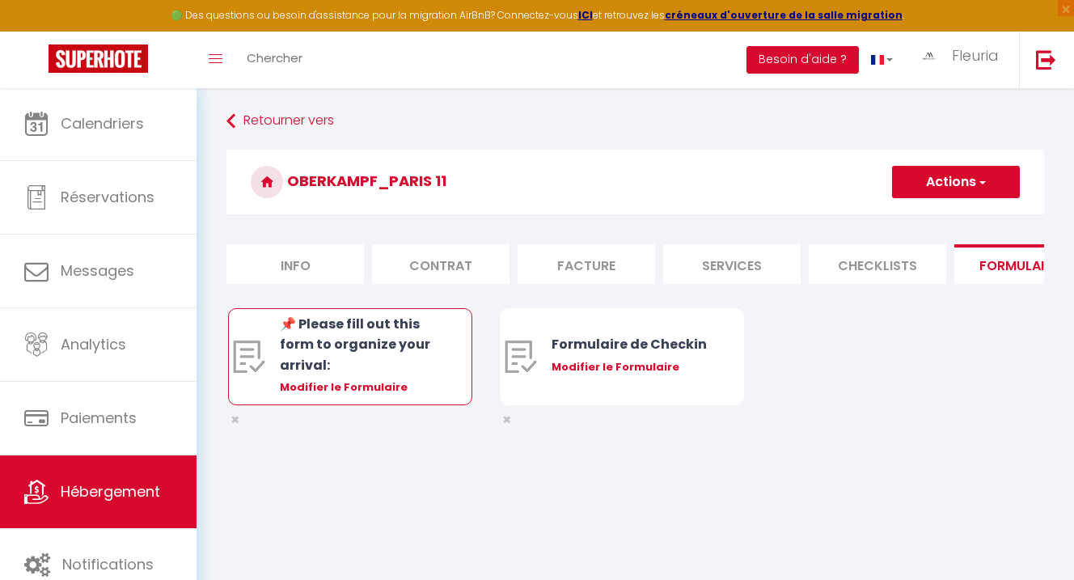
click at [363, 395] on div "Modifier le Formulaire" at bounding box center [360, 387] width 161 height 16
type input "📌 Please fill out this form to organize your arrival:"
type input "🔹 Check-in: from 3:00 PM 🔹 Check-out: before 10:00 AM 🔹 Early baggage drop-off …"
select select "[object Object]"
radio input "true"
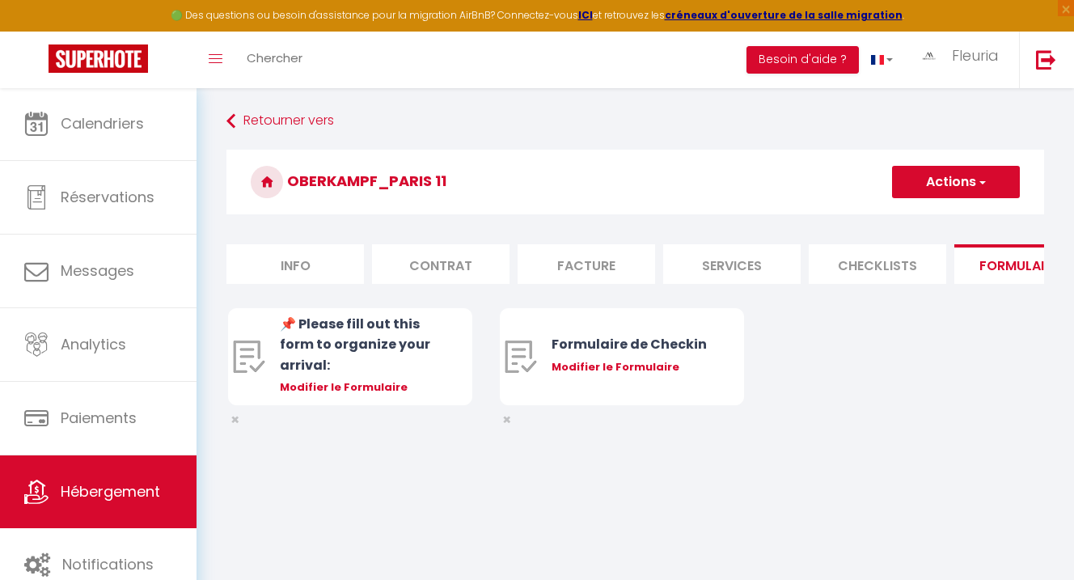
type input "[URL][DOMAIN_NAME]"
select select
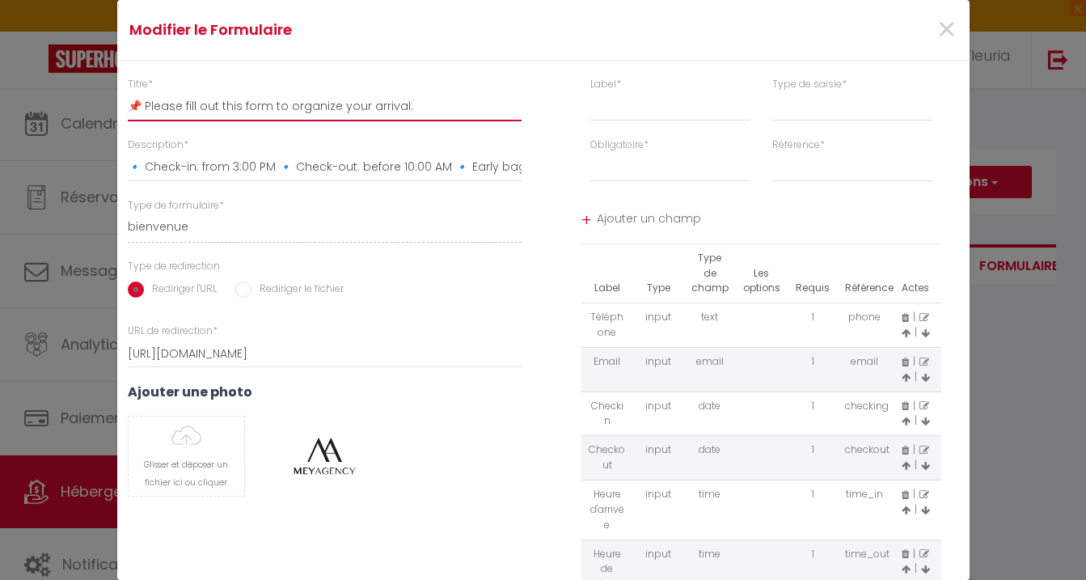
drag, startPoint x: 420, startPoint y: 109, endPoint x: 129, endPoint y: 95, distance: 290.6
click at [128, 95] on input "📌 Please fill out this form to organize your arrival:" at bounding box center [325, 106] width 395 height 29
drag, startPoint x: 132, startPoint y: 101, endPoint x: 392, endPoint y: 108, distance: 260.4
click at [387, 113] on input "📌 Please fill out this form to organize your arrival:" at bounding box center [325, 106] width 395 height 29
drag, startPoint x: 410, startPoint y: 106, endPoint x: 268, endPoint y: 106, distance: 141.5
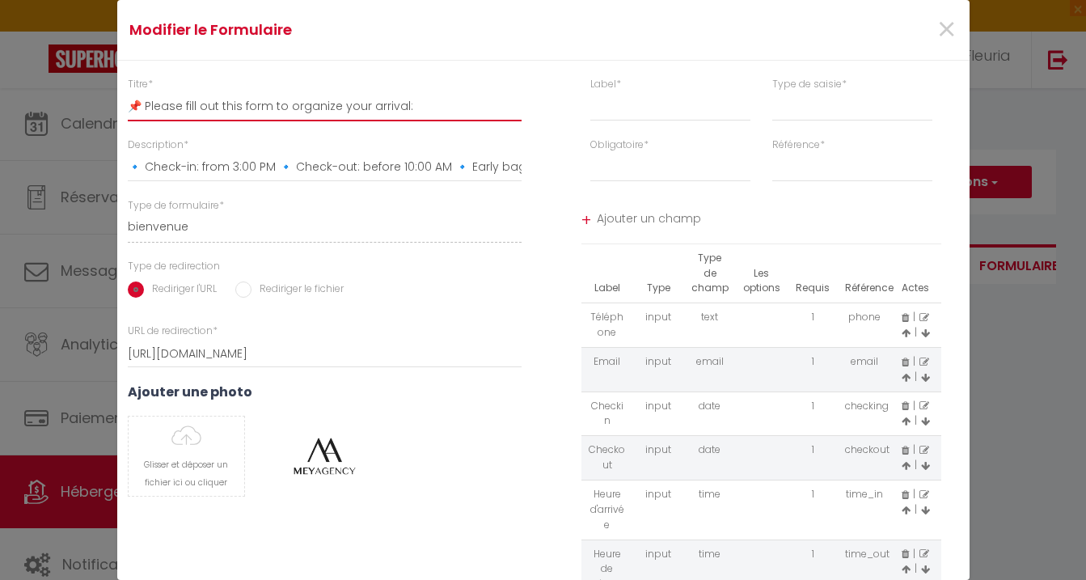
click at [270, 107] on input "📌 Please fill out this form to organize your arrival:" at bounding box center [325, 106] width 395 height 29
click at [268, 105] on input "📌 Please fill out this form to organize your arrival:" at bounding box center [325, 106] width 395 height 29
drag, startPoint x: 131, startPoint y: 167, endPoint x: 521, endPoint y: 171, distance: 390.5
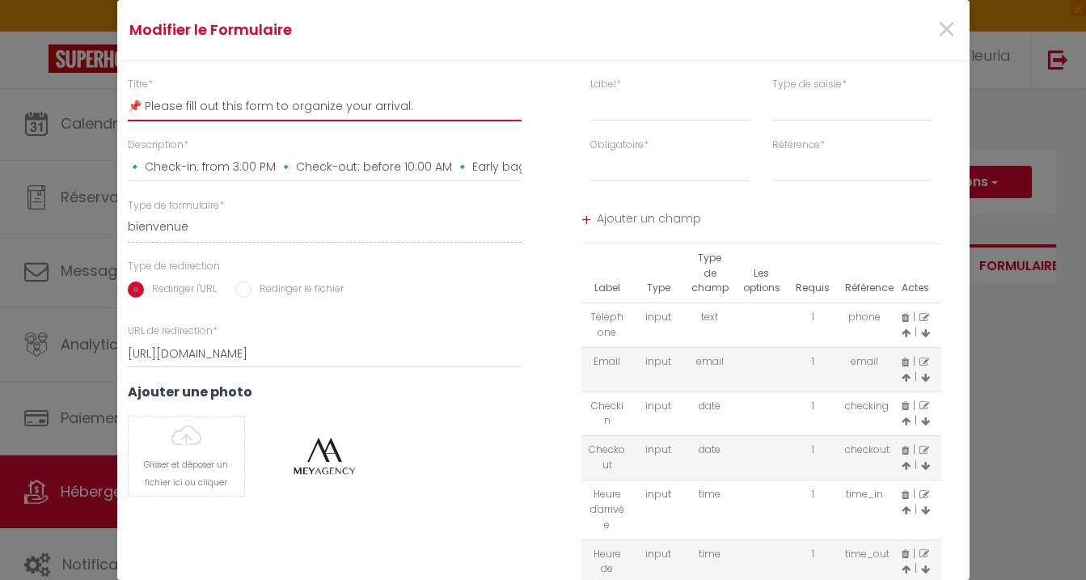
click at [521, 171] on div "Description * 🔹 Check-in: from 3:00 PM 🔹 Check-out: before 10:00 AM 🔹 Early bag…" at bounding box center [325, 159] width 416 height 44
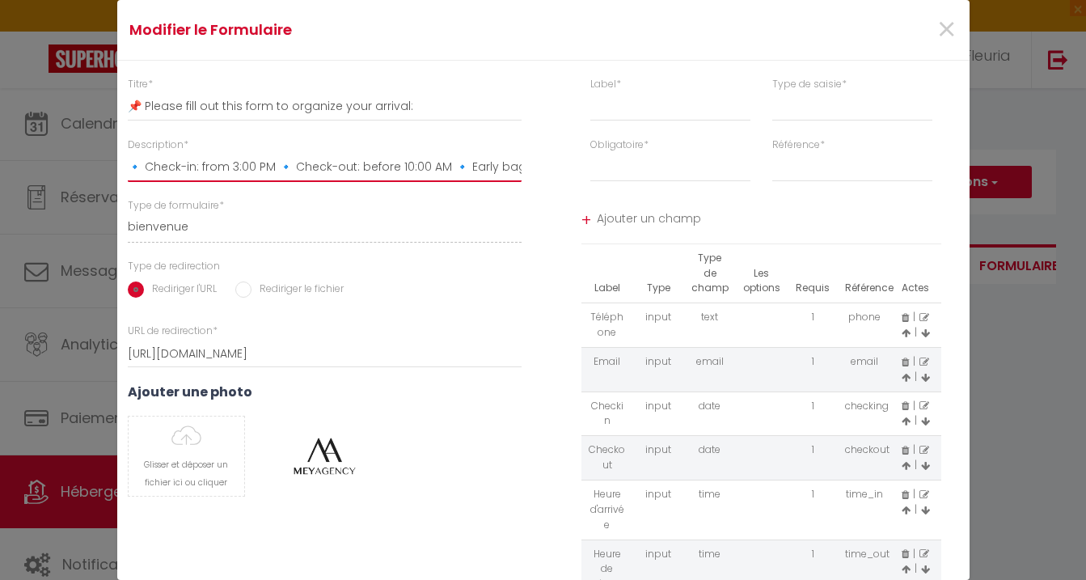
click at [139, 170] on input "🔹 Check-in: from 3:00 PM 🔹 Check-out: before 10:00 AM 🔹 Early baggage drop-off …" at bounding box center [325, 167] width 395 height 29
drag, startPoint x: 496, startPoint y: 158, endPoint x: 532, endPoint y: 167, distance: 37.5
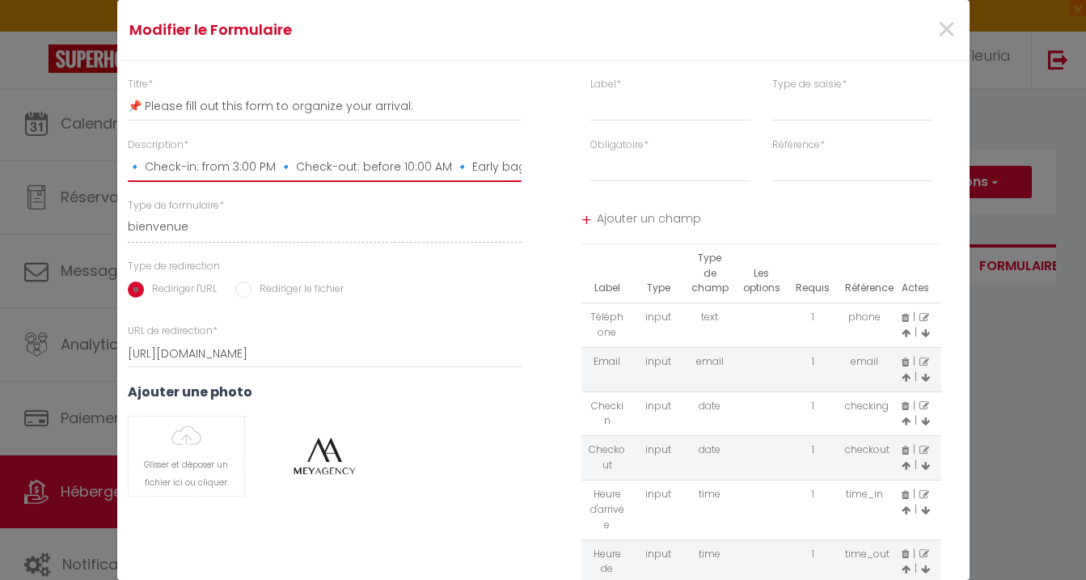
click at [588, 169] on div "Titre * 📌 Please fill out this form to organize your arrival: Description * 🔹 C…" at bounding box center [542, 363] width 873 height 572
click at [500, 168] on input "🔹 Check-in: from 3:00 PM 🔹 Check-out: before 10:00 AM 🔹 Early baggage drop-off …" at bounding box center [325, 167] width 395 height 29
drag, startPoint x: 505, startPoint y: 168, endPoint x: 926, endPoint y: 289, distance: 438.3
click at [830, 245] on div "Titre * 📌 Please fill out this form to organize your arrival: Description * 🔹 C…" at bounding box center [542, 363] width 873 height 572
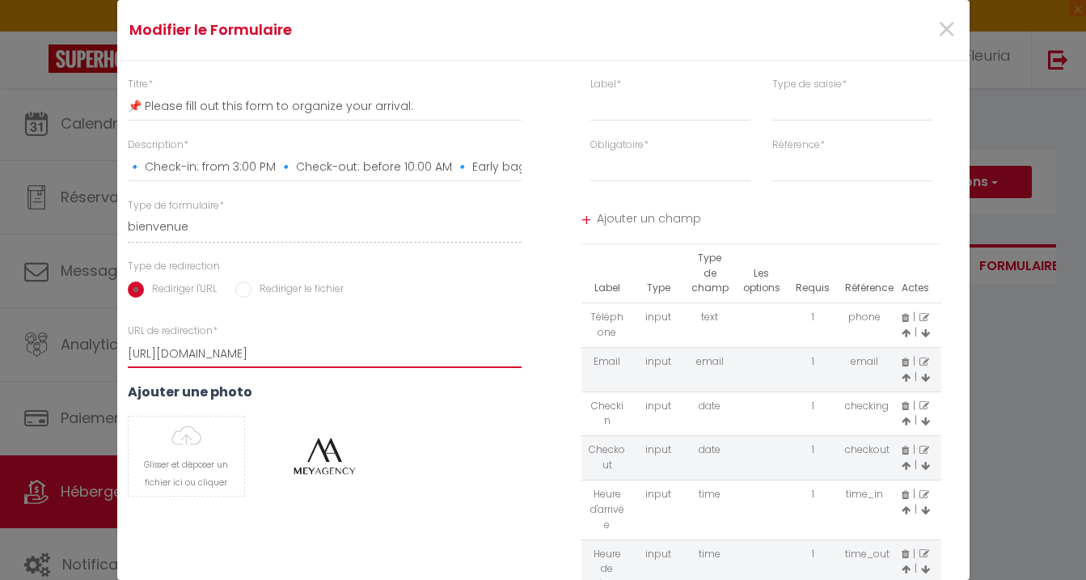
click at [375, 348] on input "[URL][DOMAIN_NAME]" at bounding box center [325, 353] width 395 height 29
